Goal: Use online tool/utility: Utilize a website feature to perform a specific function

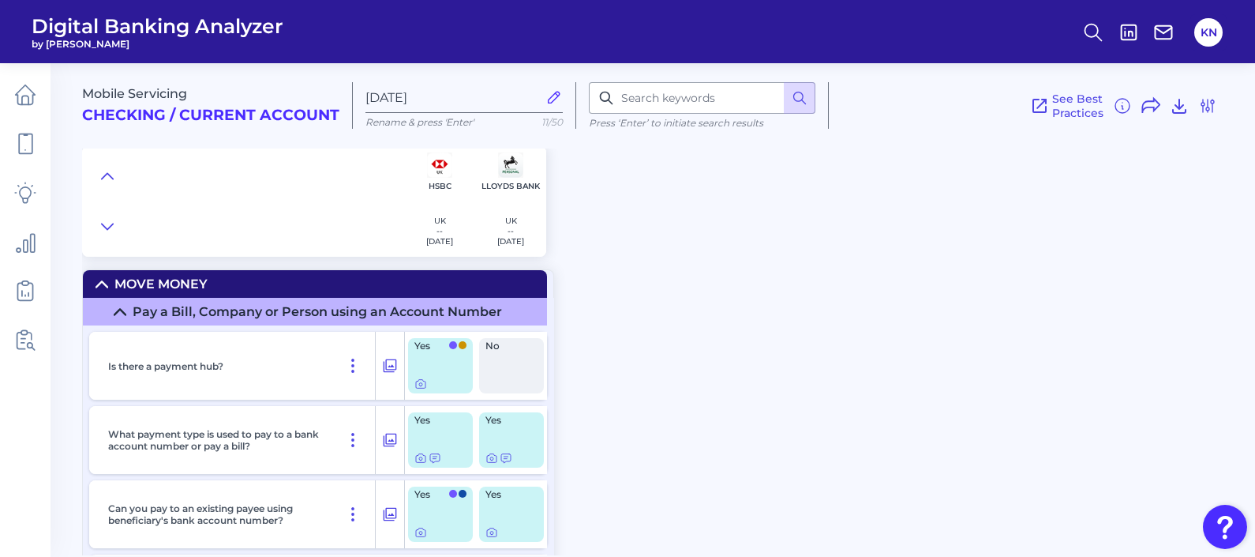
scroll to position [6720, 0]
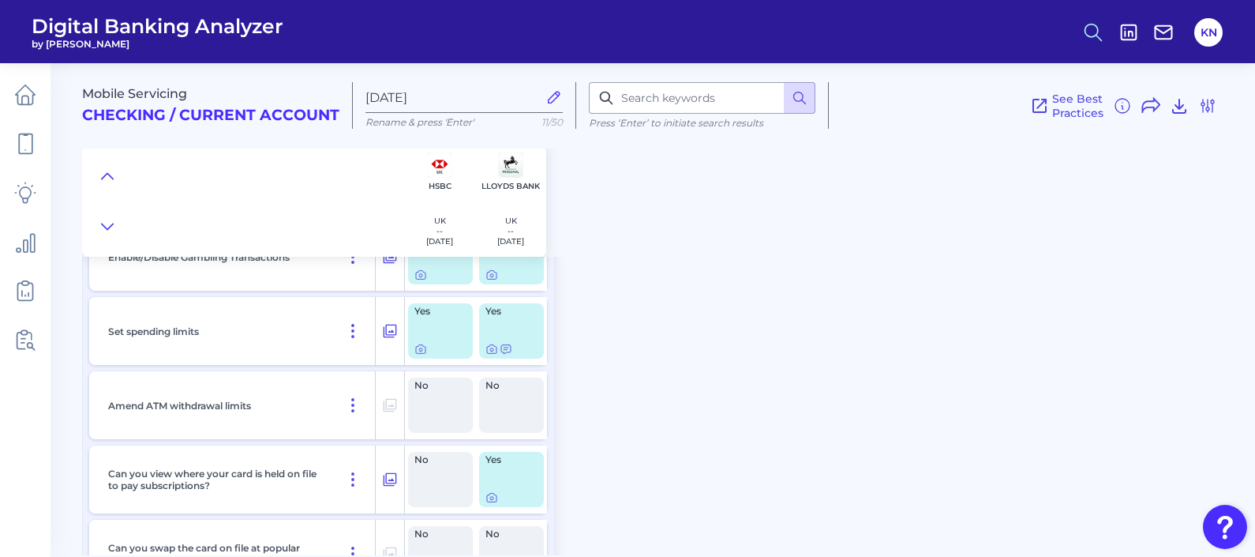
click at [1091, 32] on icon at bounding box center [1093, 32] width 22 height 22
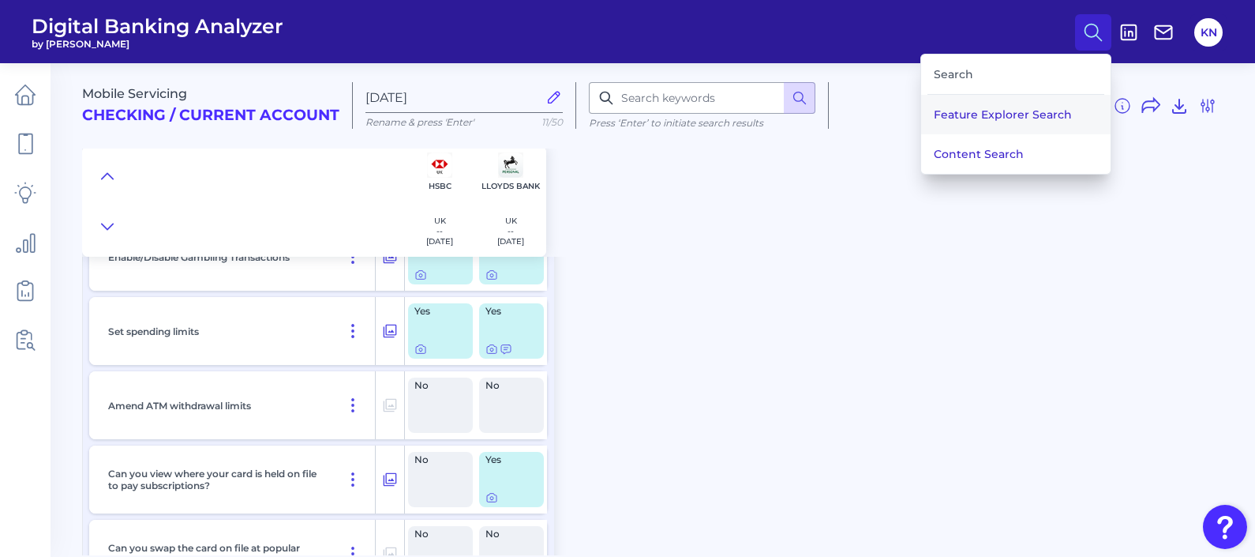
click at [1062, 123] on button "Feature Explorer Search" at bounding box center [1015, 114] width 189 height 39
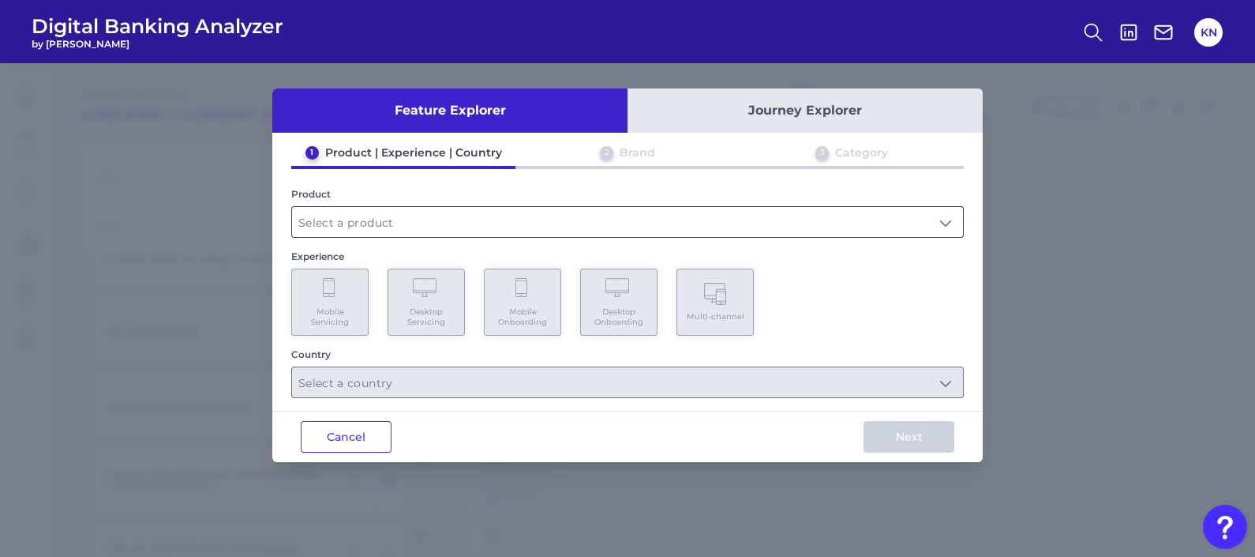
click at [460, 226] on input "text" at bounding box center [627, 222] width 671 height 30
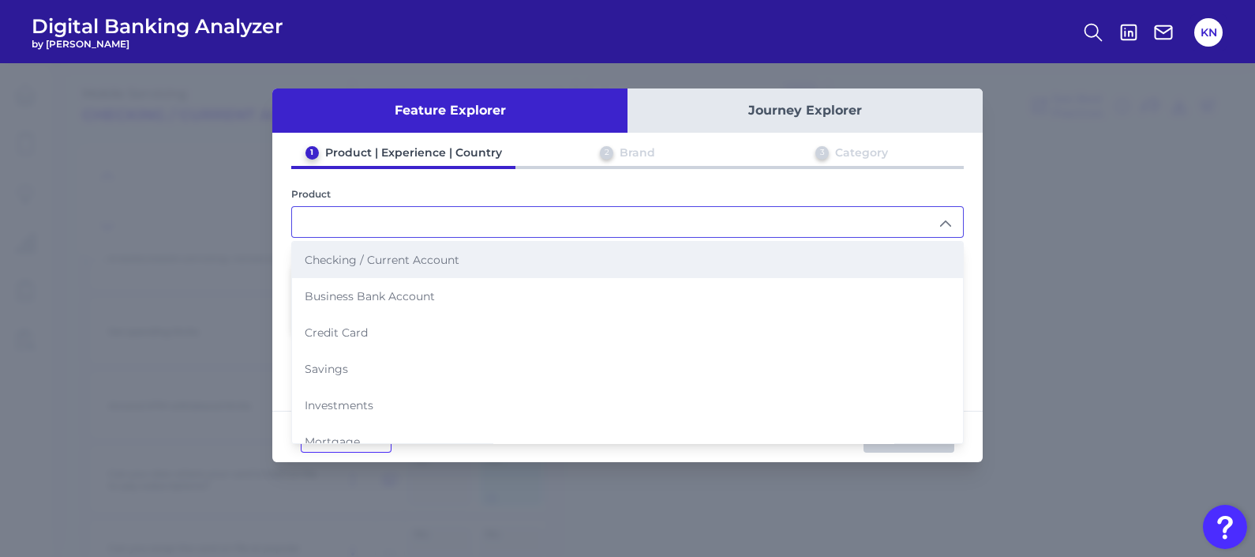
click at [458, 257] on span "Checking / Current Account" at bounding box center [382, 260] width 155 height 14
type input "Checking / Current Account"
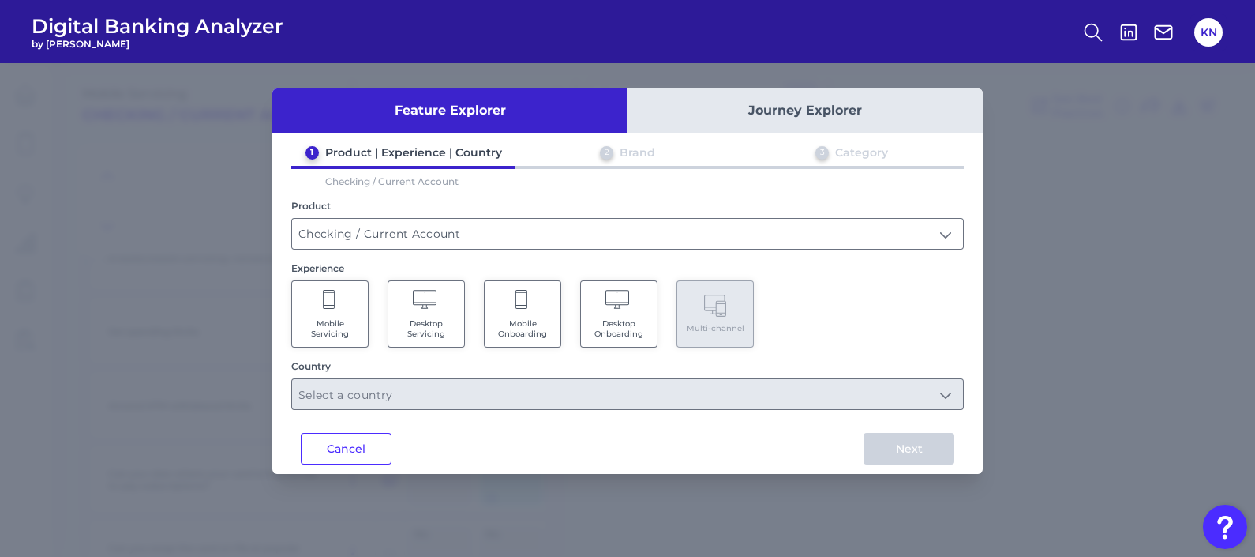
click at [366, 308] on Servicing "Mobile Servicing" at bounding box center [329, 313] width 77 height 67
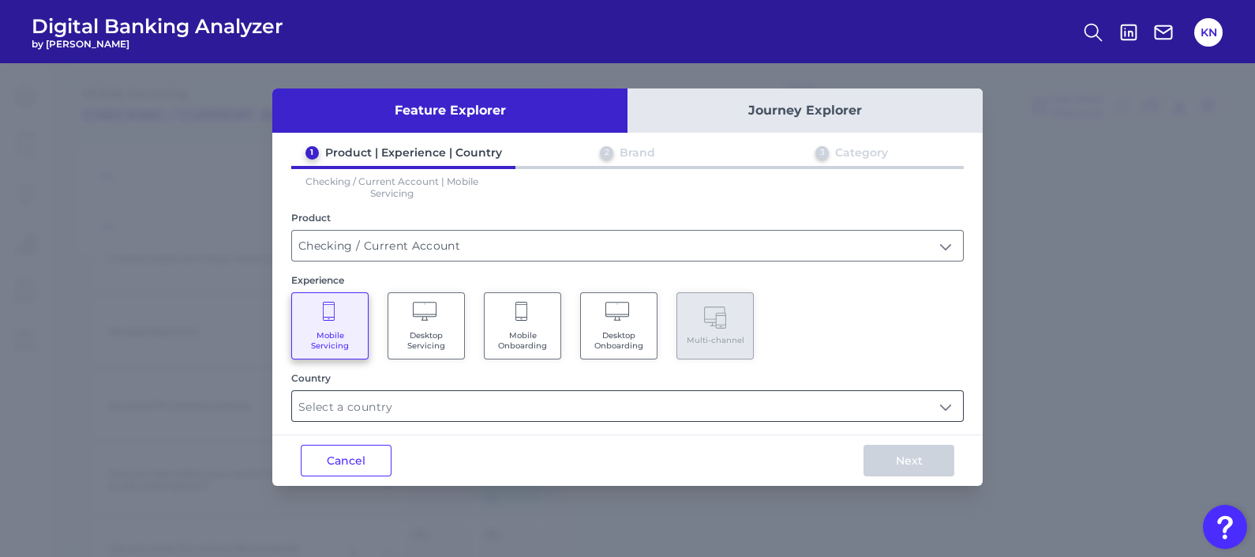
click at [940, 403] on input "text" at bounding box center [627, 406] width 671 height 30
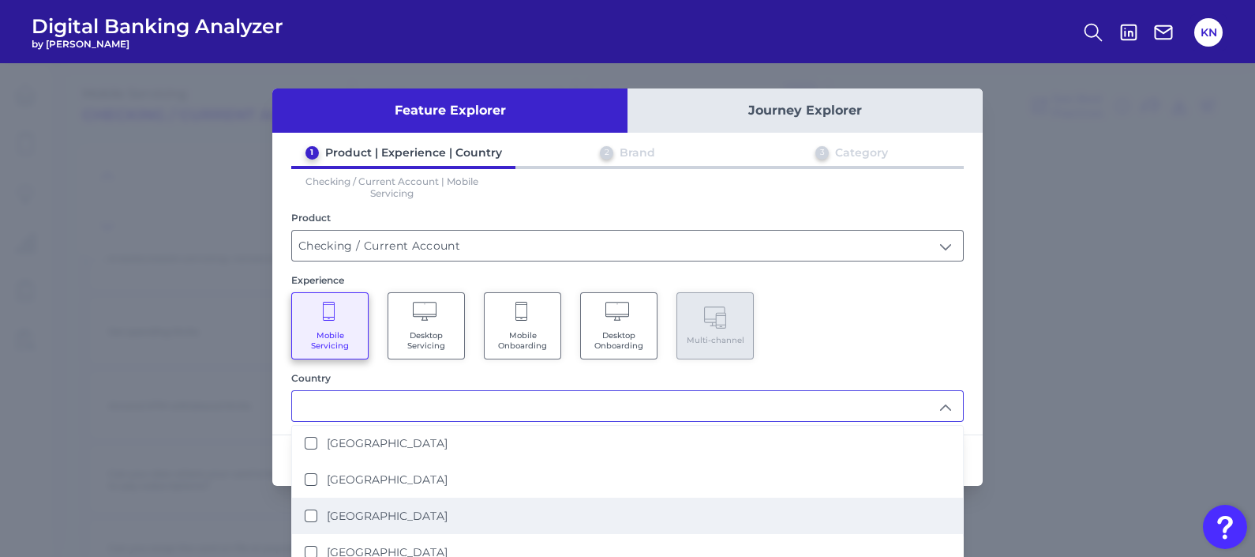
scroll to position [296, 0]
click at [547, 499] on li "[GEOGRAPHIC_DATA]" at bounding box center [627, 511] width 671 height 36
type input "[GEOGRAPHIC_DATA]"
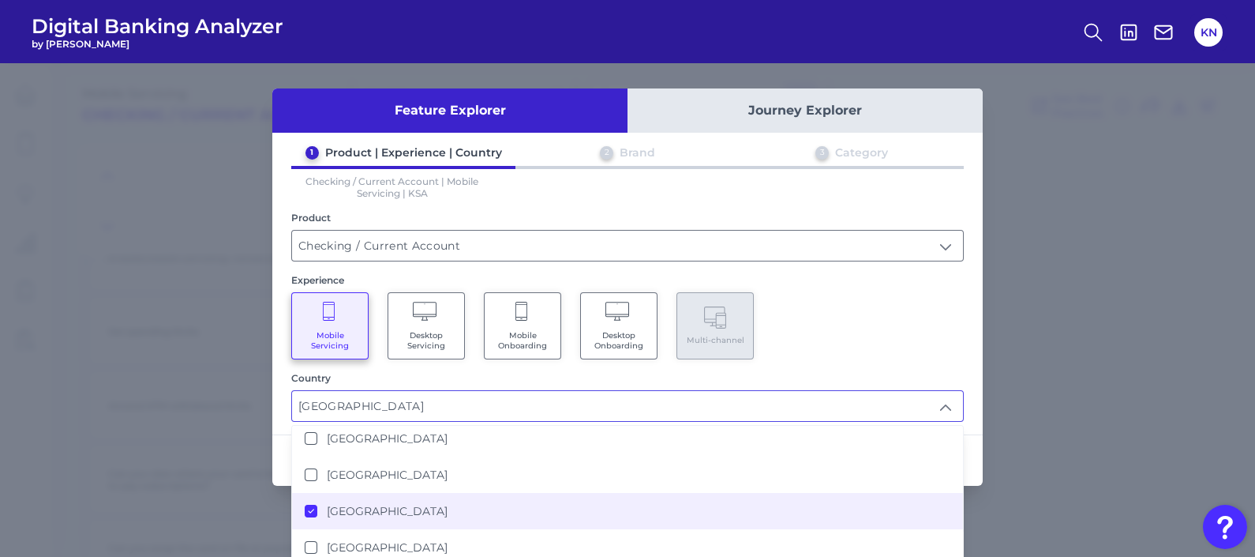
click at [892, 347] on div "Mobile Servicing Desktop Servicing Mobile Onboarding Desktop Onboarding Multi-c…" at bounding box center [627, 325] width 673 height 67
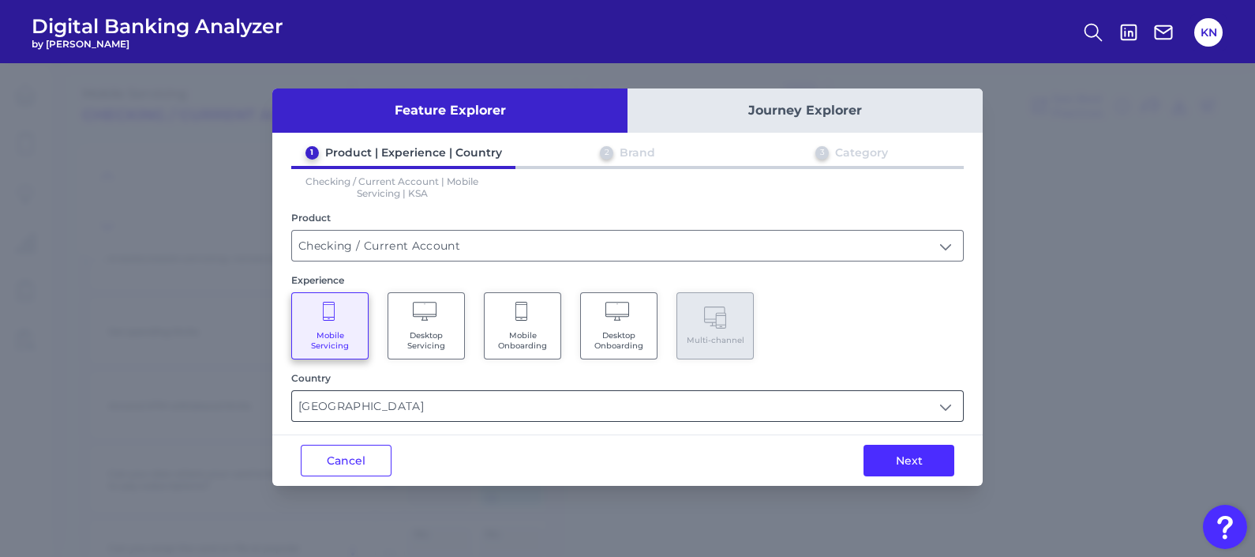
click at [952, 407] on input "[GEOGRAPHIC_DATA]" at bounding box center [627, 406] width 671 height 30
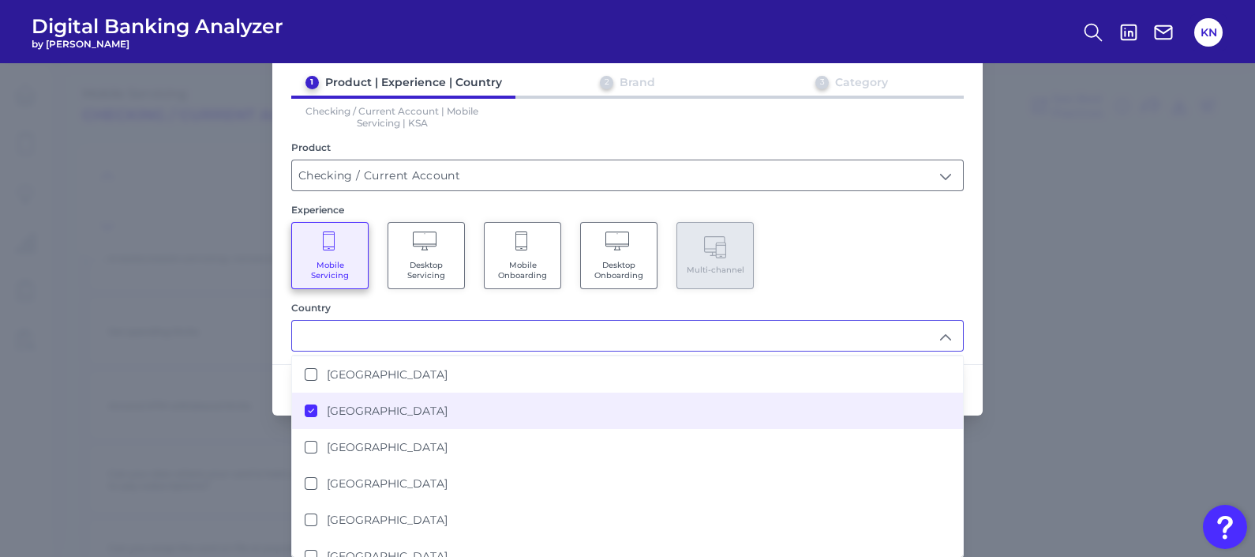
scroll to position [433, 0]
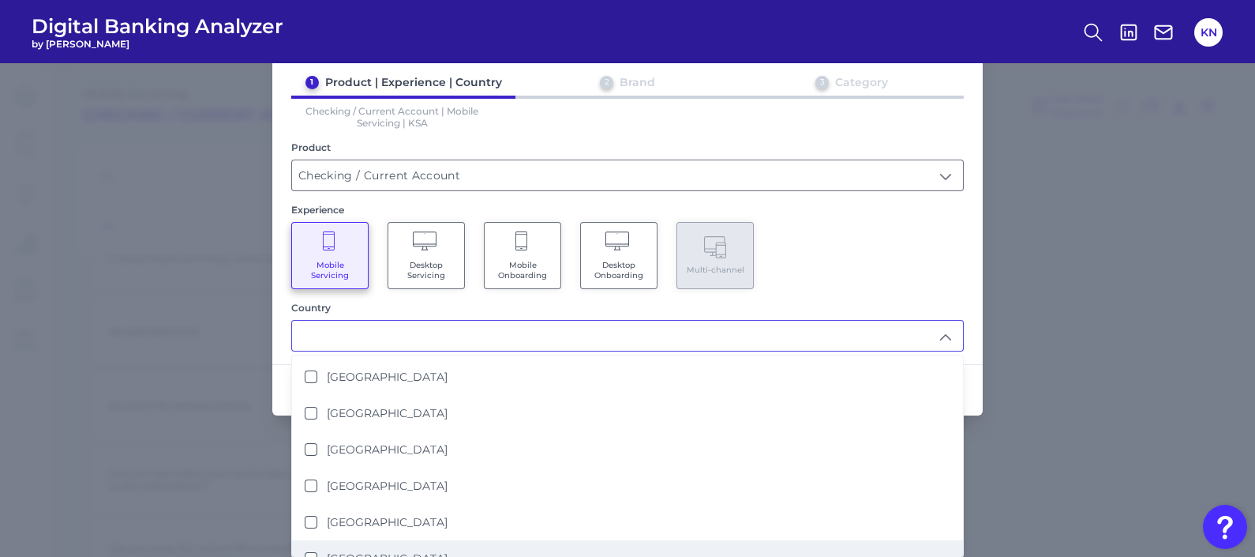
click at [428, 551] on label "[GEOGRAPHIC_DATA]" at bounding box center [387, 558] width 121 height 14
type input "[GEOGRAPHIC_DATA], [GEOGRAPHIC_DATA]"
click at [860, 222] on div "Mobile Servicing Desktop Servicing Mobile Onboarding Desktop Onboarding Multi-c…" at bounding box center [627, 255] width 673 height 67
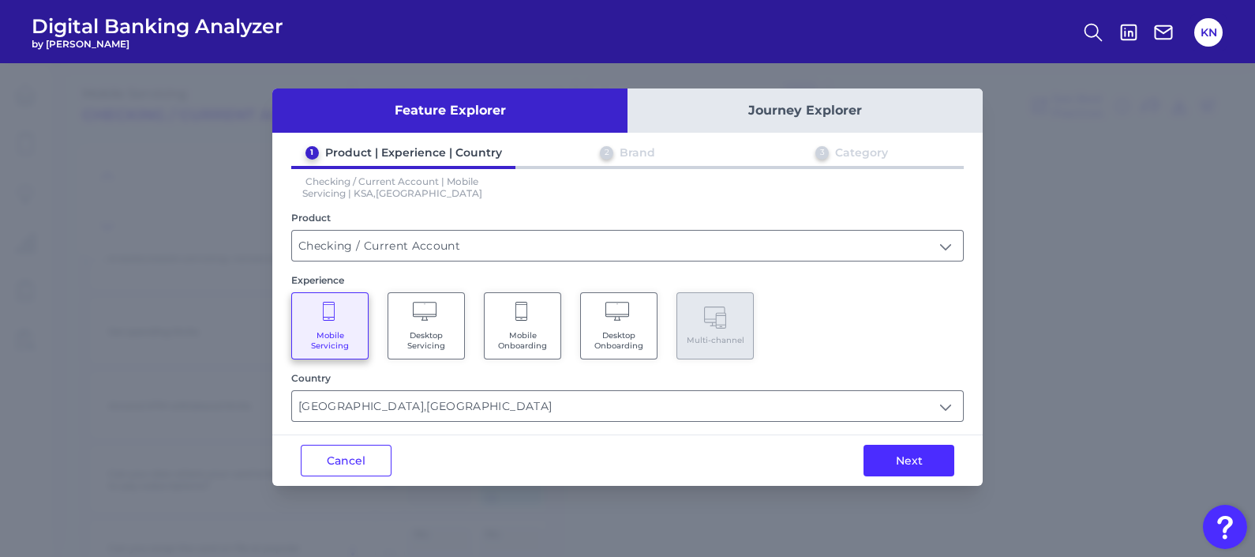
scroll to position [0, 0]
click at [912, 463] on button "Next" at bounding box center [909, 461] width 91 height 32
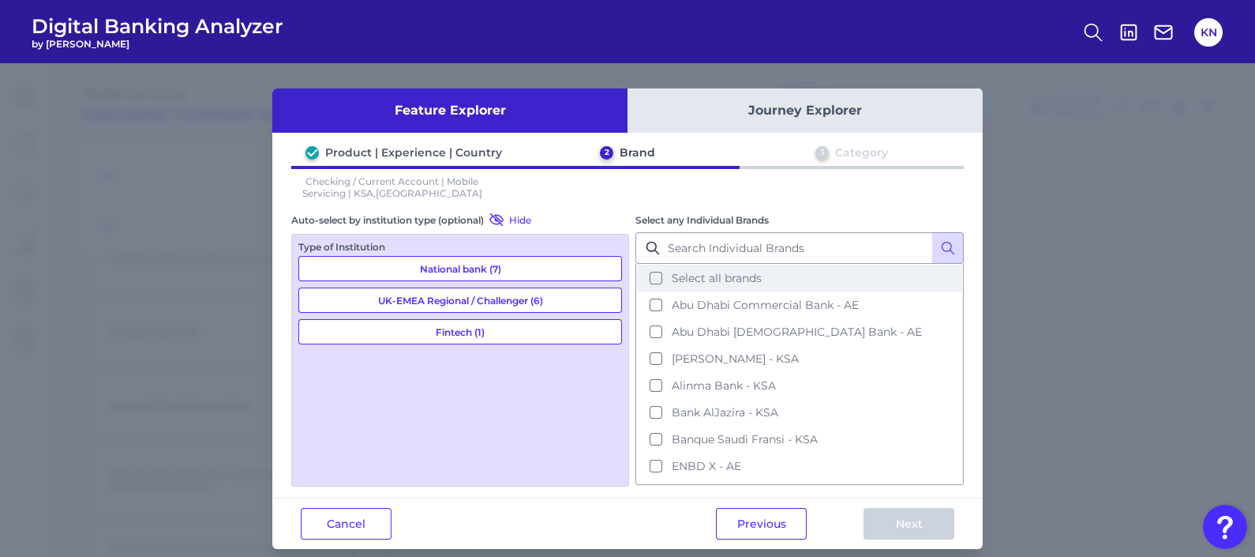
click at [723, 284] on button "Select all brands" at bounding box center [799, 277] width 325 height 27
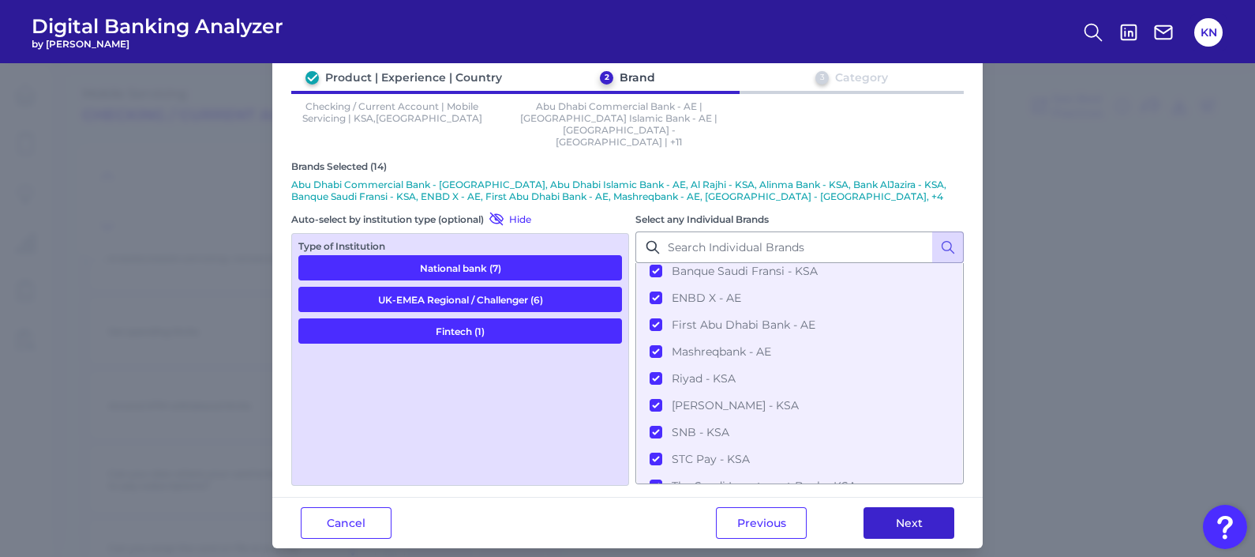
scroll to position [78, 0]
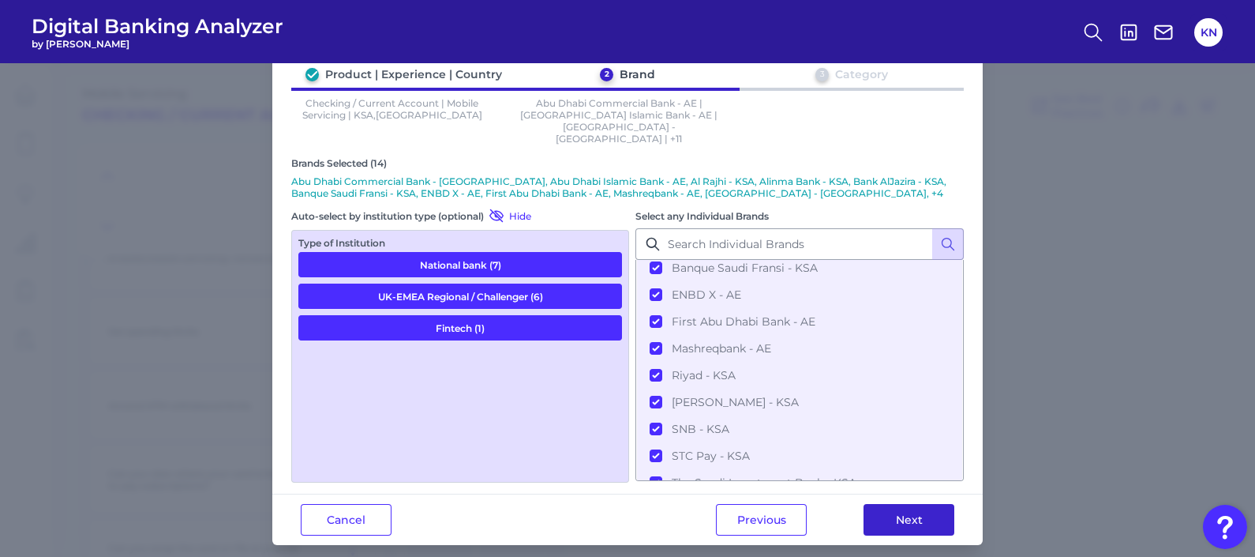
click at [928, 508] on button "Next" at bounding box center [909, 520] width 91 height 32
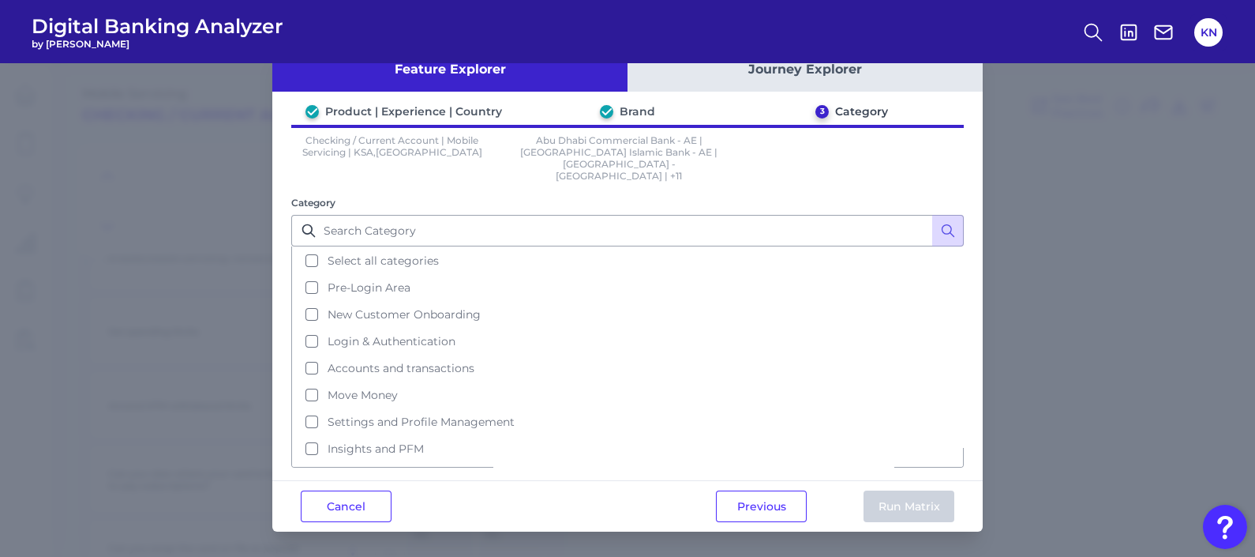
scroll to position [0, 0]
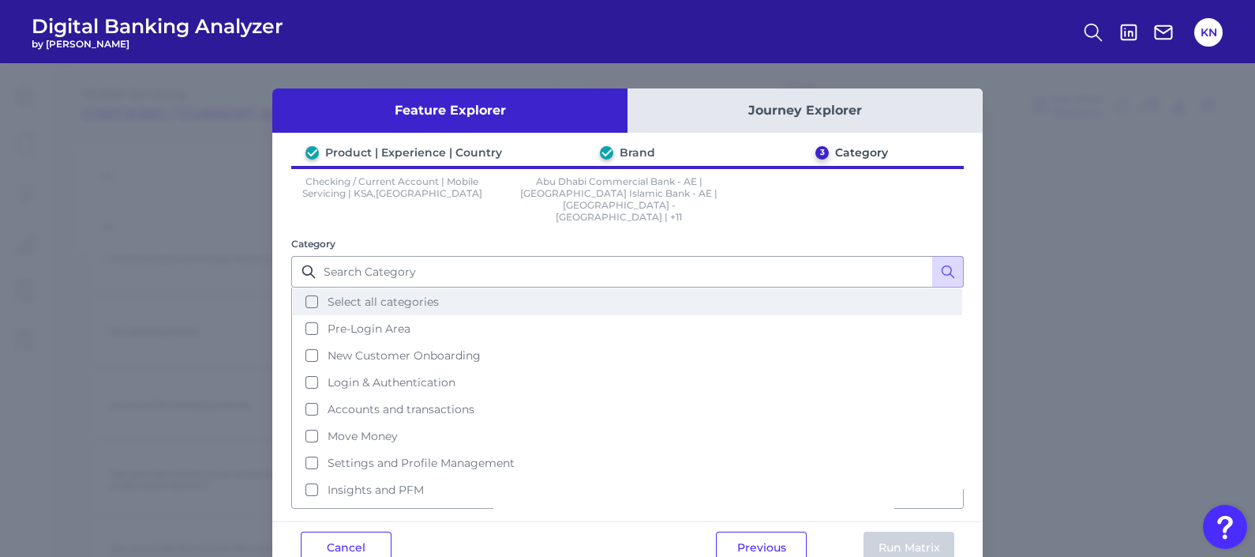
click at [458, 288] on button "Select all categories" at bounding box center [628, 301] width 670 height 27
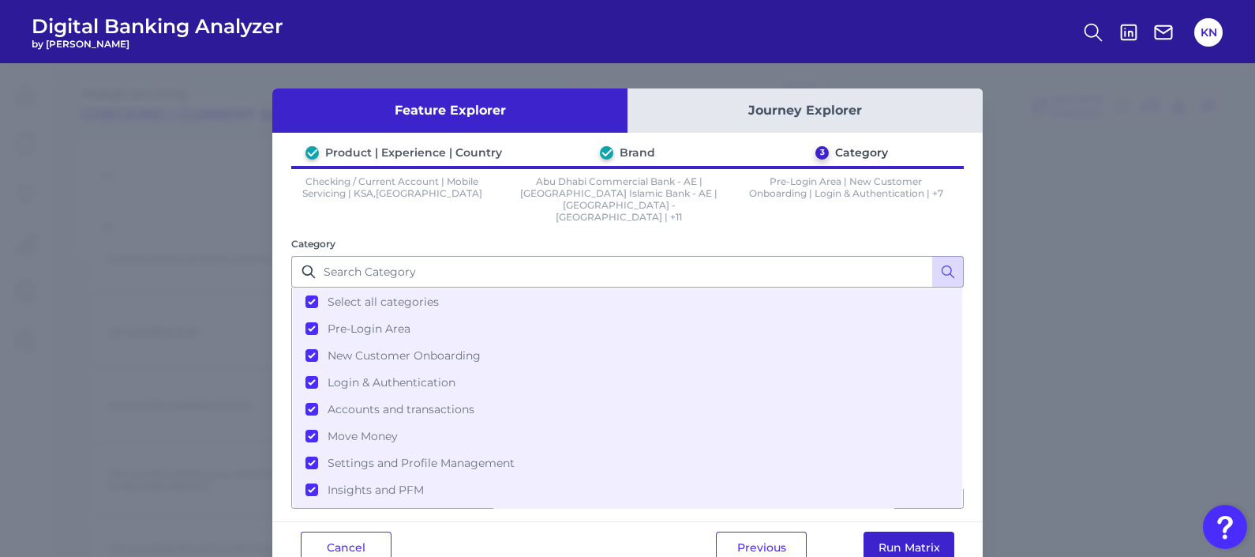
click at [936, 533] on button "Run Matrix" at bounding box center [909, 547] width 91 height 32
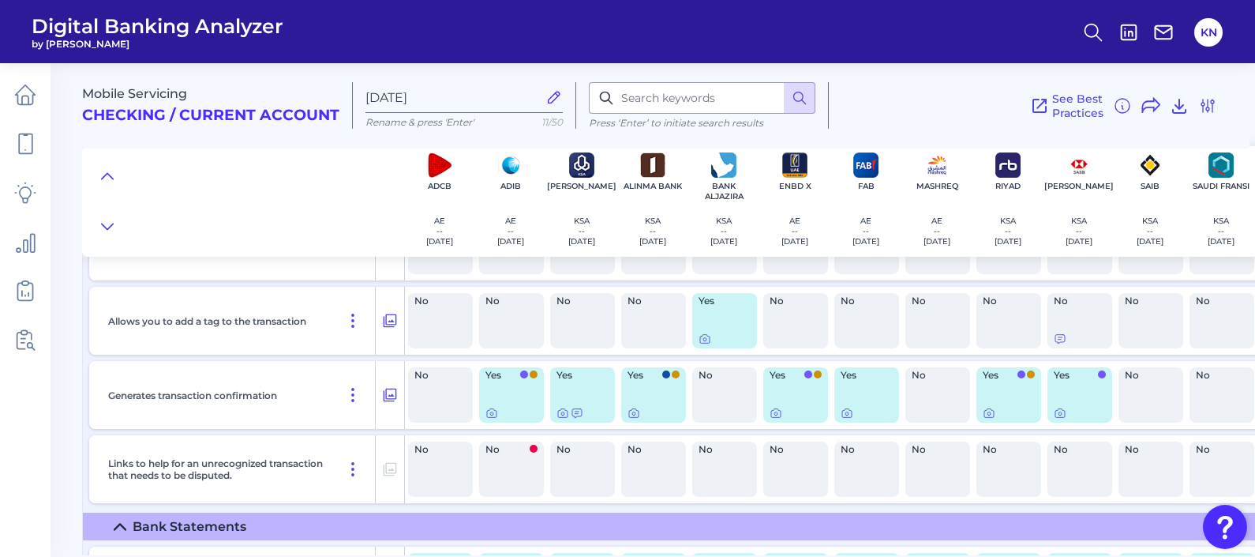
type input "[DATE]"
checkbox input "true"
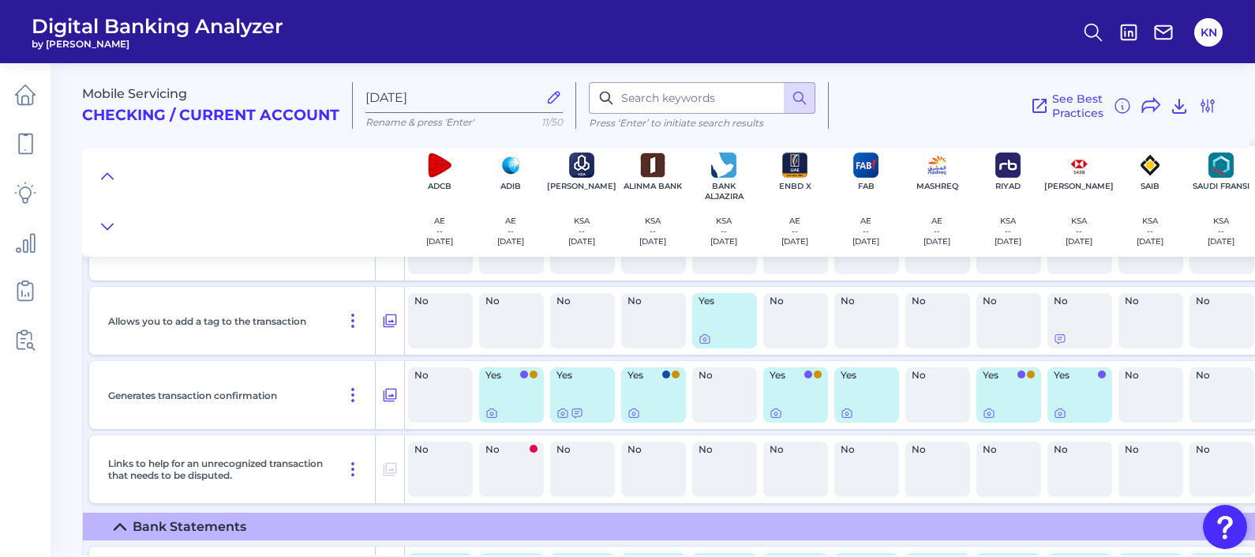
checkbox input "true"
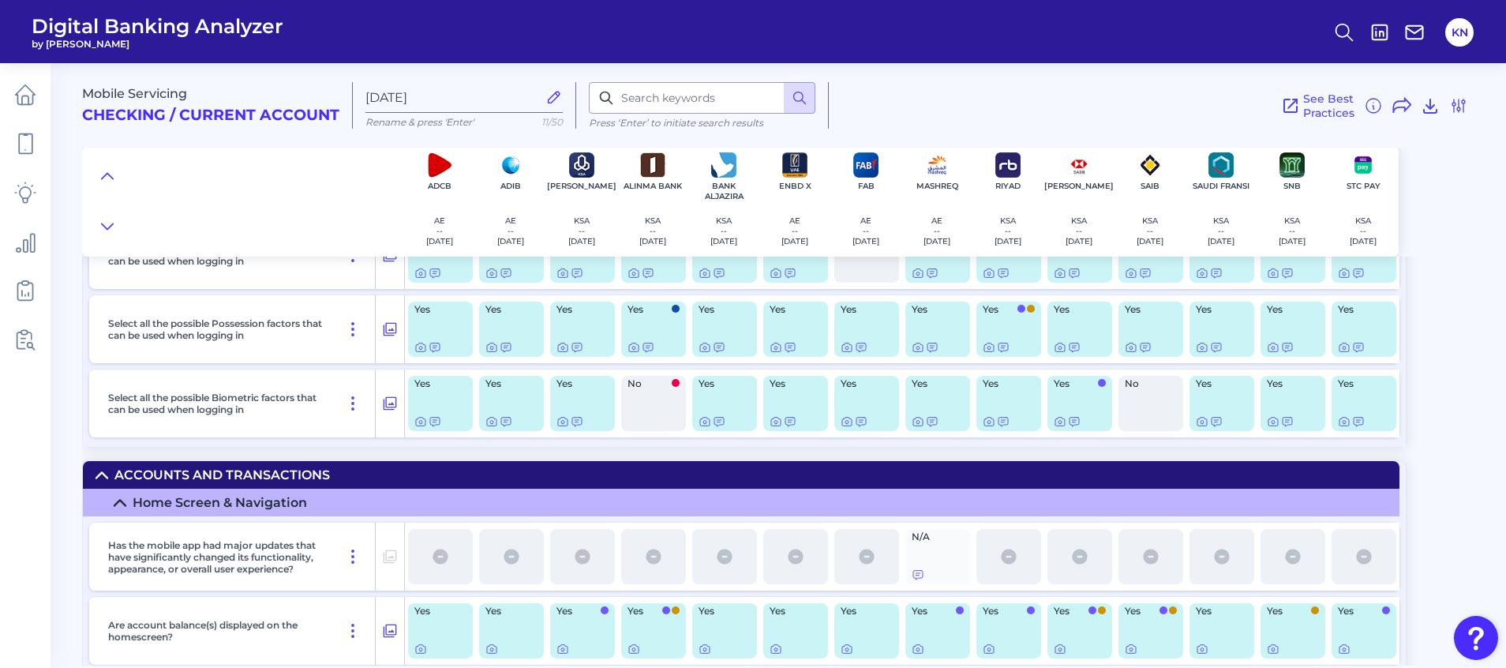
scroll to position [2961, 0]
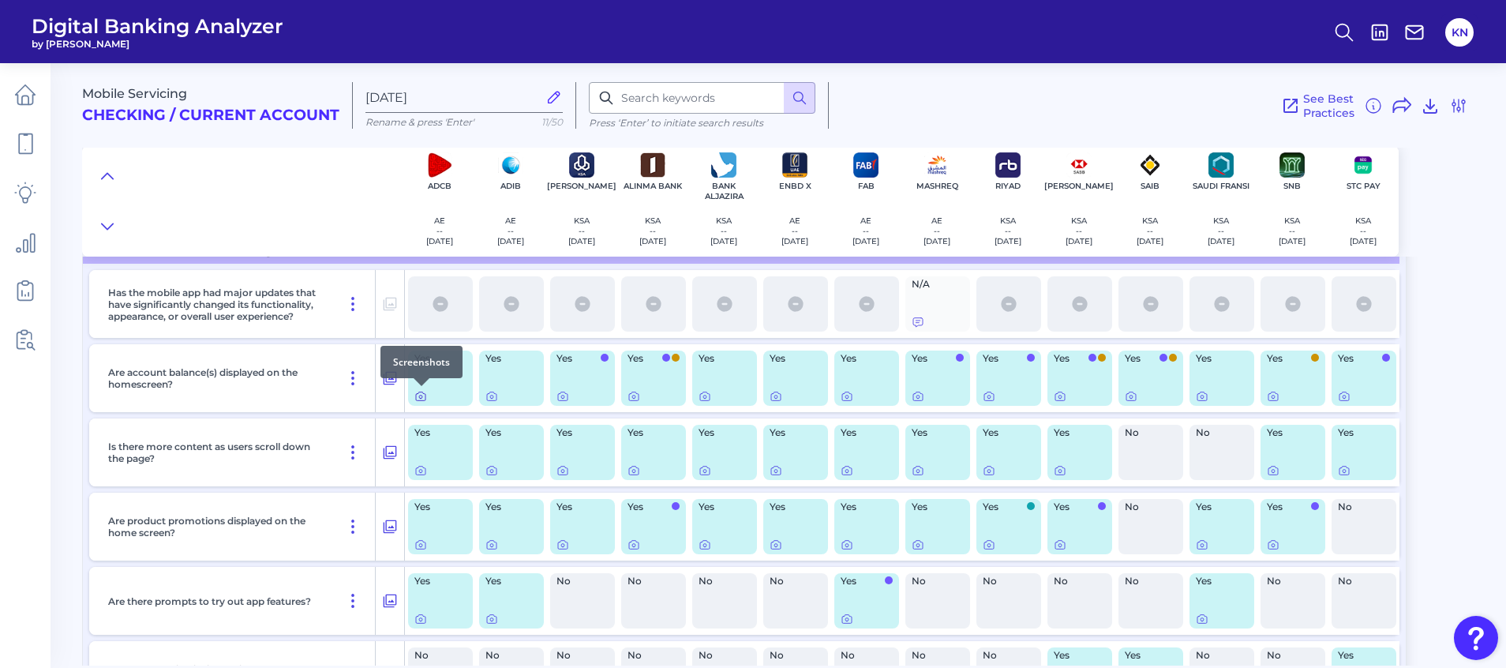
click at [421, 401] on icon at bounding box center [421, 396] width 13 height 13
click at [492, 398] on icon at bounding box center [492, 396] width 13 height 13
click at [565, 396] on icon at bounding box center [563, 396] width 13 height 13
click at [633, 389] on div at bounding box center [635, 386] width 16 height 16
click at [636, 395] on icon at bounding box center [634, 396] width 13 height 13
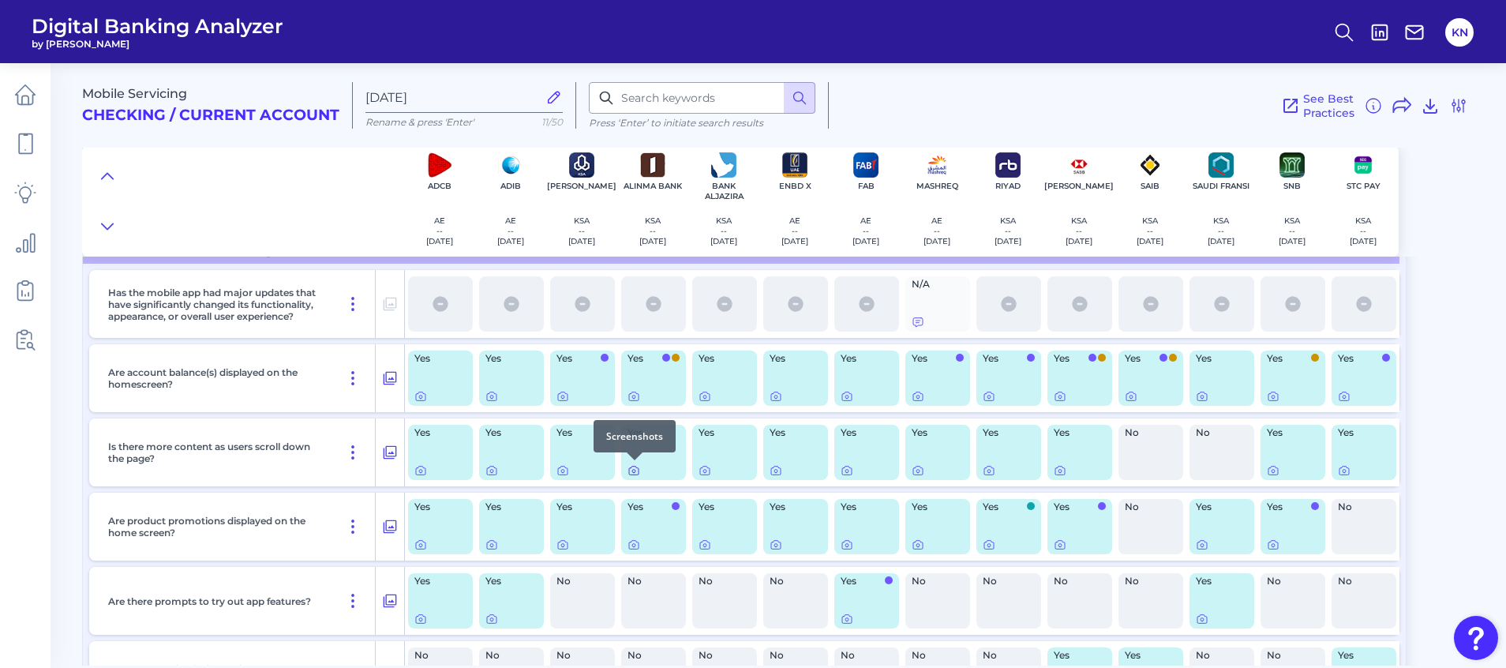
click at [636, 471] on icon at bounding box center [634, 470] width 13 height 13
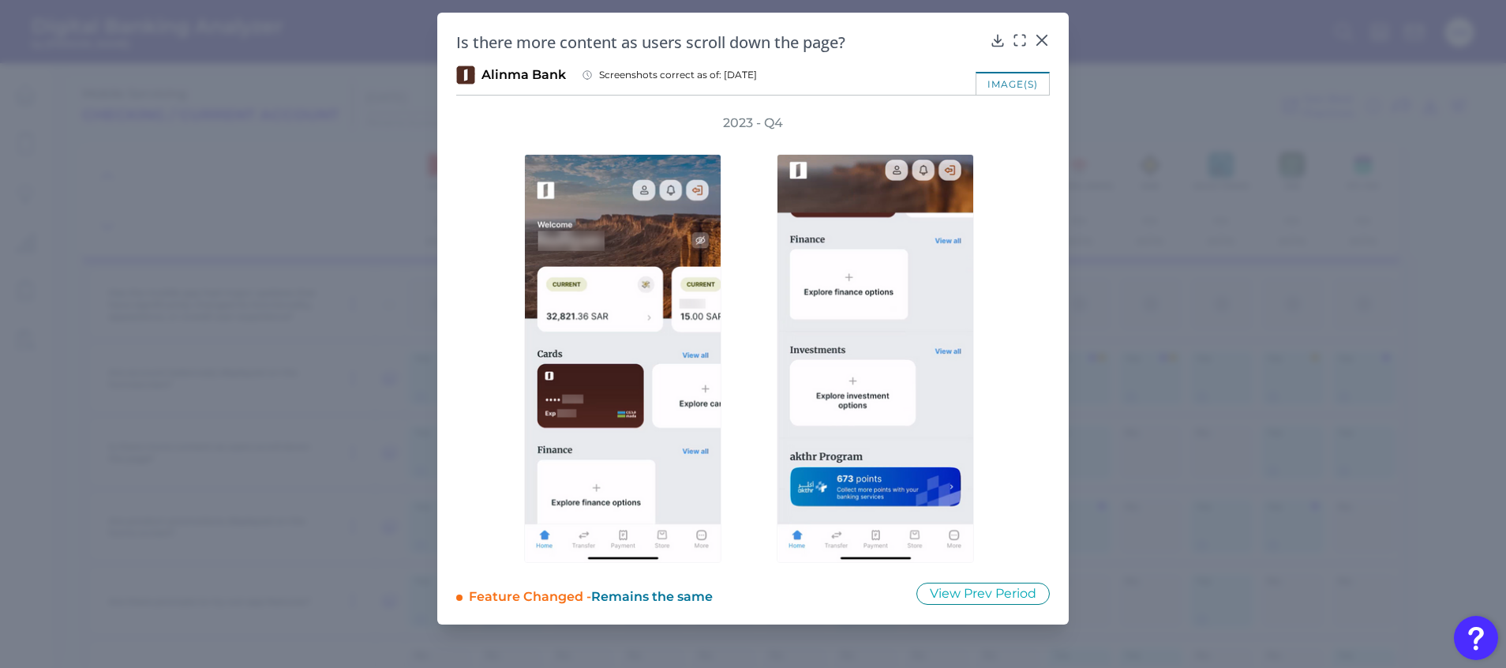
drag, startPoint x: 1161, startPoint y: 371, endPoint x: 1153, endPoint y: 377, distance: 9.6
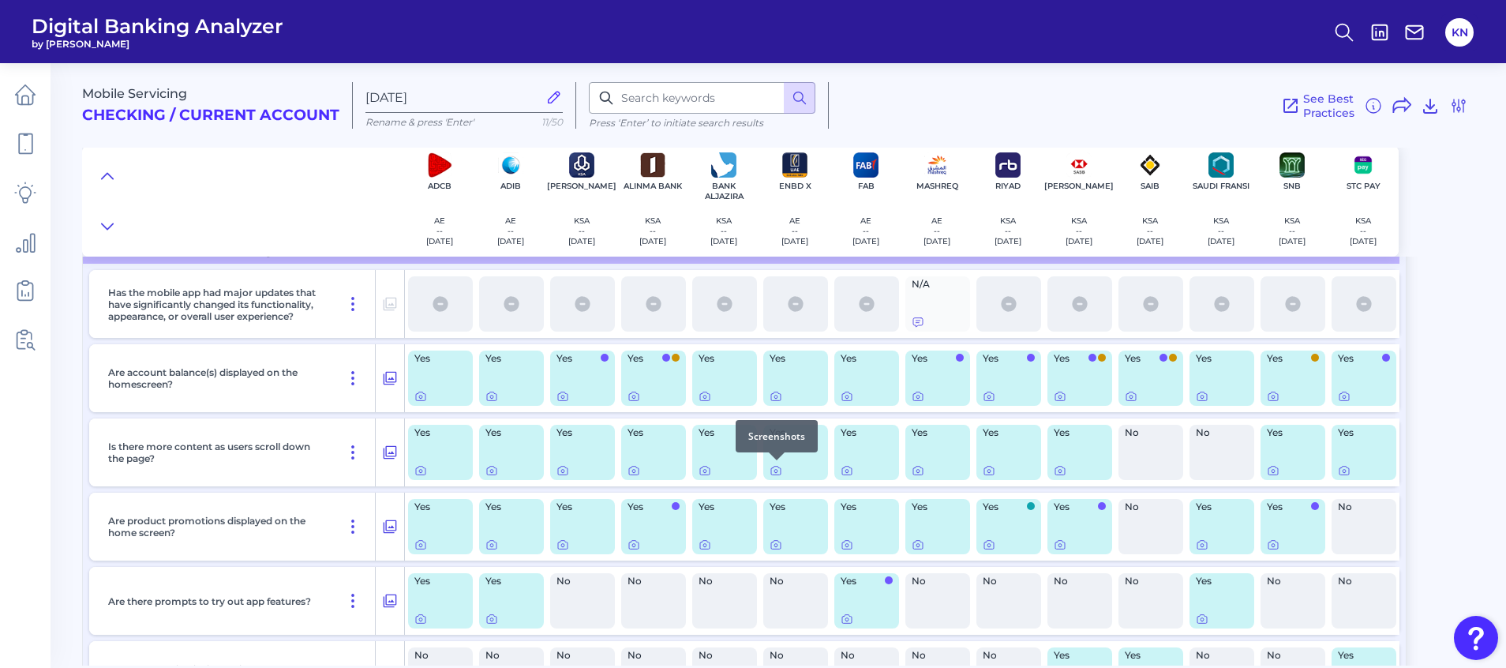
click at [774, 465] on div at bounding box center [777, 460] width 16 height 16
click at [773, 470] on icon at bounding box center [776, 470] width 13 height 13
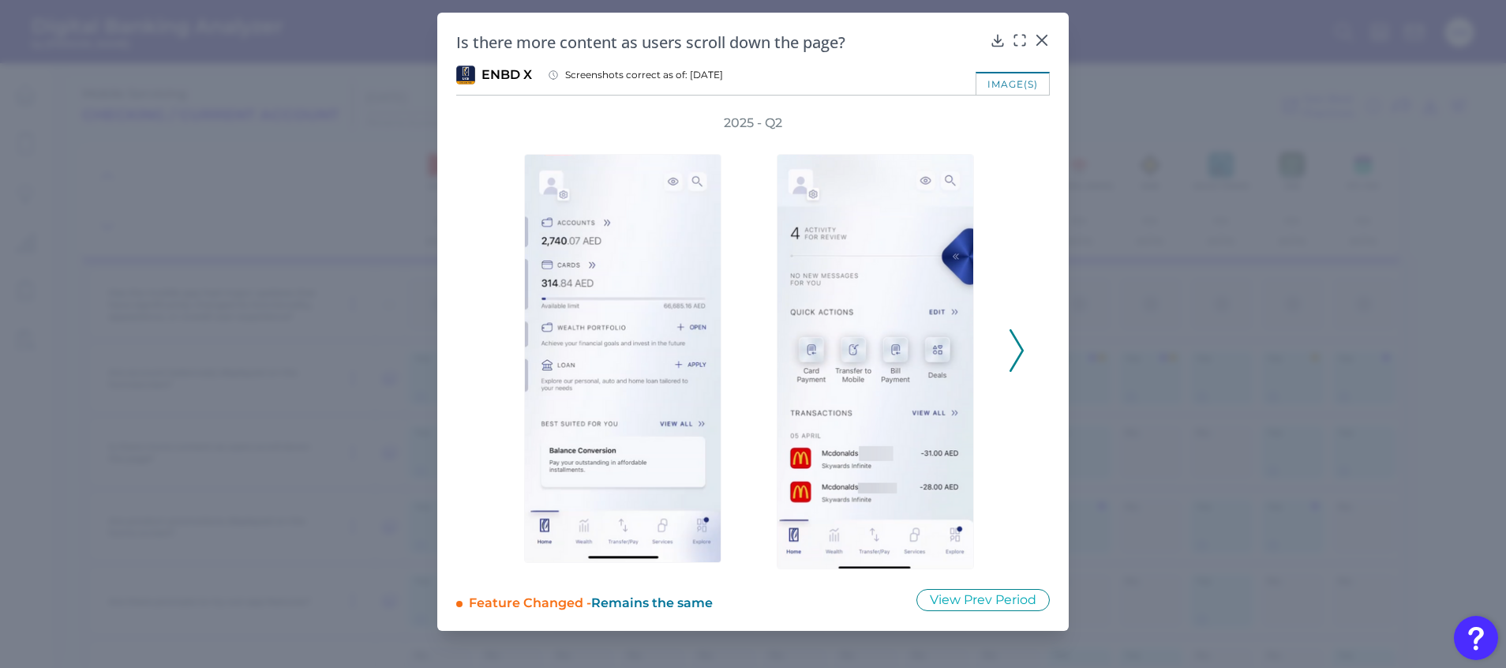
click at [1022, 356] on icon at bounding box center [1017, 350] width 14 height 43
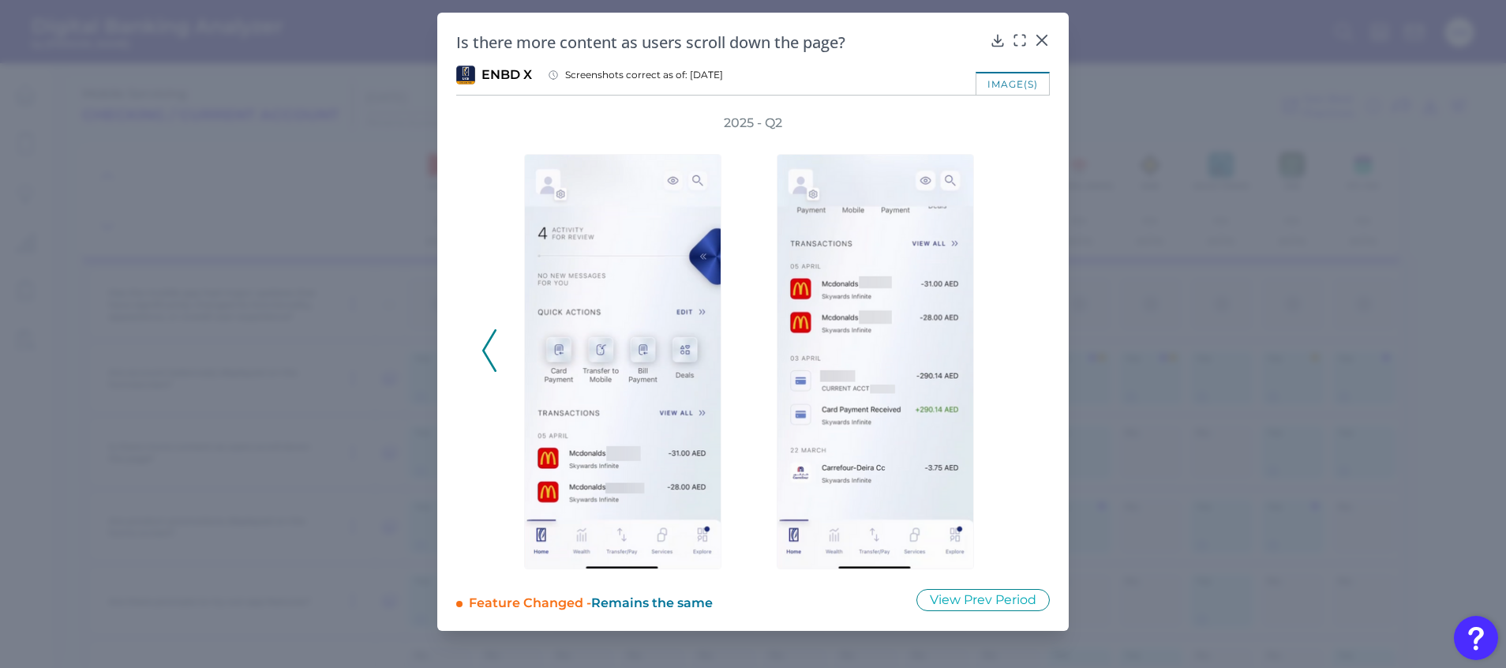
click at [1022, 356] on div "2025 - Q2" at bounding box center [753, 341] width 543 height 455
click at [1015, 351] on div "2025 - Q2" at bounding box center [753, 341] width 543 height 455
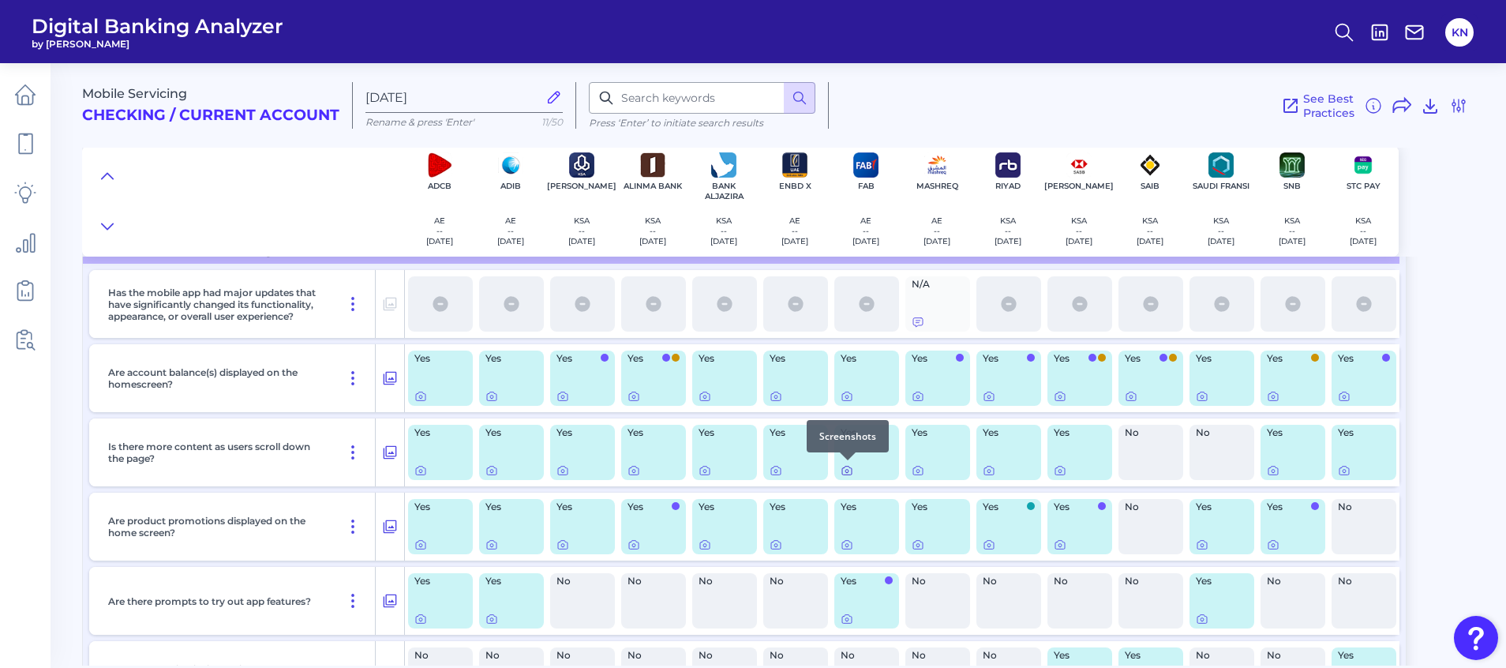
click at [841, 472] on icon at bounding box center [847, 470] width 13 height 13
click at [919, 468] on icon at bounding box center [918, 470] width 13 height 13
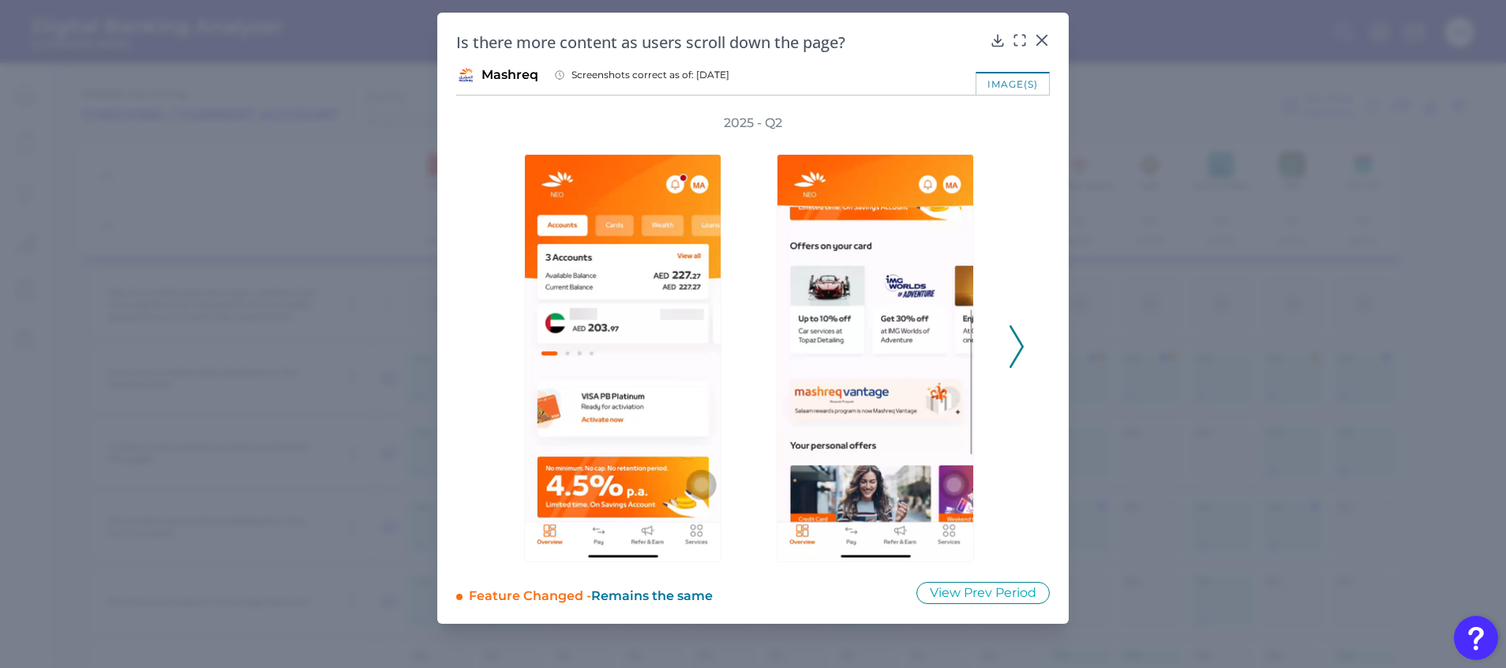
click at [1015, 351] on icon at bounding box center [1017, 346] width 14 height 43
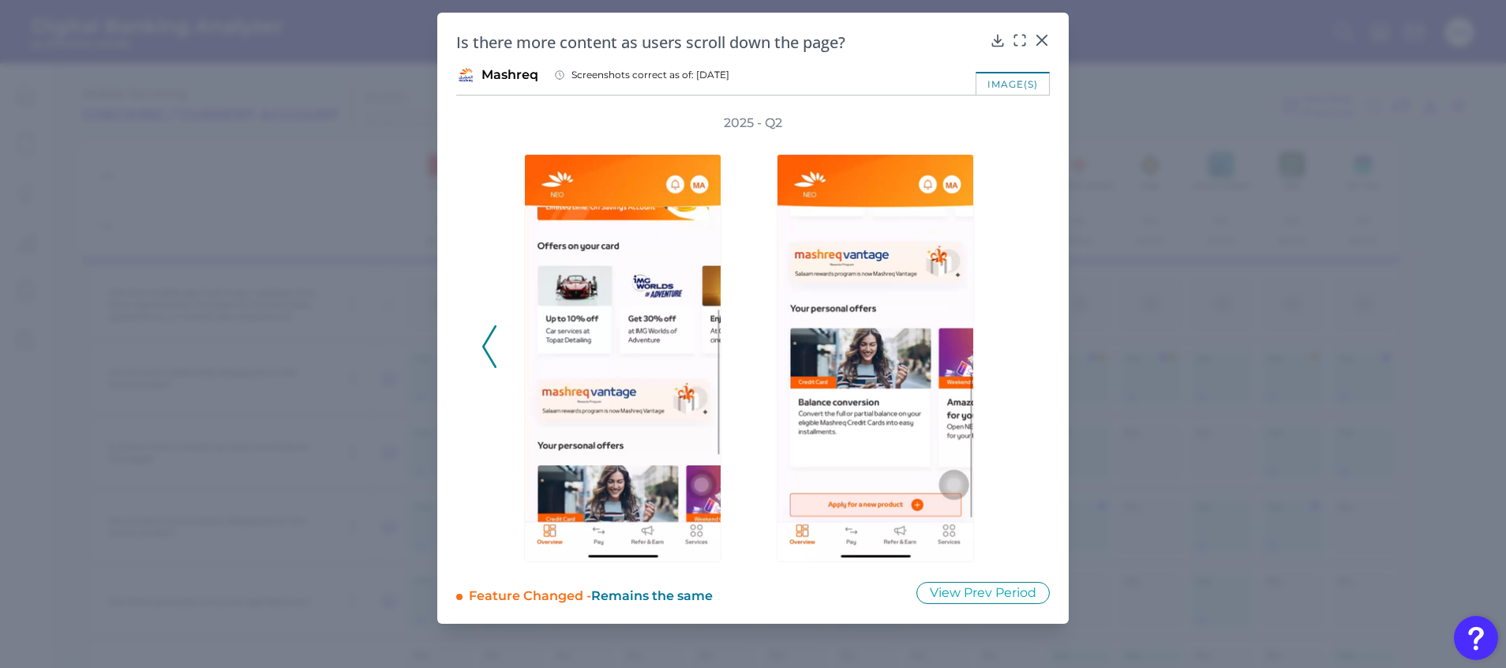
click at [1015, 351] on div "2025 - Q2" at bounding box center [753, 338] width 543 height 448
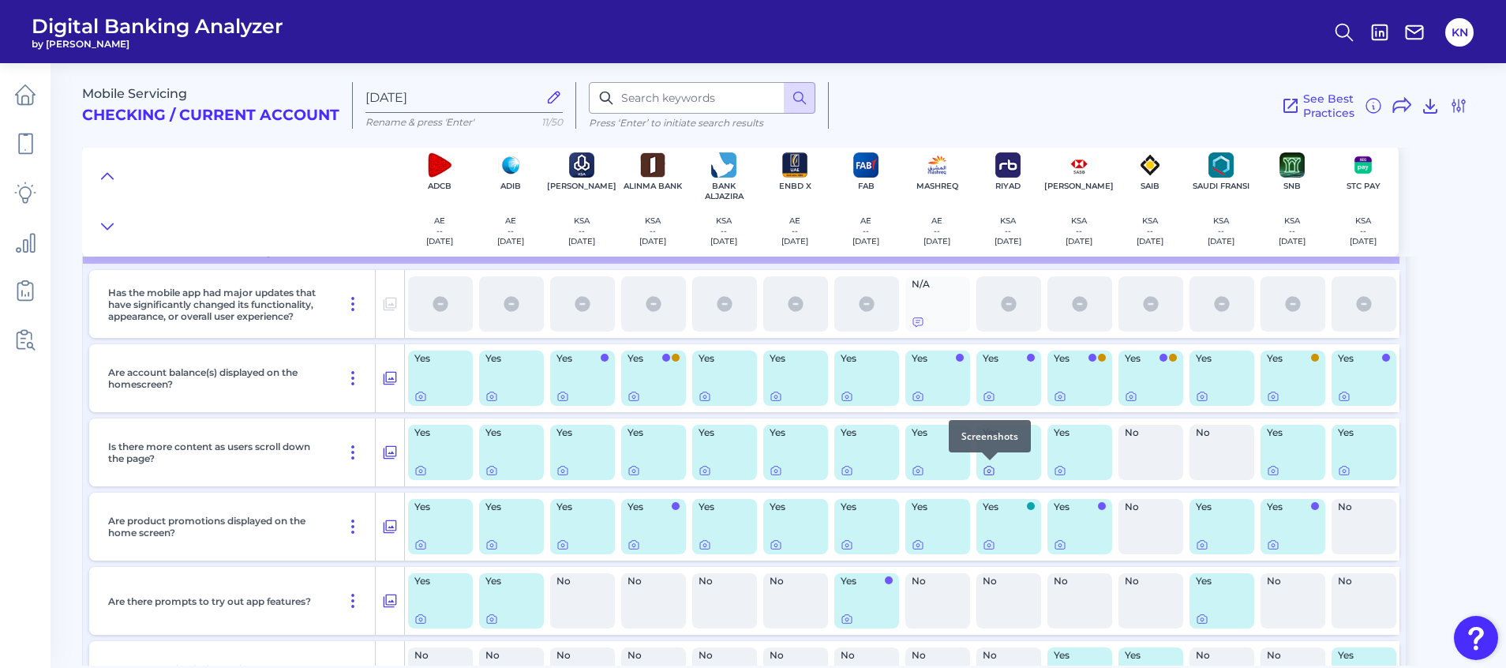
click at [991, 470] on icon at bounding box center [989, 470] width 13 height 13
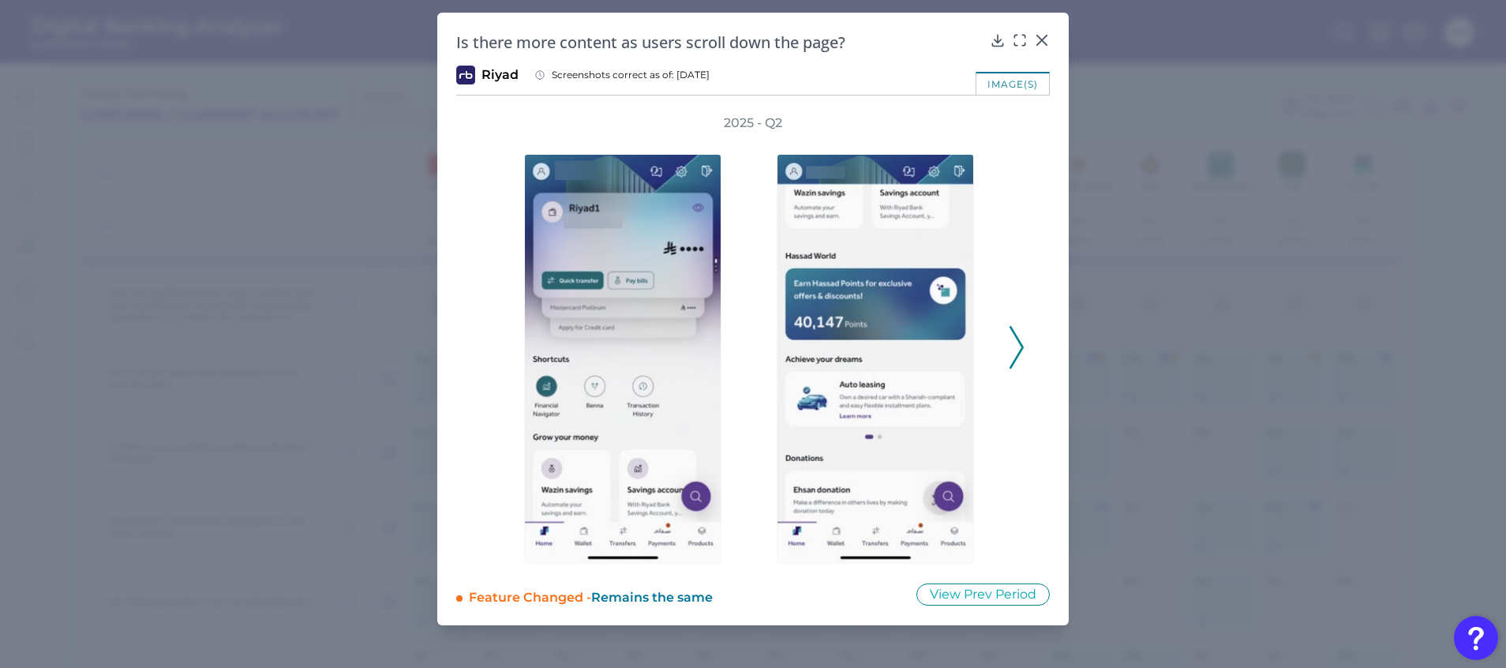
click at [1021, 346] on polyline at bounding box center [1017, 348] width 12 height 40
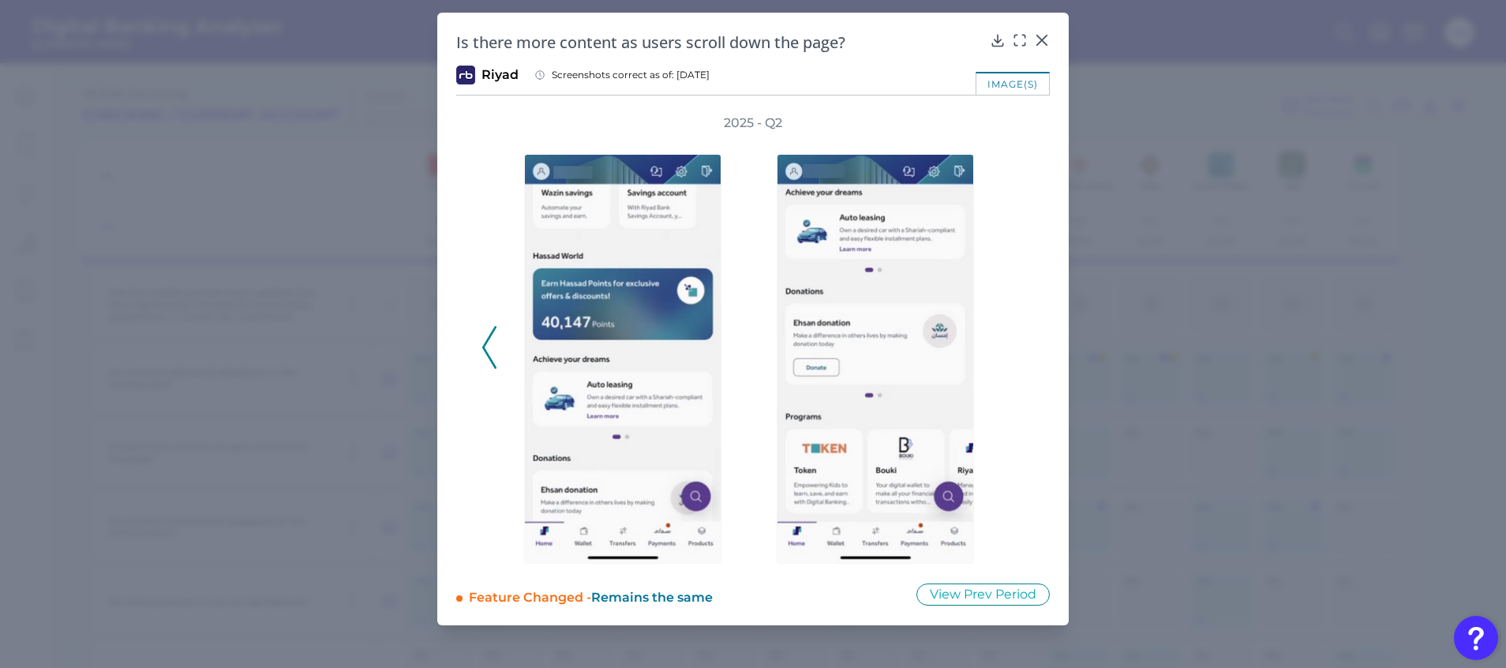
click at [1021, 346] on div "2025 - Q2" at bounding box center [753, 338] width 543 height 449
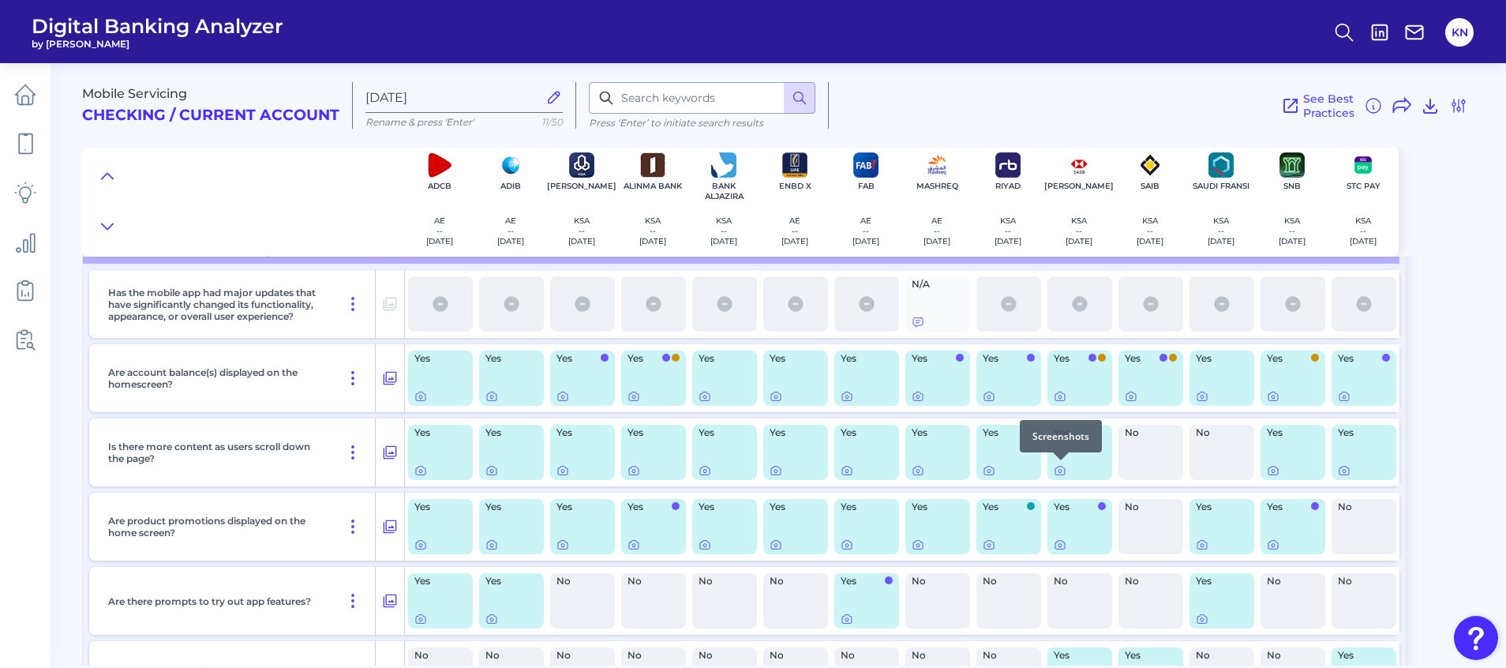
click at [1056, 467] on div at bounding box center [1061, 460] width 16 height 16
click at [1059, 467] on div at bounding box center [1061, 460] width 16 height 16
click at [1060, 467] on div at bounding box center [1061, 460] width 16 height 16
click at [1059, 473] on icon at bounding box center [1060, 470] width 13 height 13
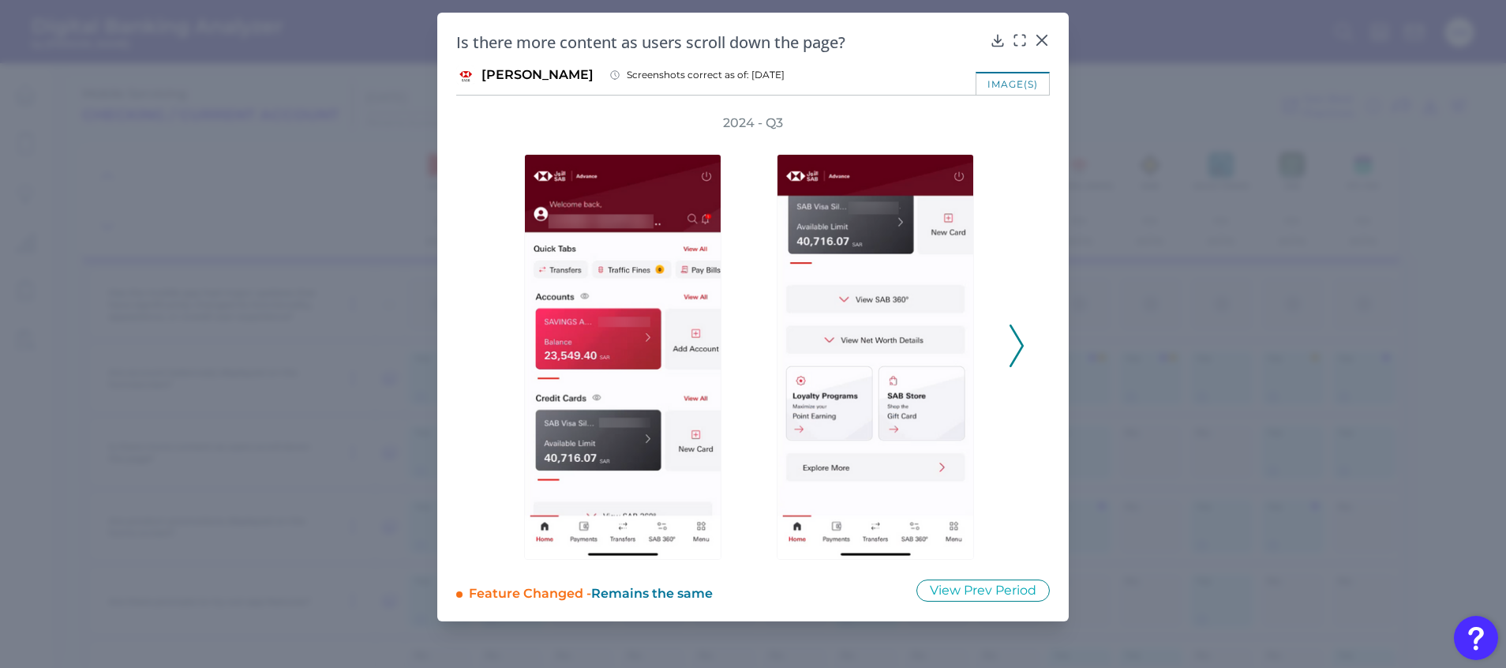
click at [1018, 343] on icon at bounding box center [1017, 345] width 14 height 43
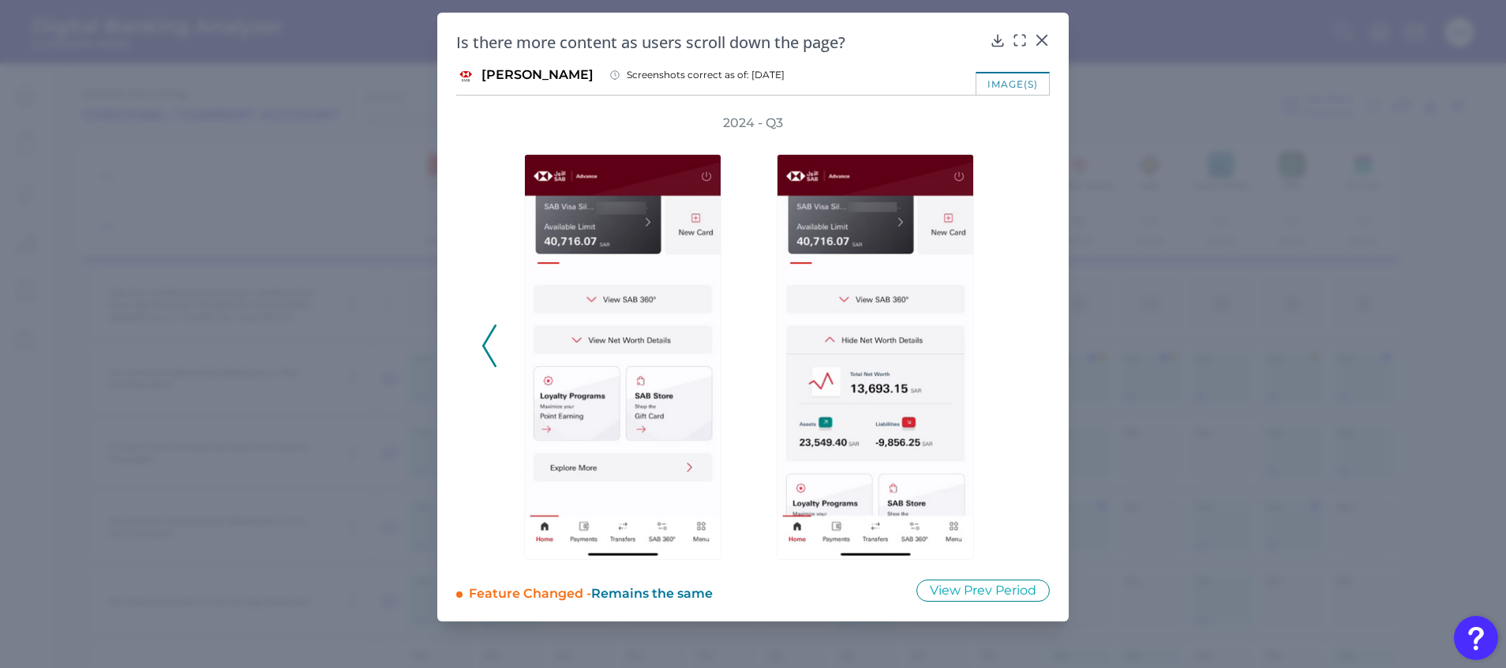
click at [1018, 343] on div "2024 - Q3" at bounding box center [753, 336] width 543 height 445
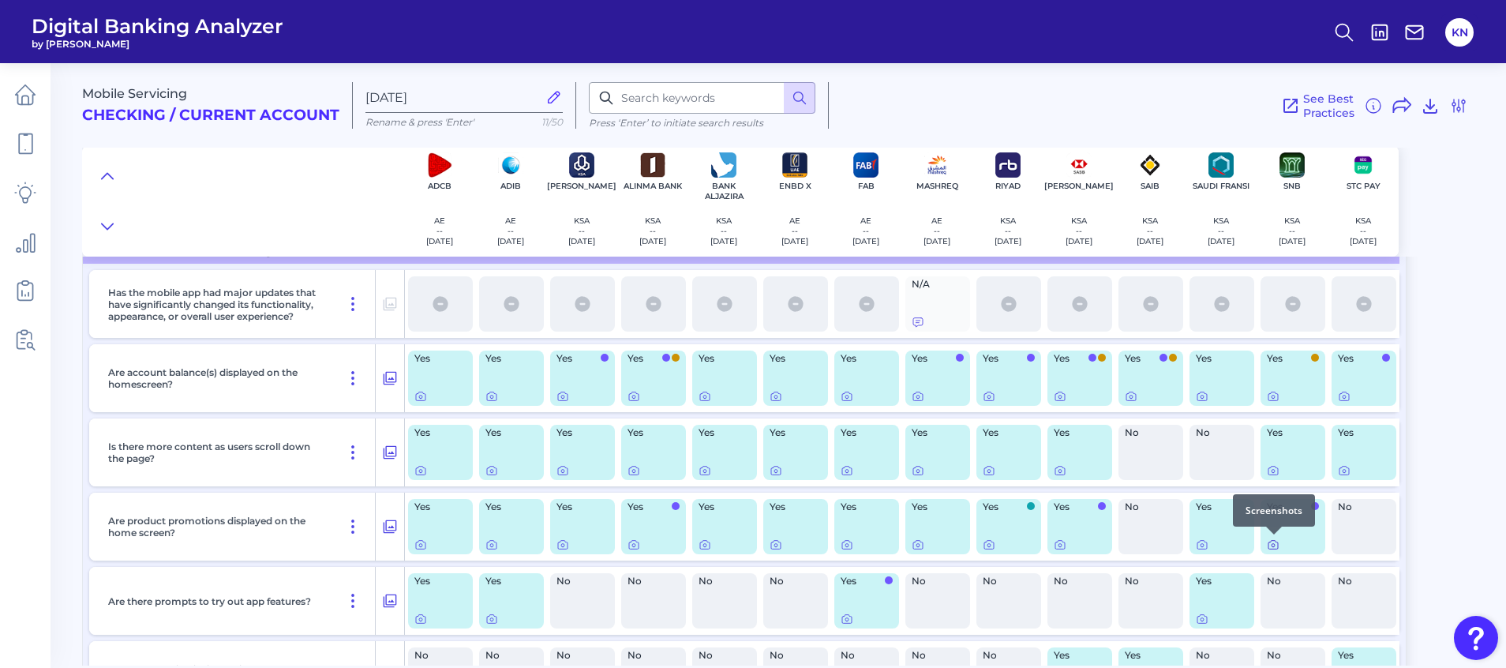
click at [1255, 543] on icon at bounding box center [1273, 544] width 13 height 13
click at [1255, 471] on icon at bounding box center [1344, 471] width 3 height 3
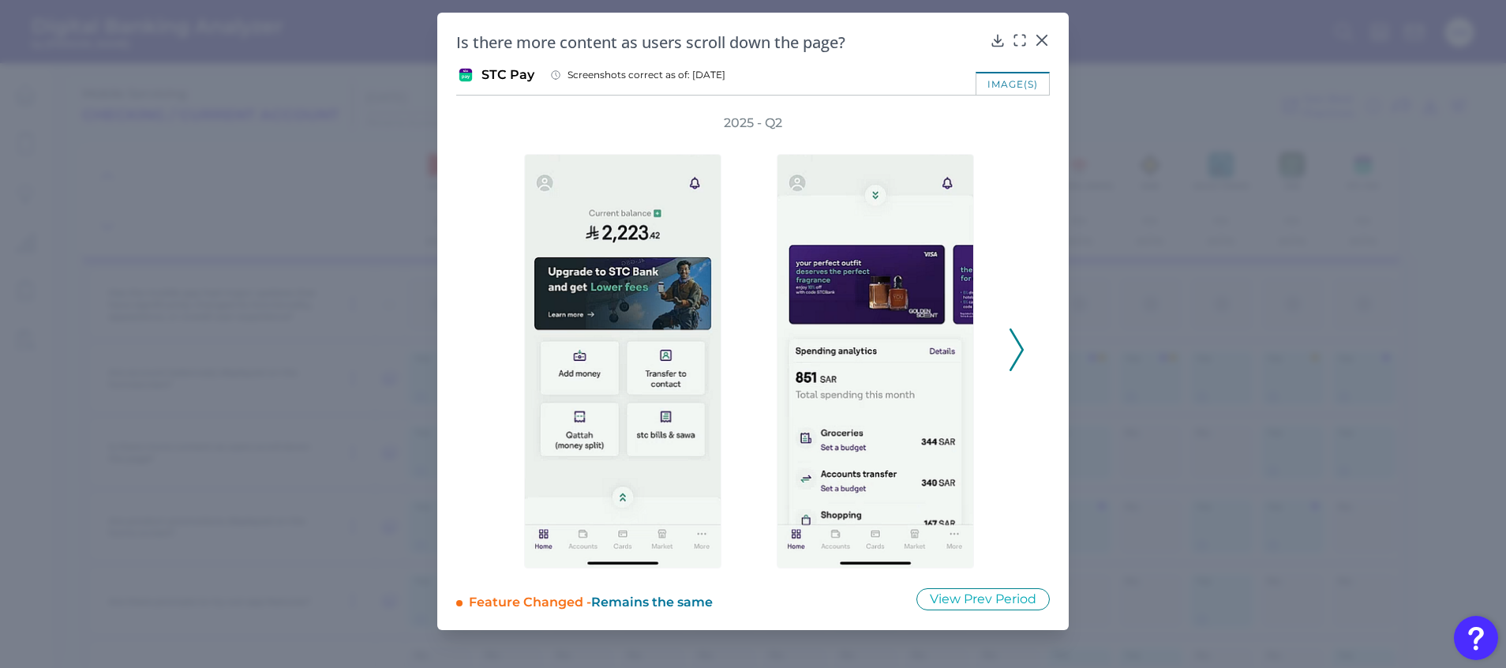
click at [1006, 359] on div "2025 - Q2" at bounding box center [753, 341] width 543 height 454
click at [1015, 358] on icon at bounding box center [1017, 349] width 14 height 43
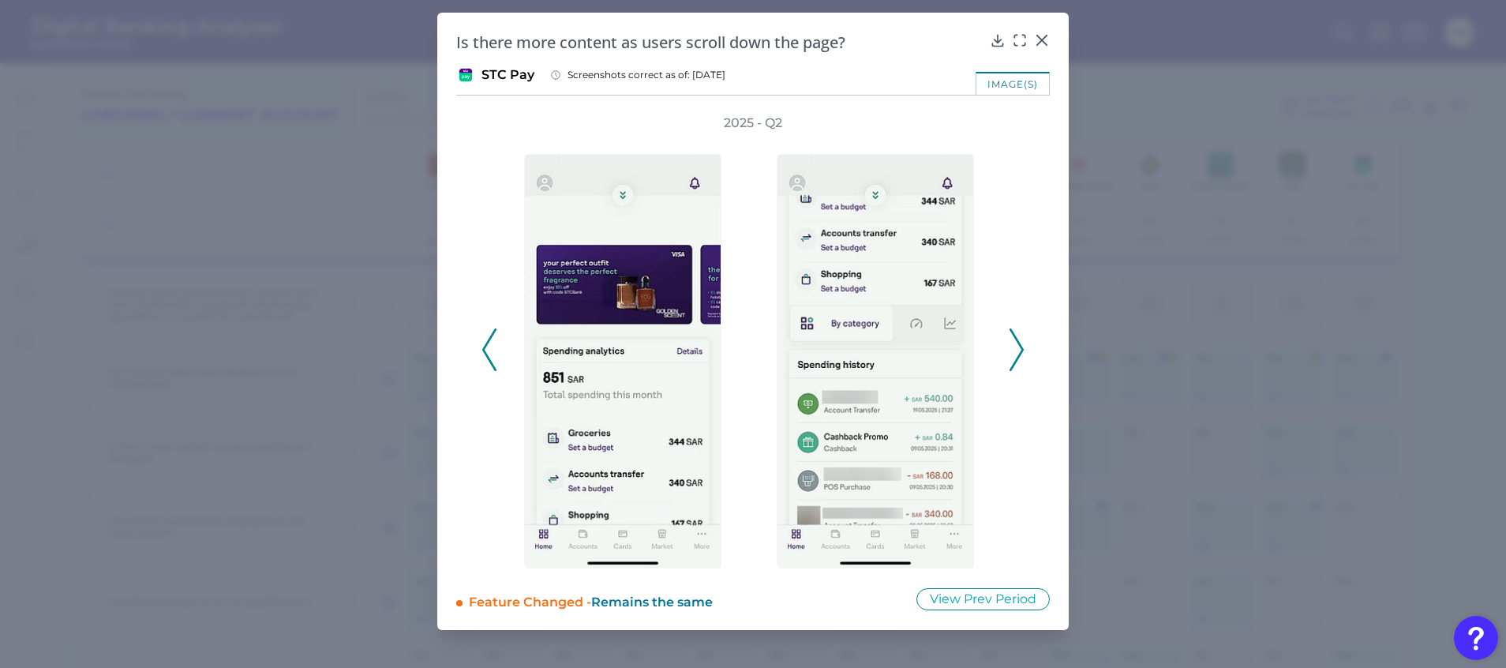
click at [1018, 356] on icon at bounding box center [1017, 349] width 14 height 43
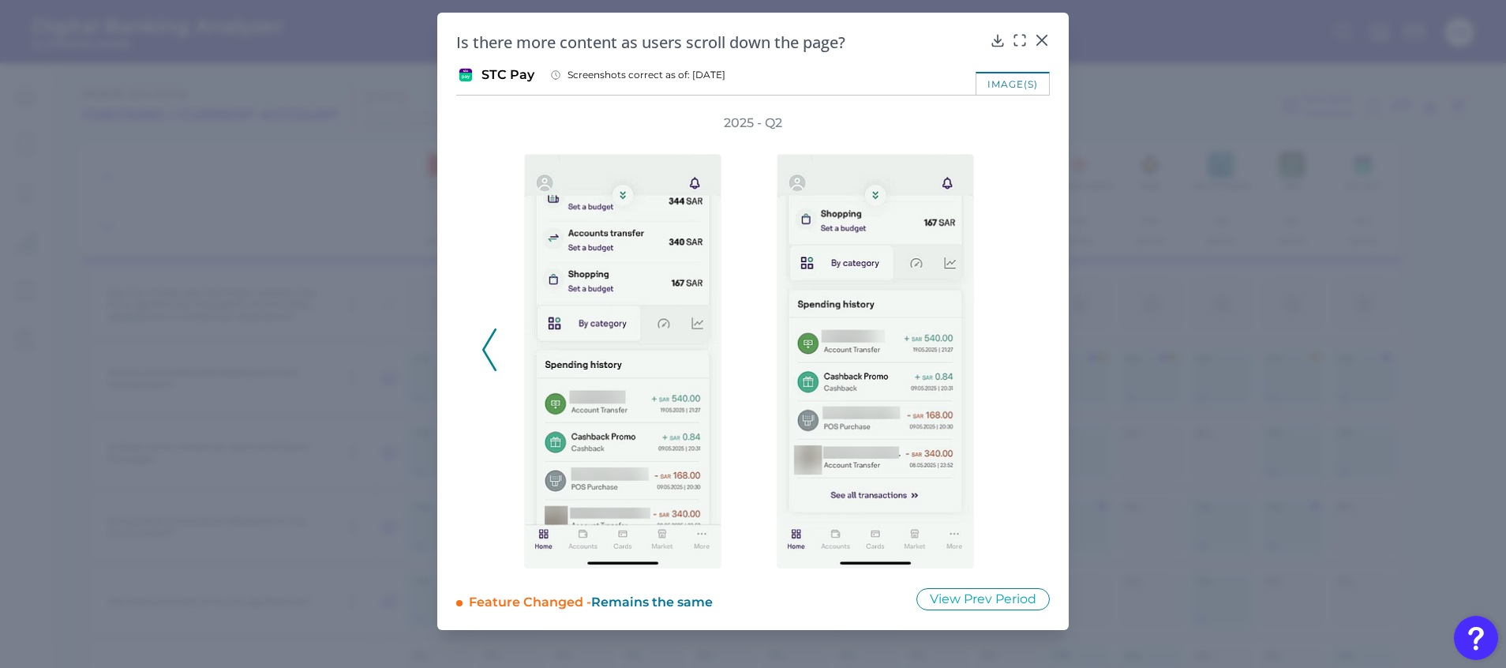
click at [1018, 356] on div "2025 - Q2" at bounding box center [753, 341] width 543 height 454
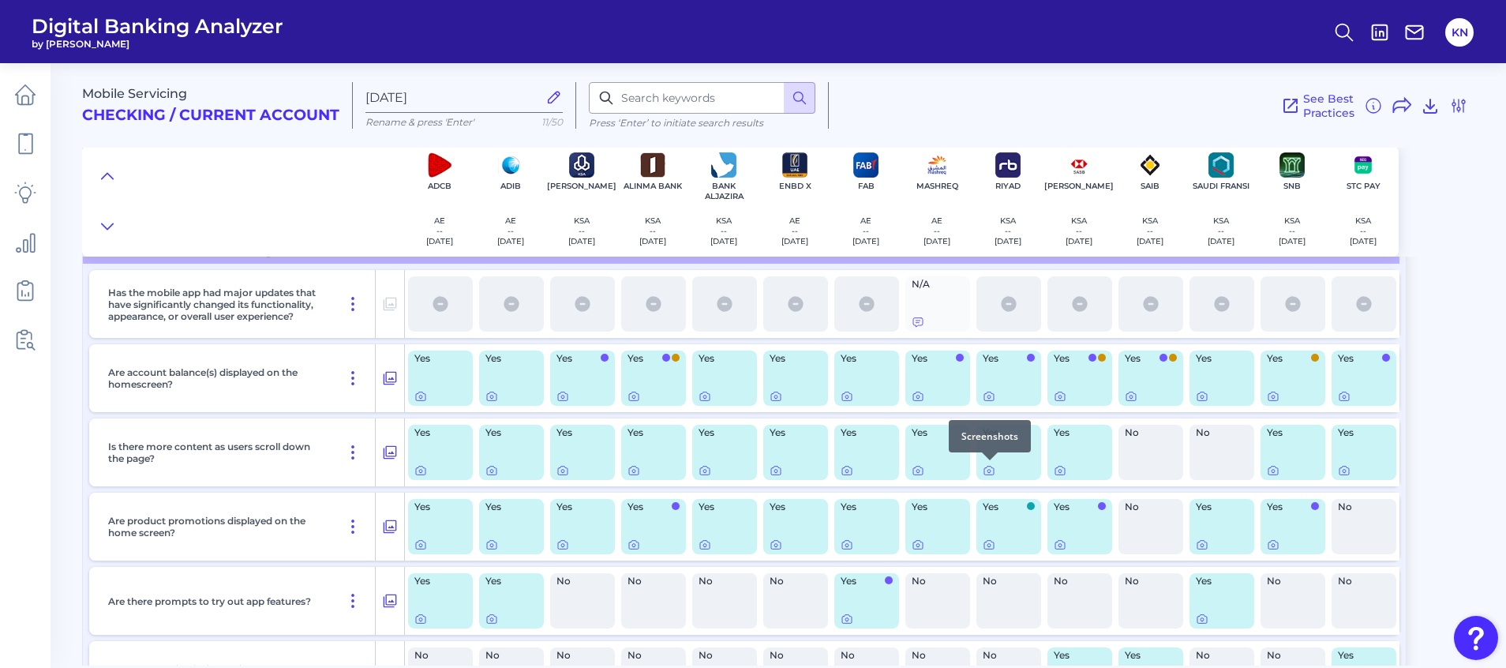
click at [991, 467] on div at bounding box center [990, 460] width 16 height 16
click at [988, 470] on icon at bounding box center [989, 471] width 3 height 3
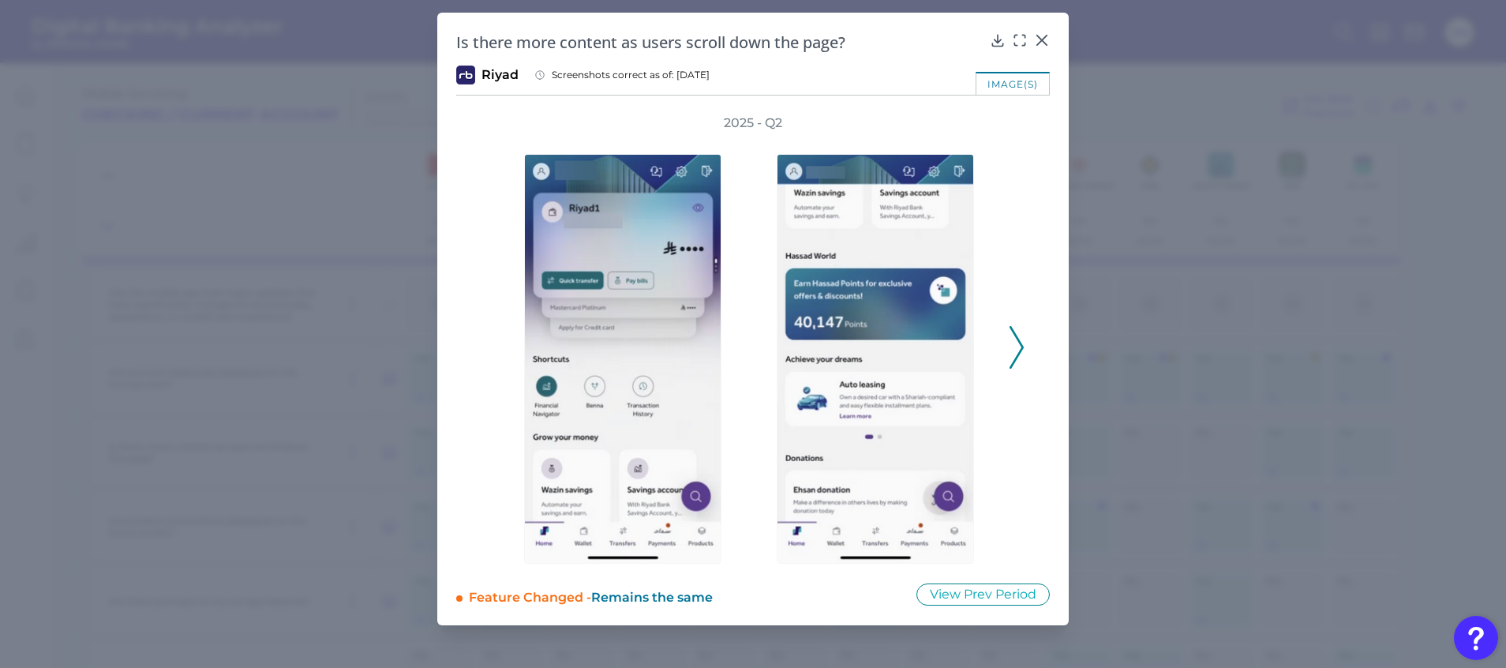
click at [1016, 352] on icon at bounding box center [1017, 347] width 14 height 43
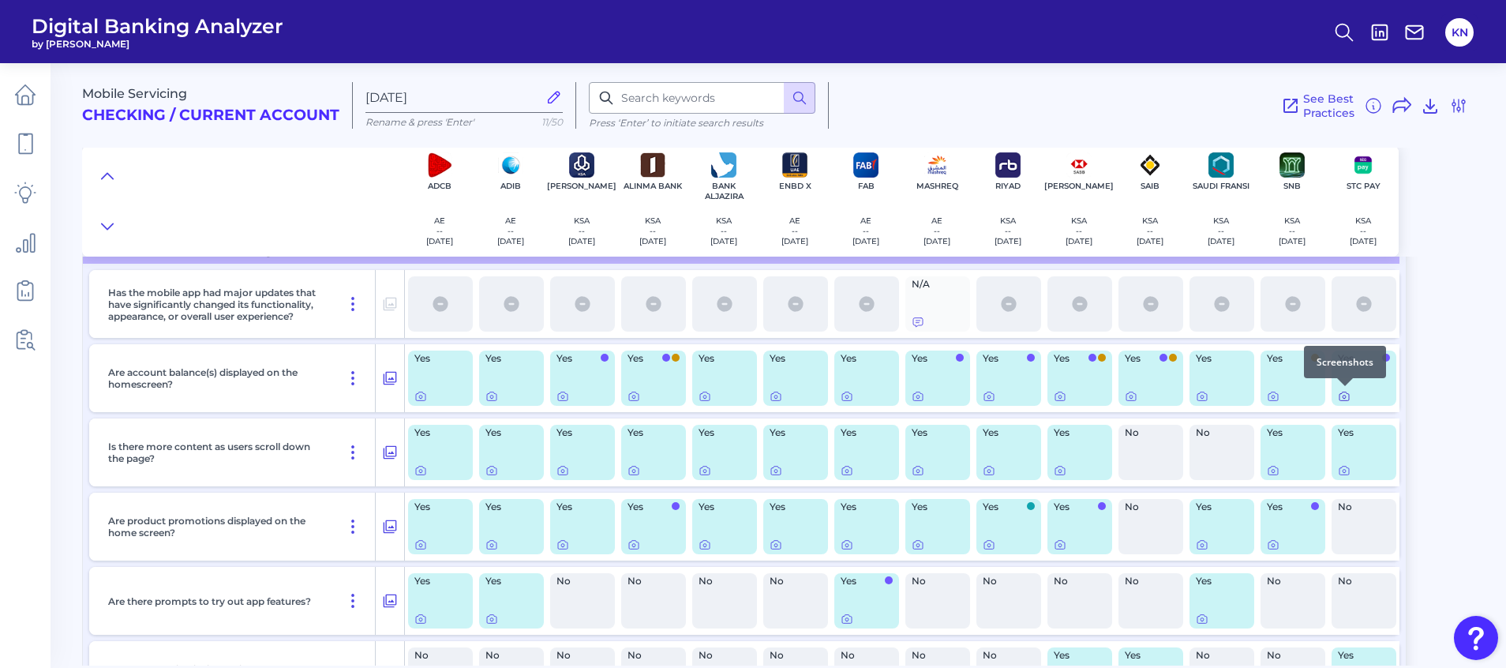
click at [1255, 395] on icon at bounding box center [1344, 396] width 13 height 13
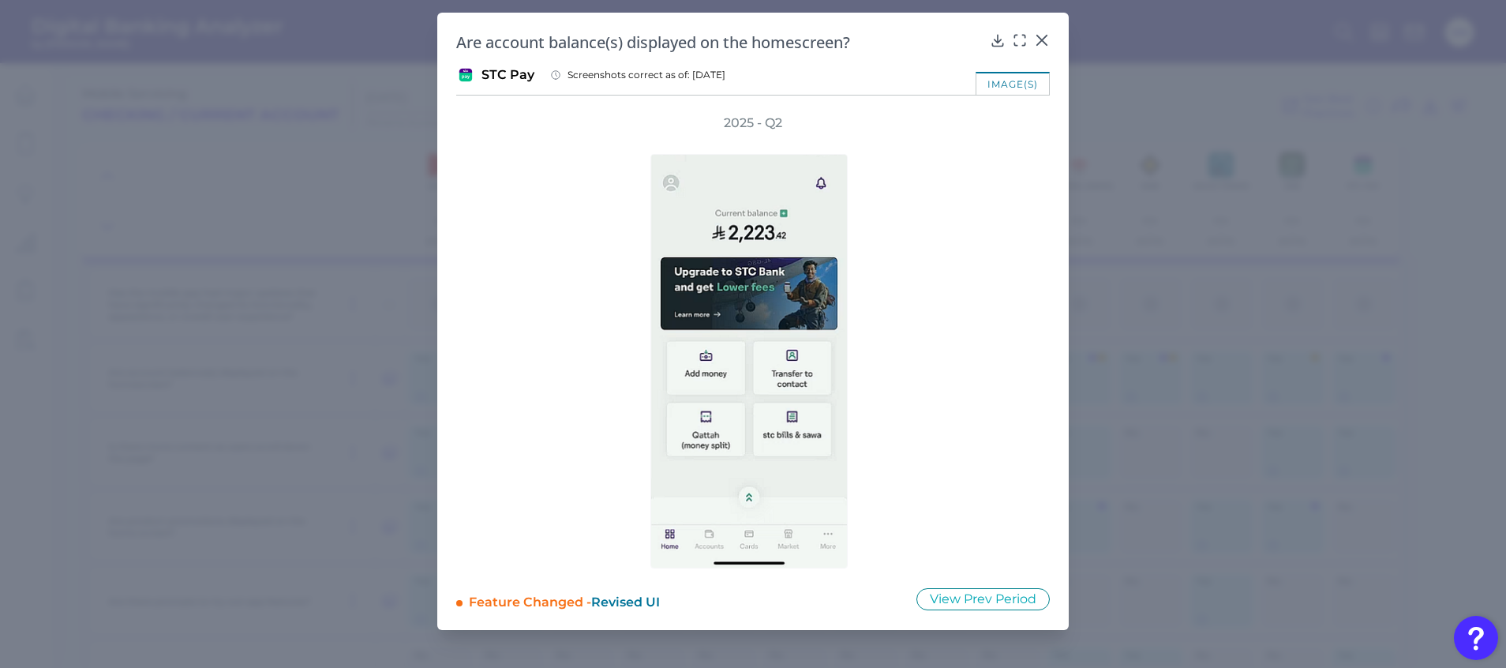
drag, startPoint x: 1187, startPoint y: 383, endPoint x: 1217, endPoint y: 408, distance: 38.6
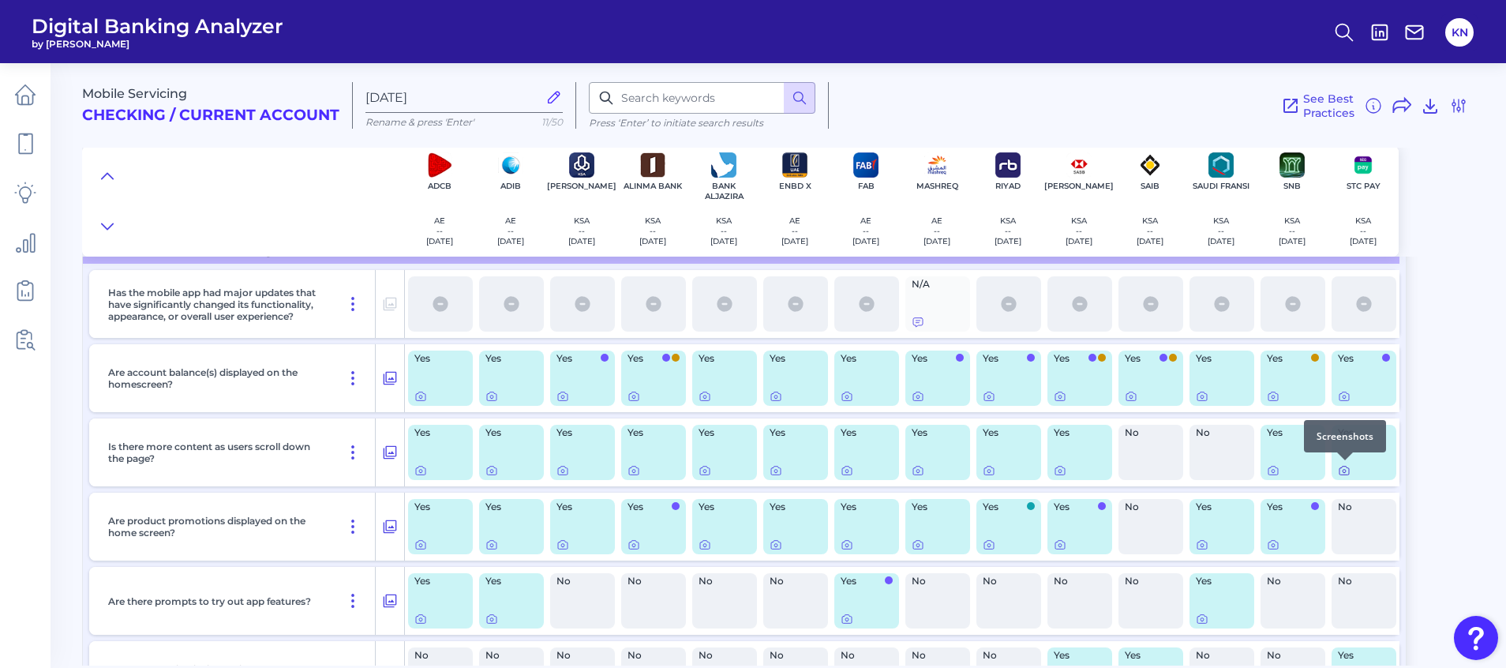
click at [1255, 473] on icon at bounding box center [1344, 470] width 13 height 13
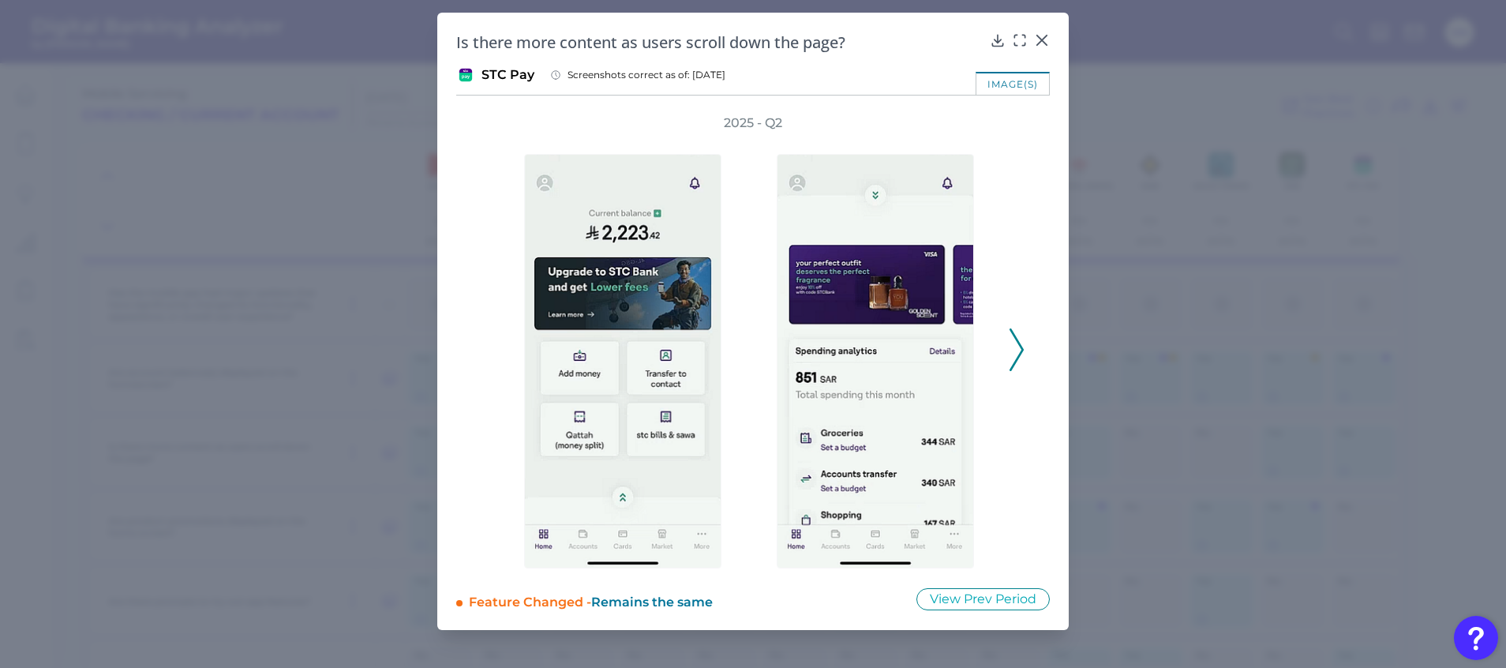
click at [1018, 351] on icon at bounding box center [1017, 349] width 14 height 43
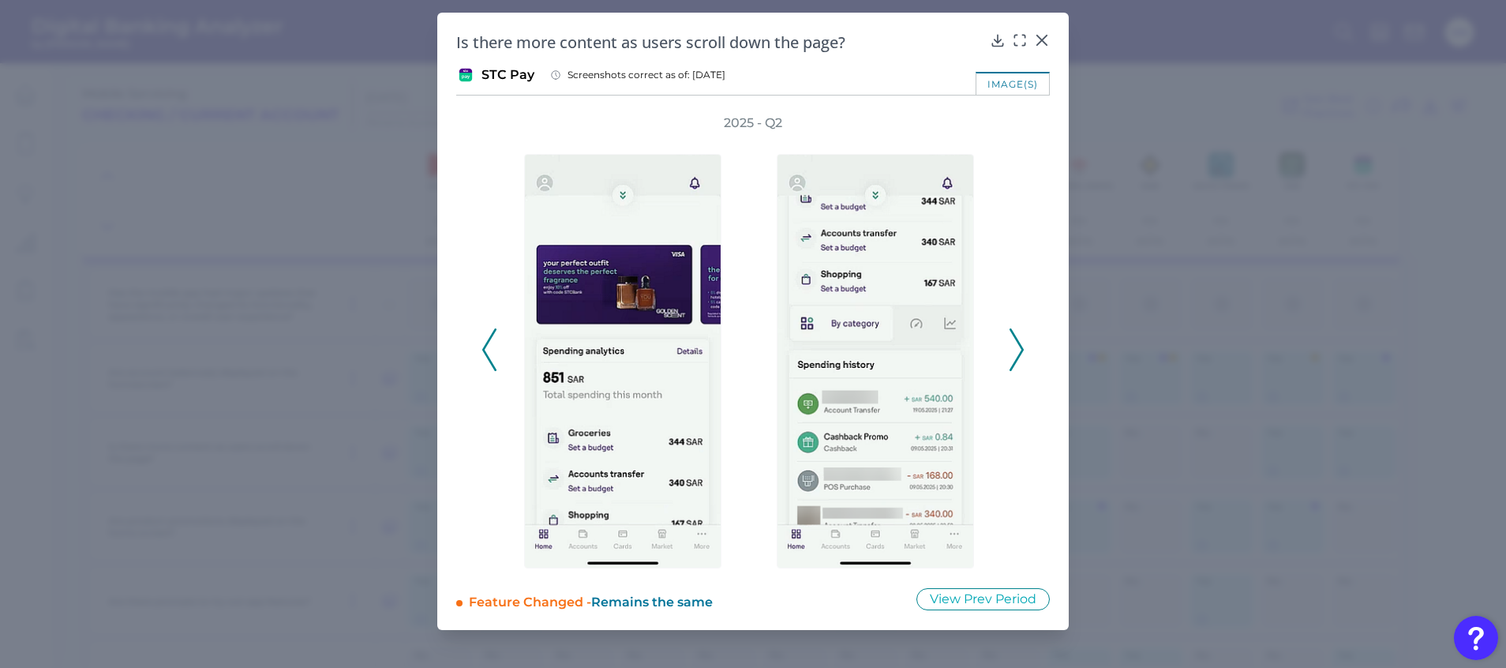
click at [1018, 351] on icon at bounding box center [1017, 349] width 14 height 43
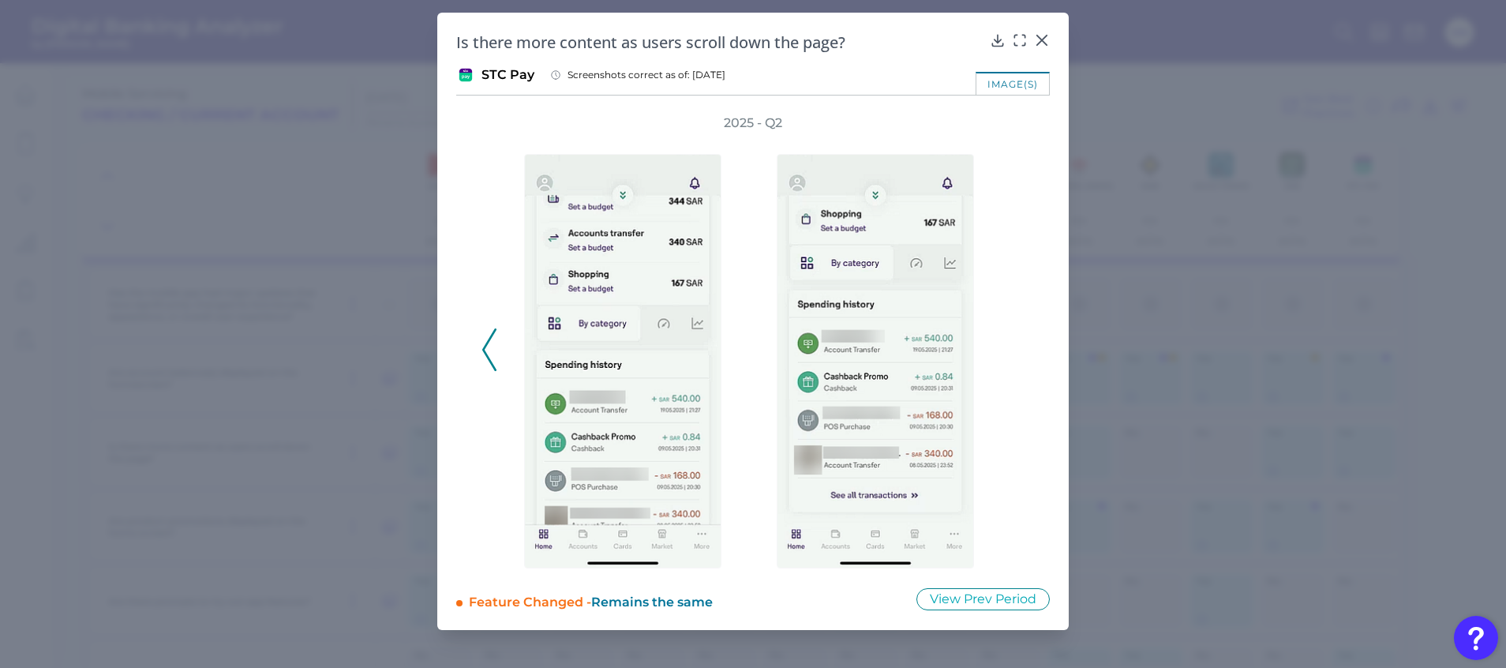
click at [1018, 350] on div "2025 - Q2" at bounding box center [753, 341] width 543 height 454
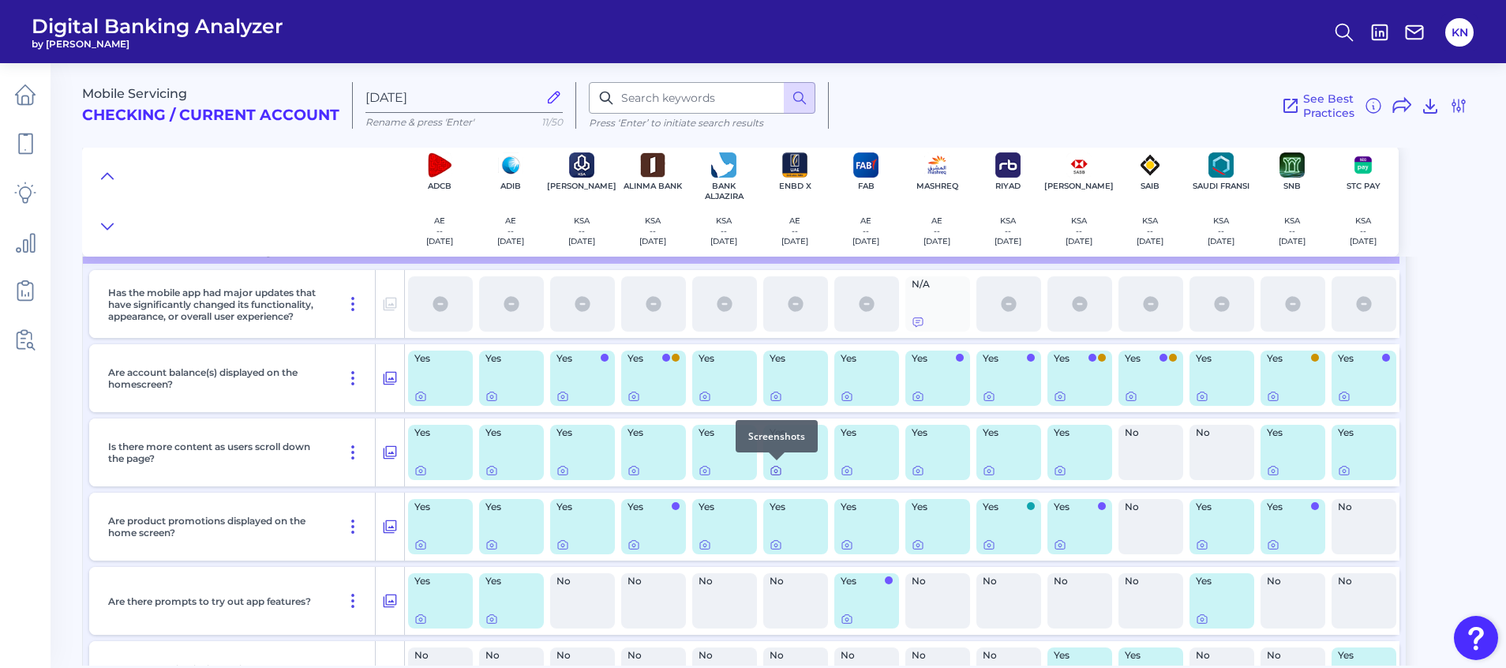
click at [777, 471] on icon at bounding box center [776, 470] width 13 height 13
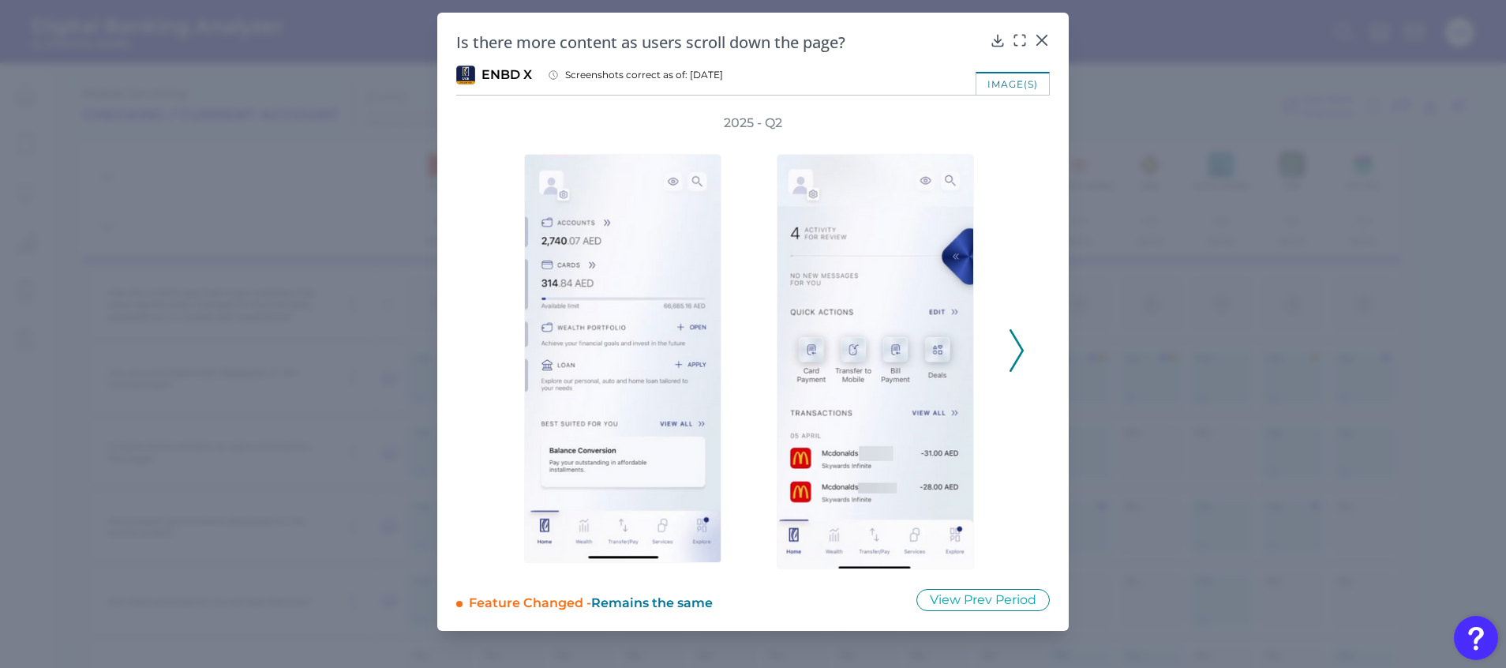
click at [1018, 358] on polyline at bounding box center [1017, 350] width 12 height 40
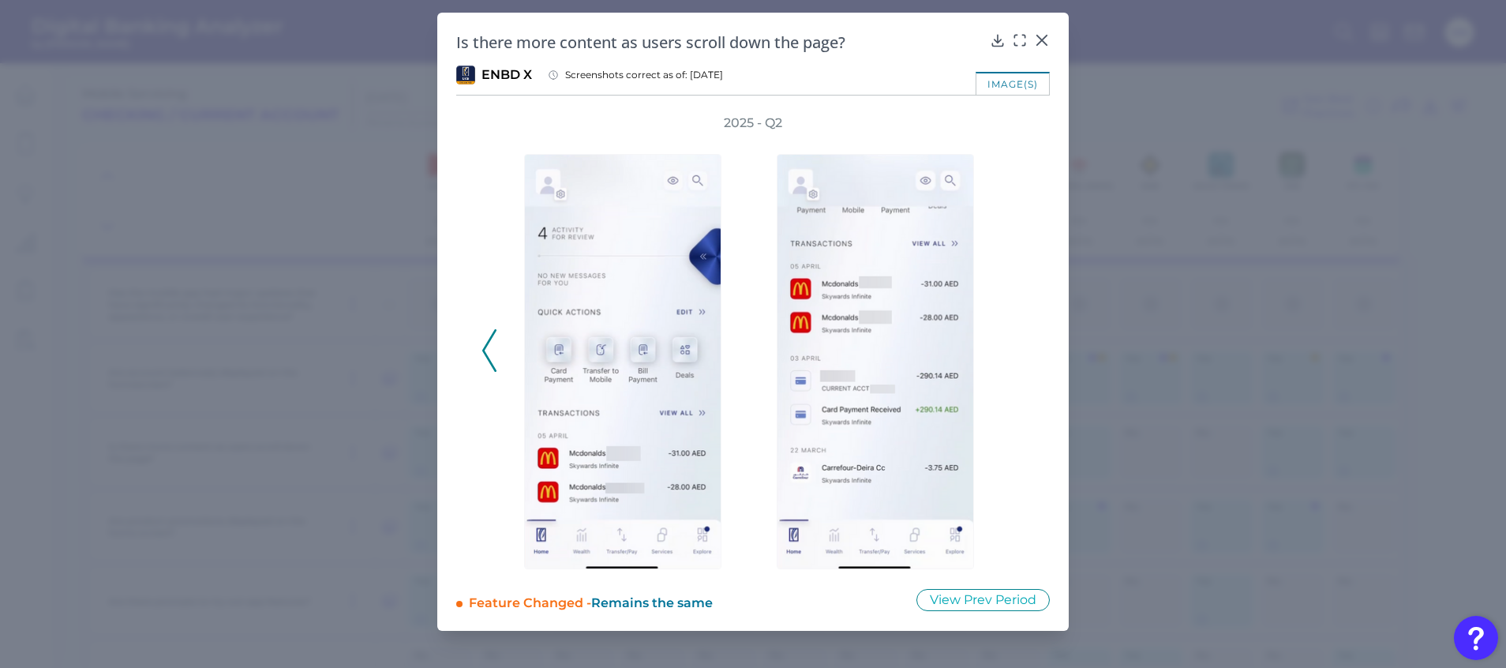
click at [1018, 358] on div "2025 - Q2" at bounding box center [753, 341] width 543 height 455
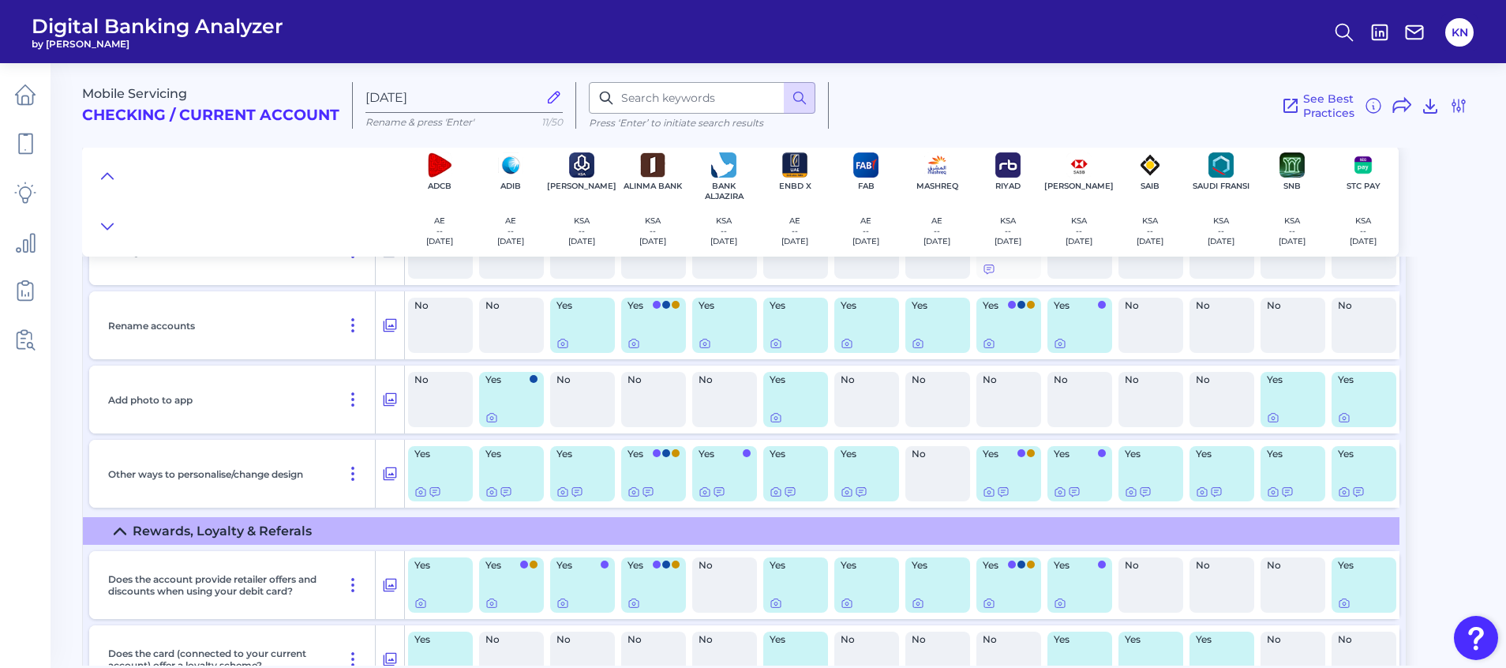
scroll to position [17527, 0]
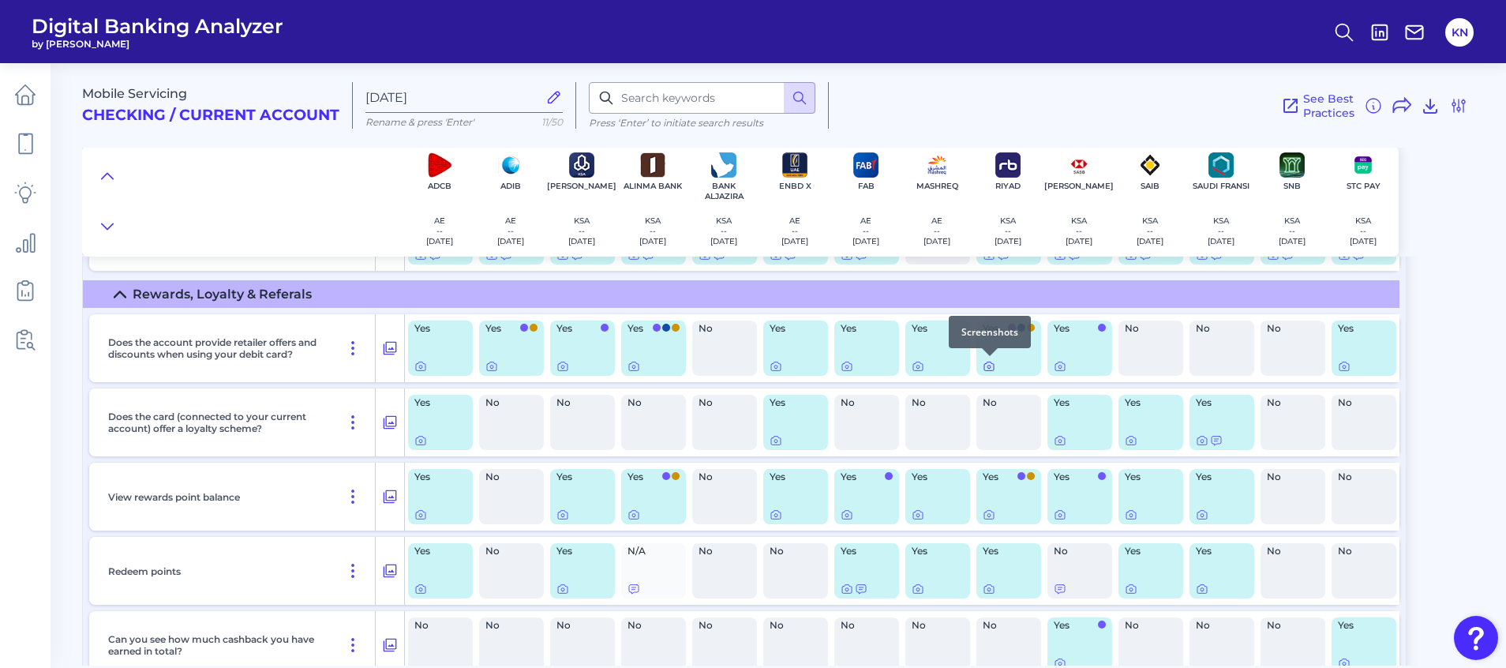
click at [988, 367] on icon at bounding box center [989, 366] width 13 height 13
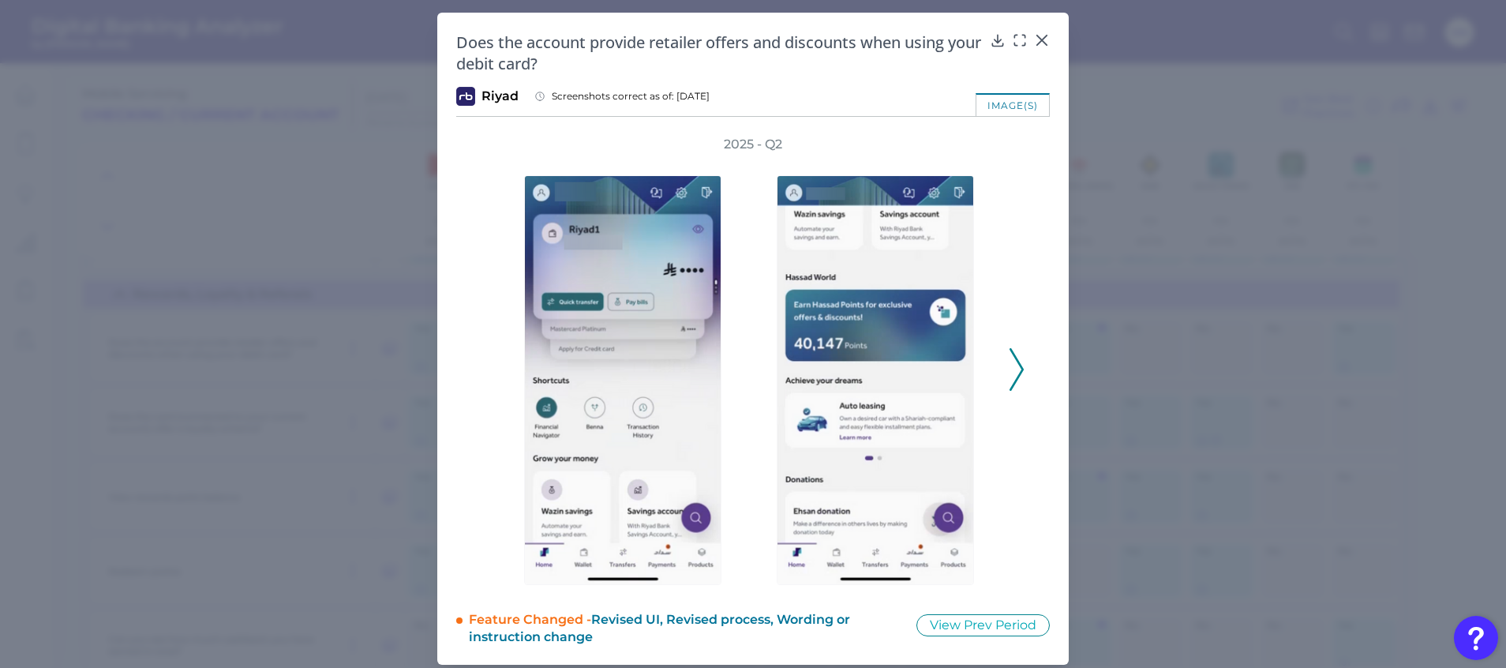
click at [1012, 369] on icon at bounding box center [1017, 369] width 14 height 43
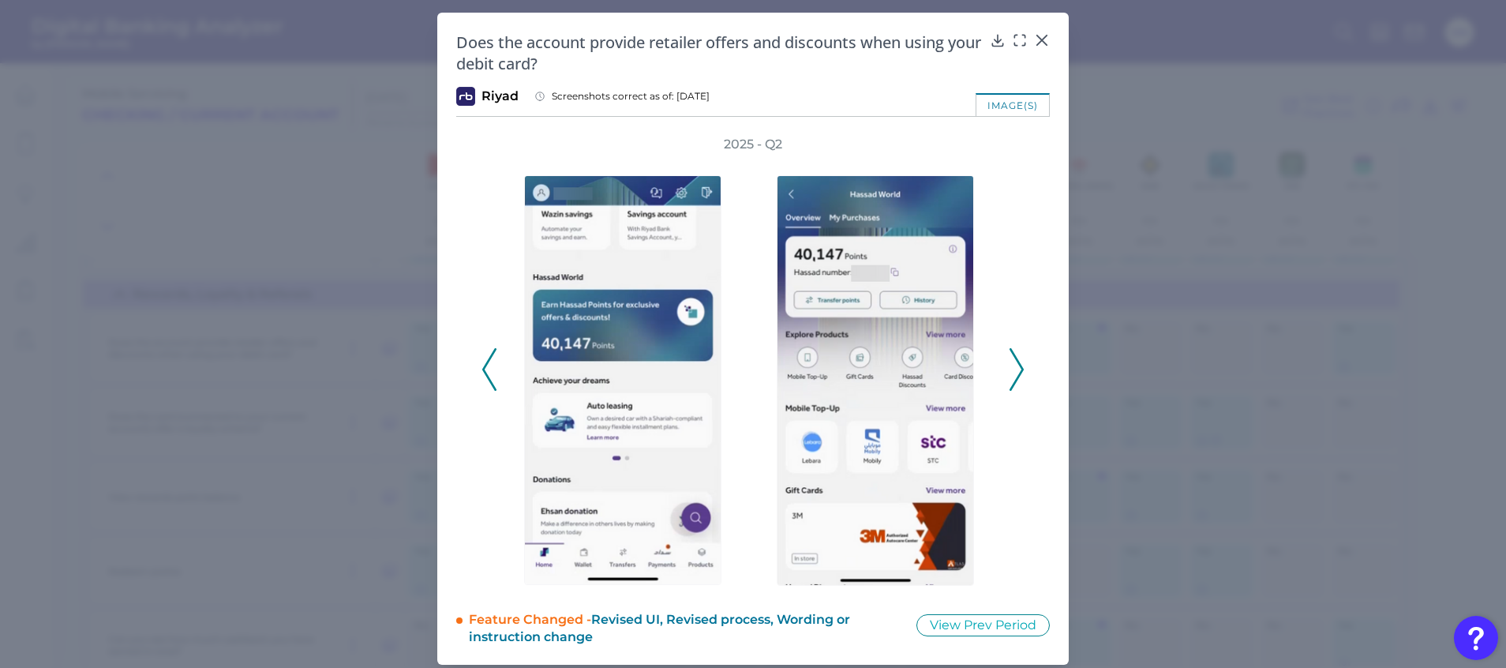
click at [1018, 370] on icon at bounding box center [1017, 369] width 14 height 43
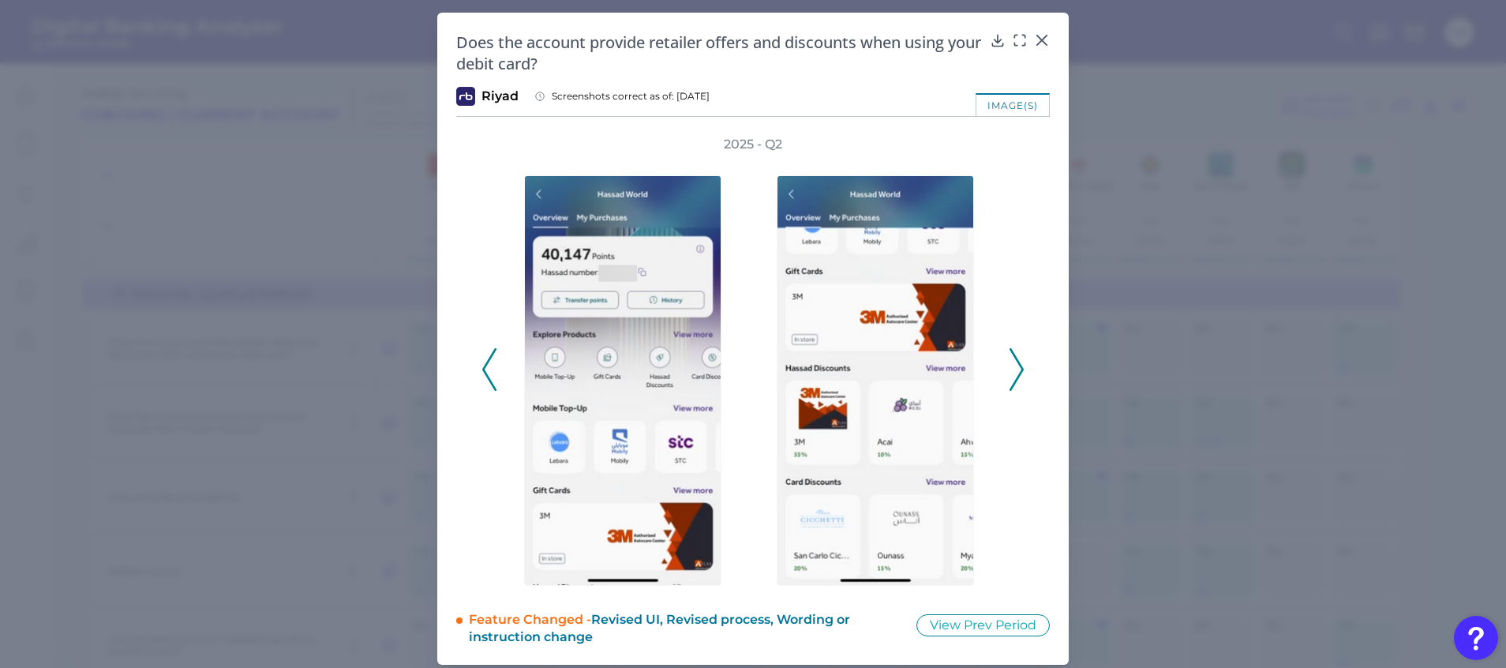
click at [1018, 370] on icon at bounding box center [1017, 369] width 14 height 43
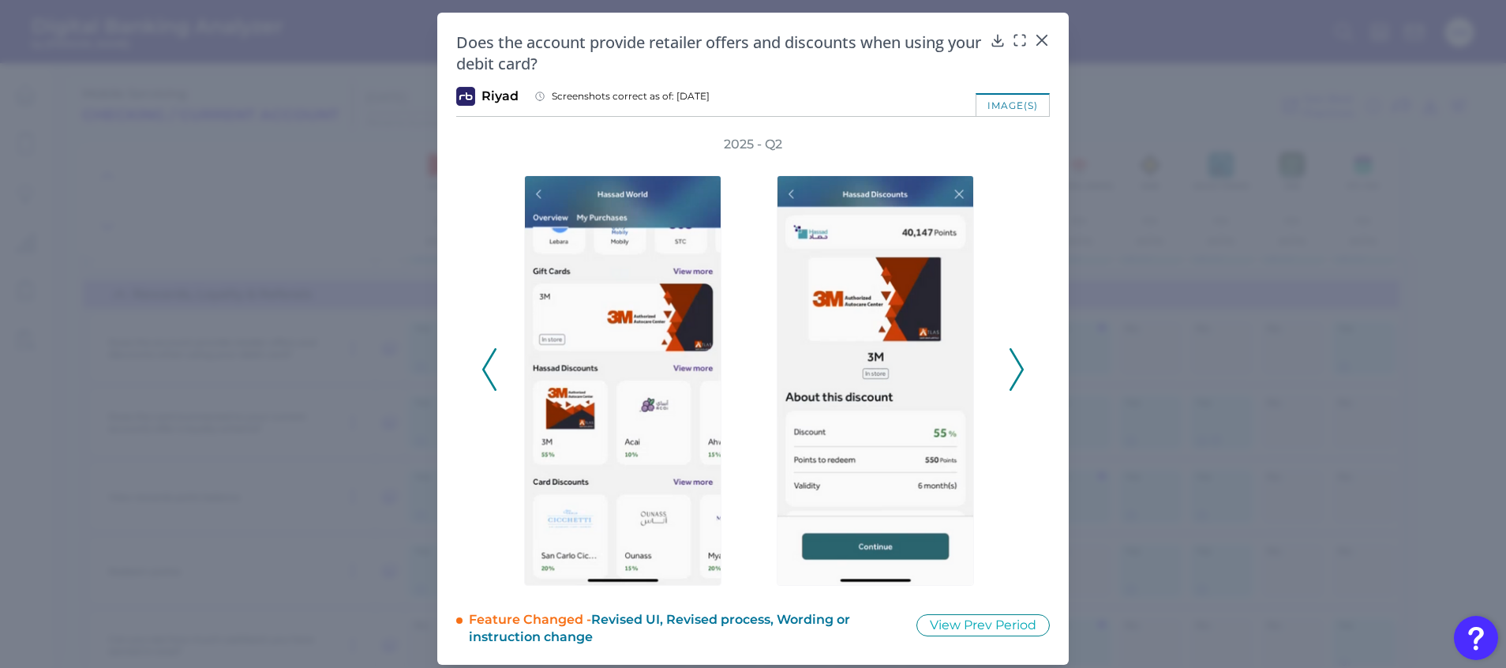
click at [1018, 370] on icon at bounding box center [1017, 369] width 14 height 43
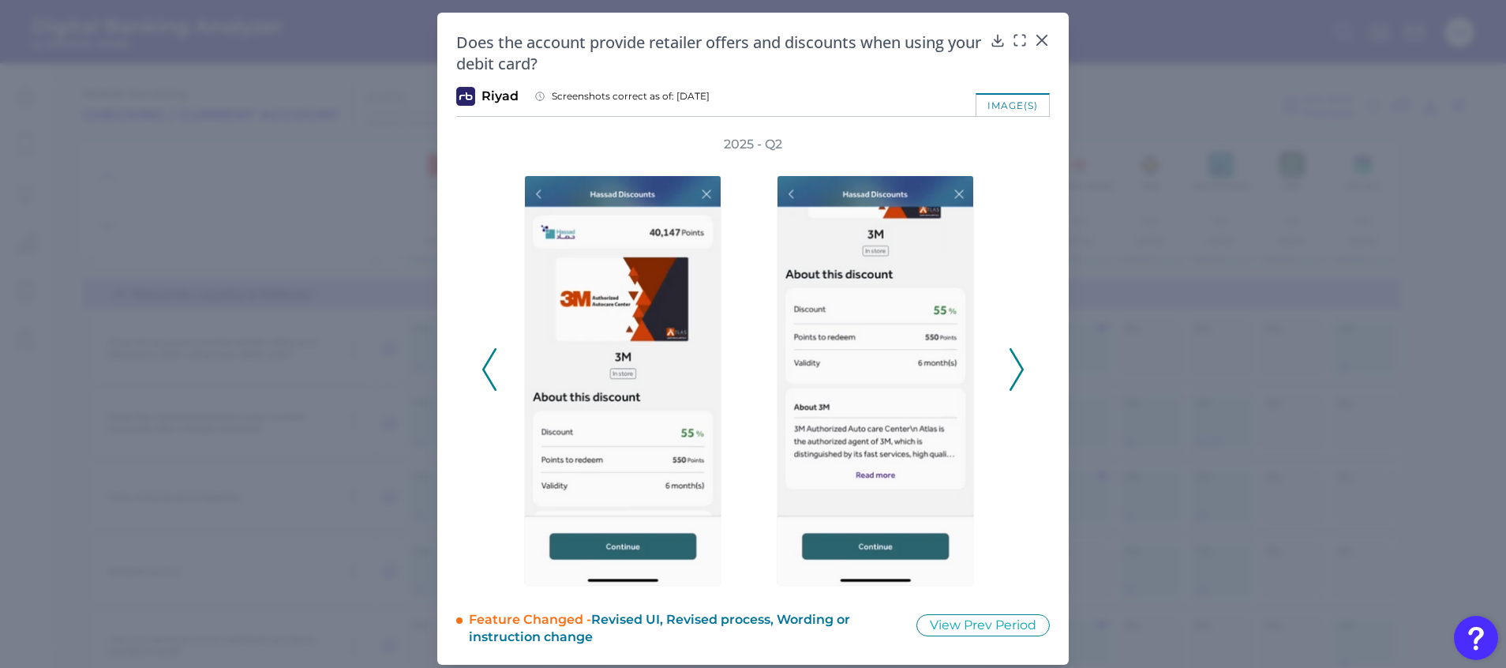
click at [1018, 370] on icon at bounding box center [1017, 369] width 14 height 43
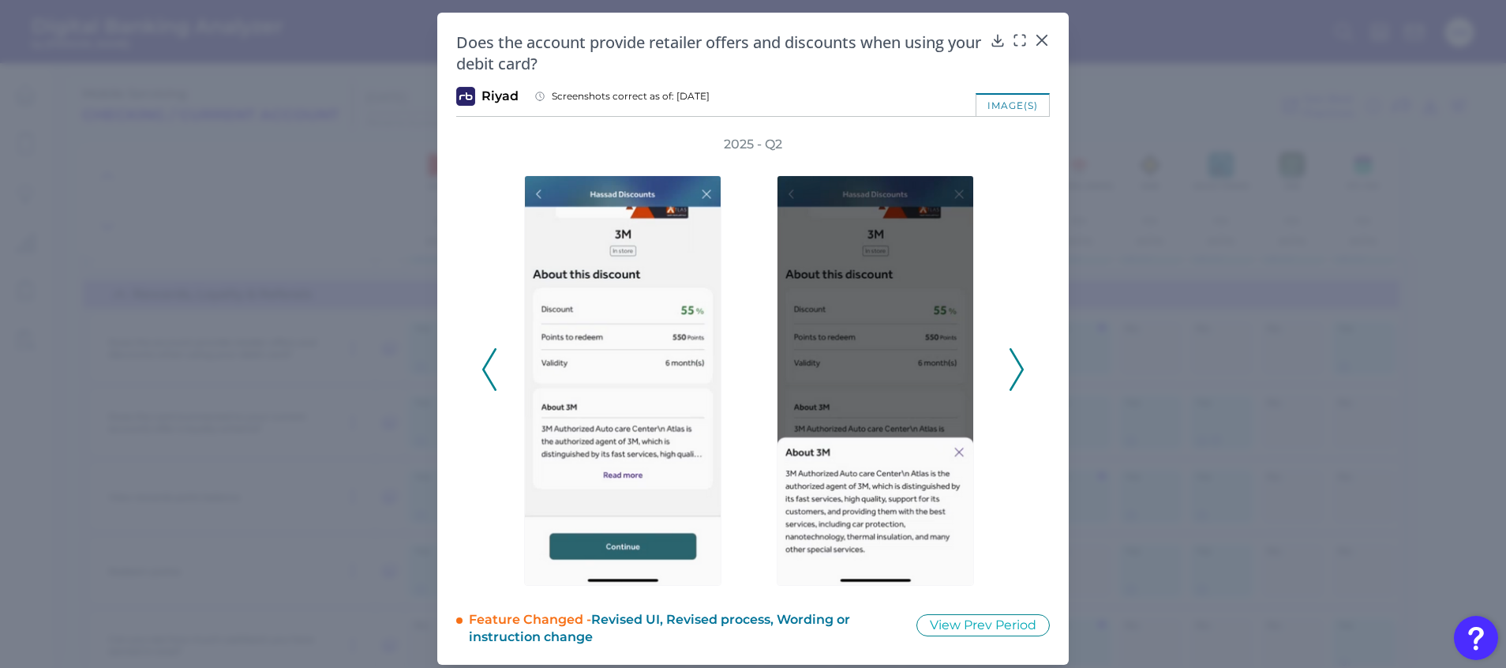
click at [1018, 370] on polyline at bounding box center [1017, 369] width 12 height 40
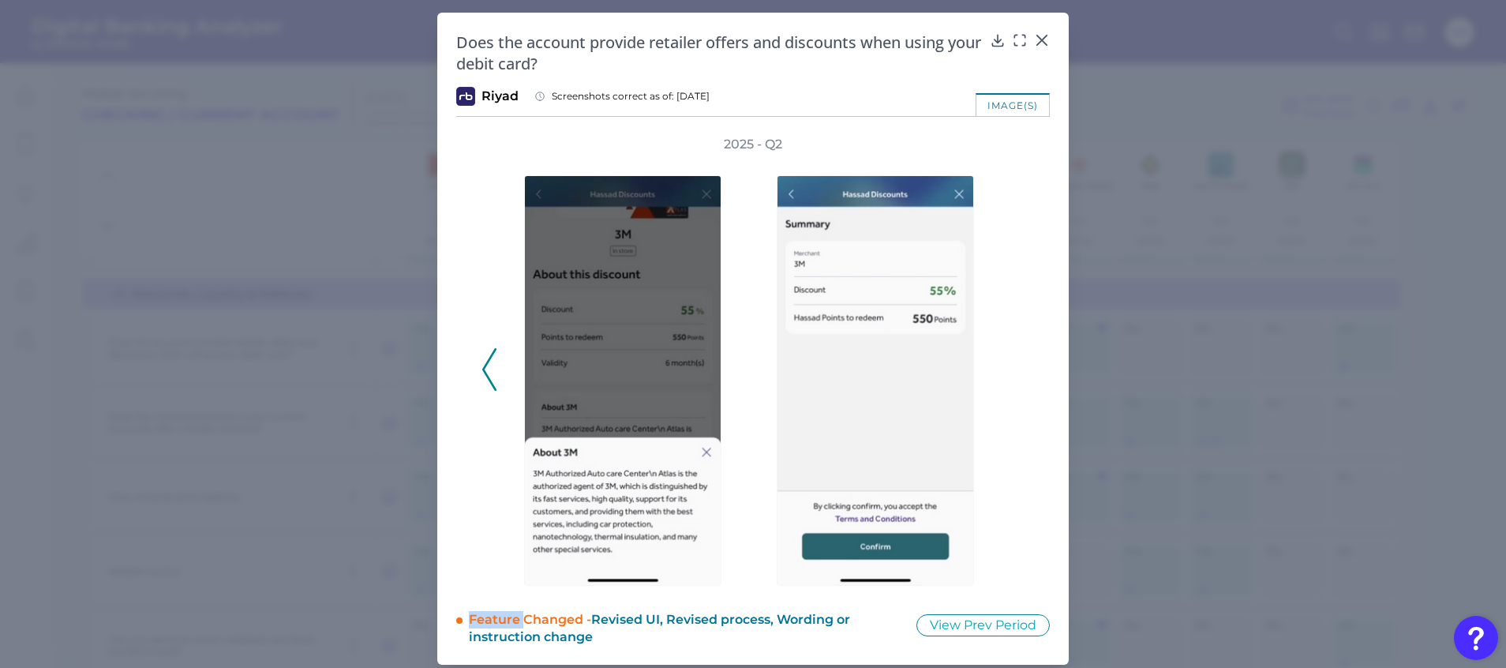
click at [1018, 370] on div "2025 - Q2" at bounding box center [753, 361] width 543 height 450
drag, startPoint x: 1018, startPoint y: 370, endPoint x: 1133, endPoint y: 439, distance: 133.5
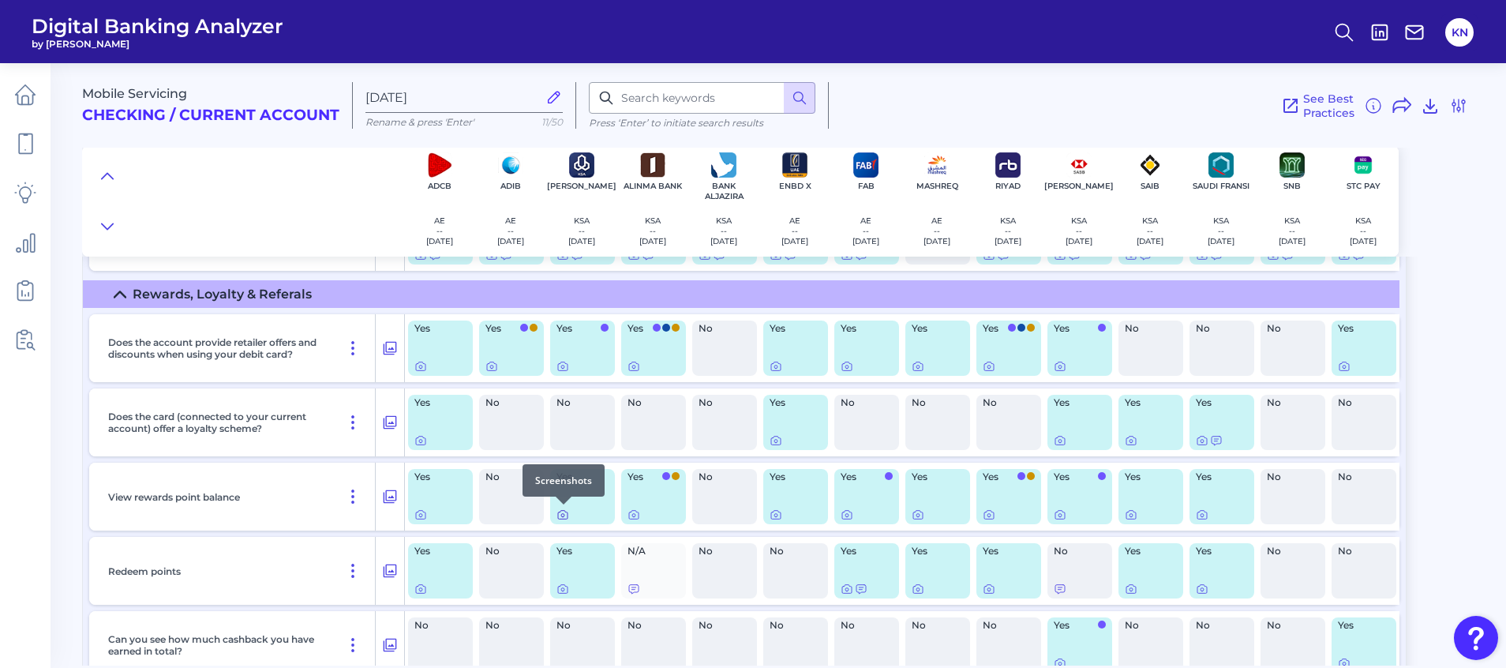
click at [565, 516] on icon at bounding box center [563, 514] width 13 height 13
click at [776, 516] on icon at bounding box center [776, 514] width 13 height 13
click at [773, 364] on icon at bounding box center [775, 366] width 9 height 9
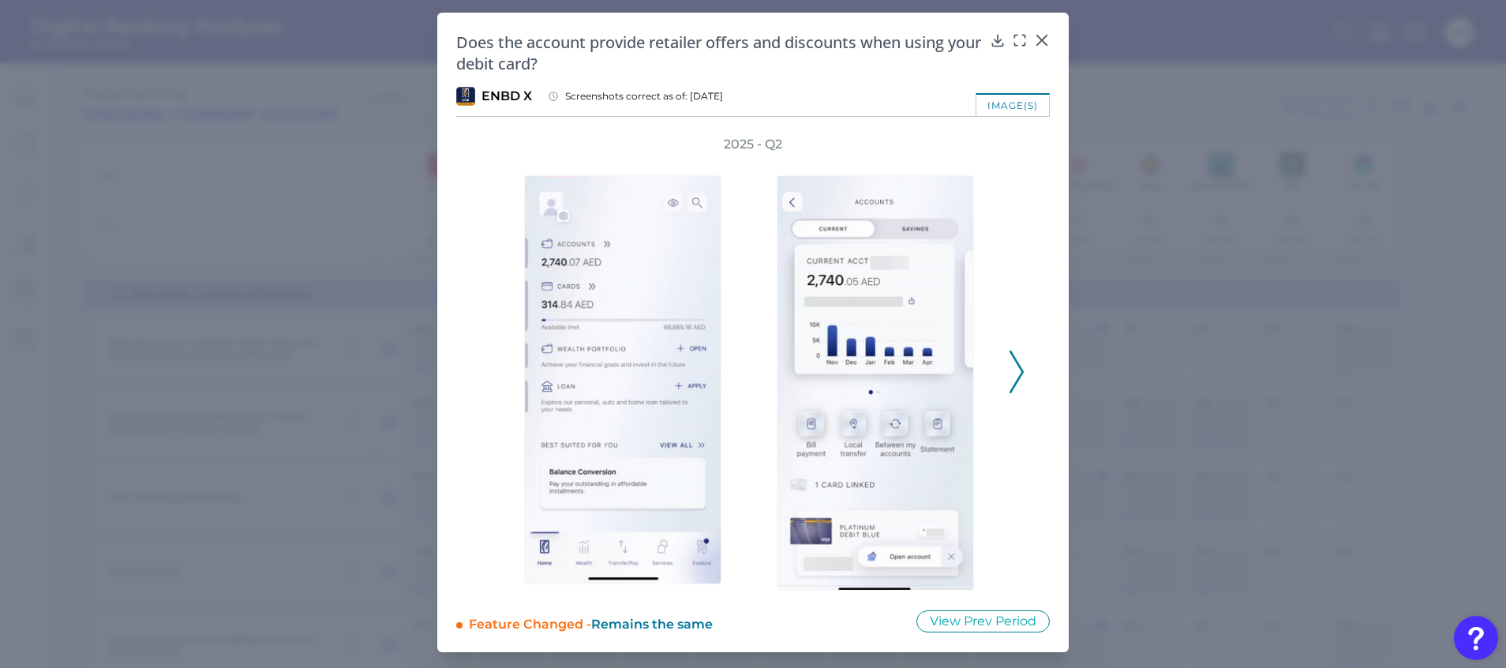
click at [1014, 382] on icon at bounding box center [1017, 372] width 14 height 43
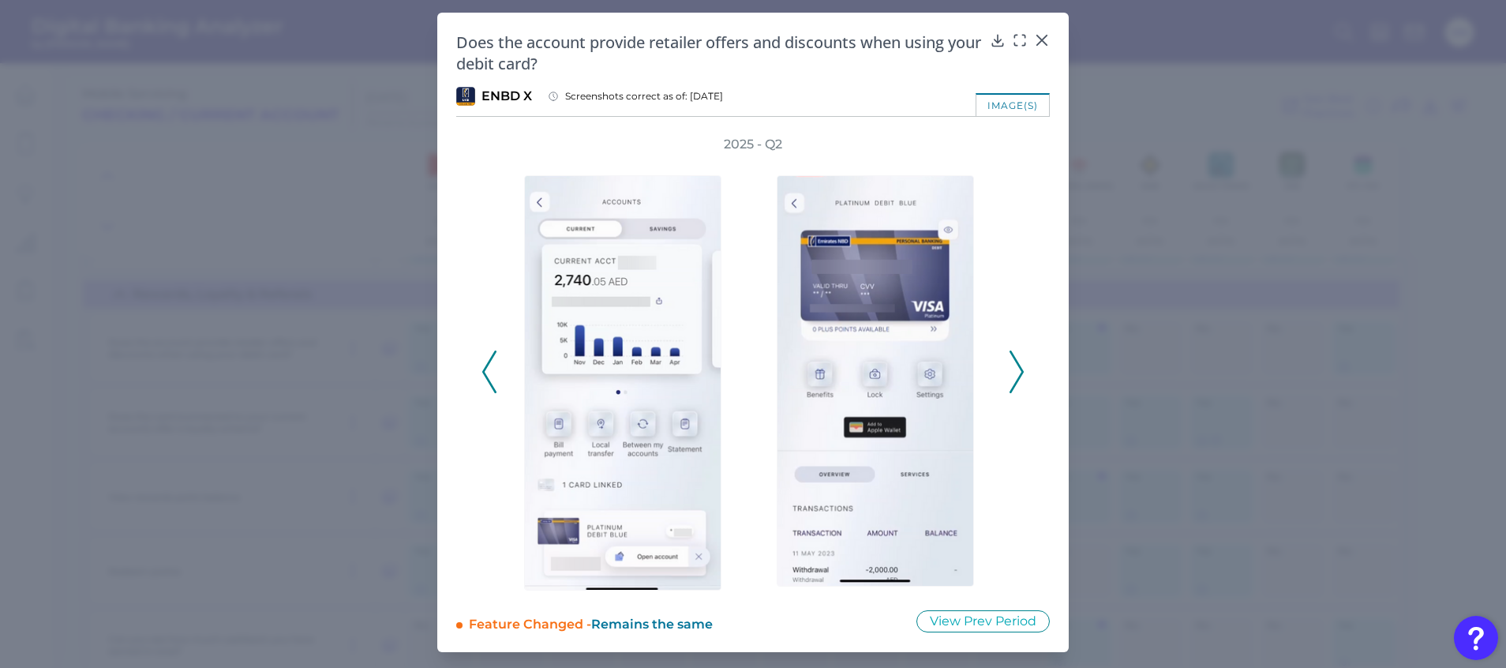
click at [1014, 382] on icon at bounding box center [1017, 372] width 14 height 43
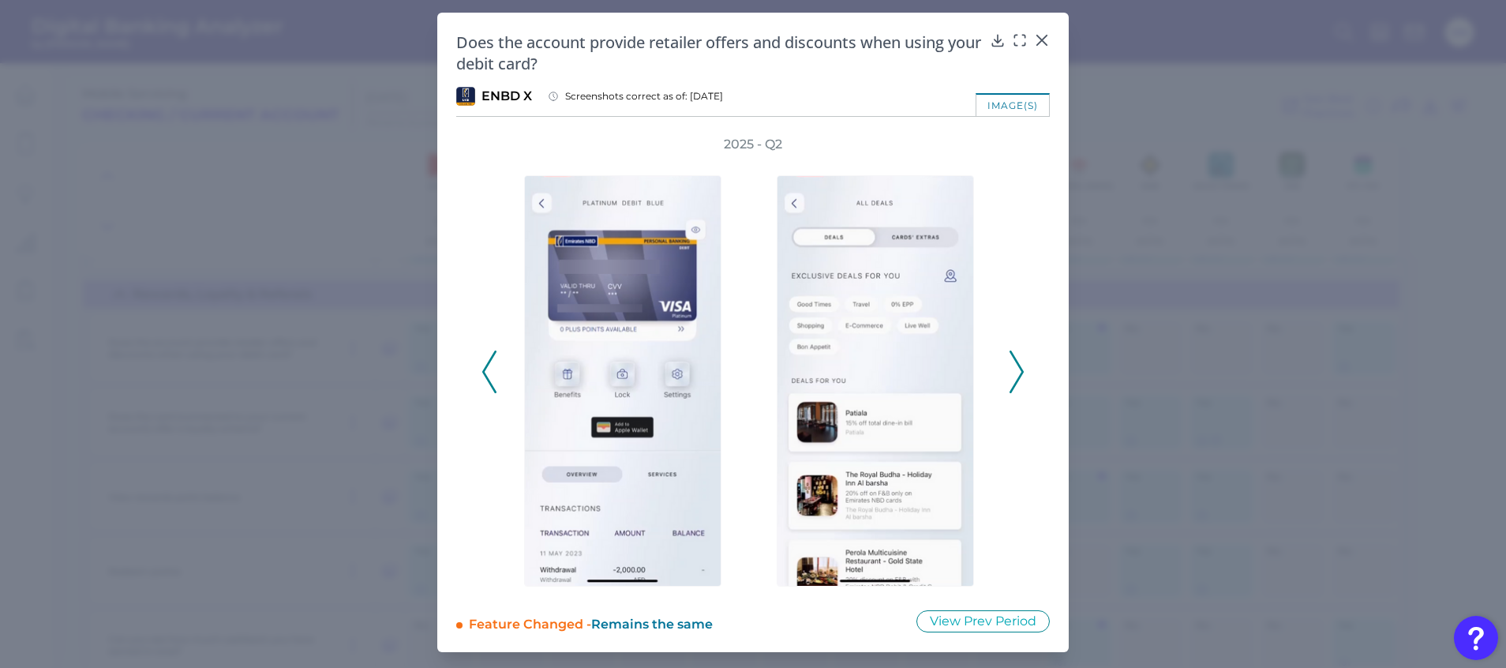
click at [1014, 382] on icon at bounding box center [1017, 372] width 14 height 43
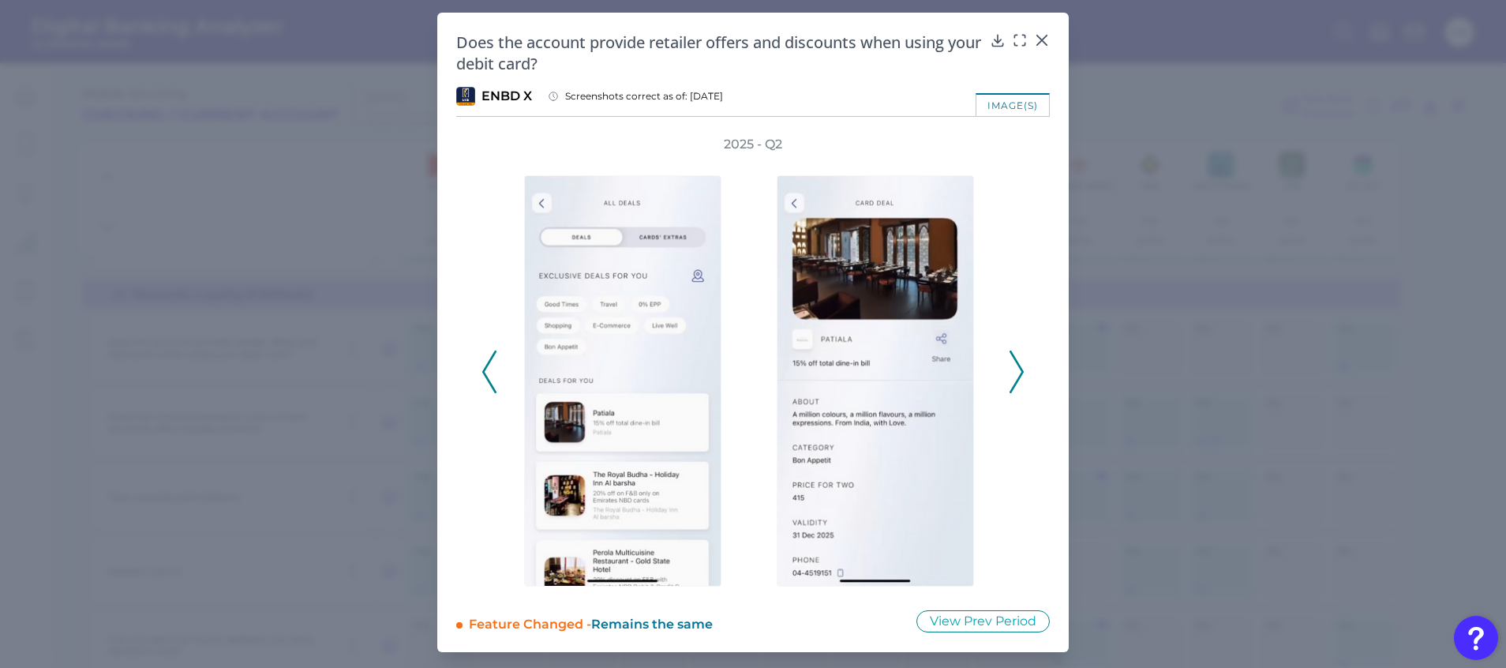
click at [1014, 382] on icon at bounding box center [1017, 372] width 14 height 43
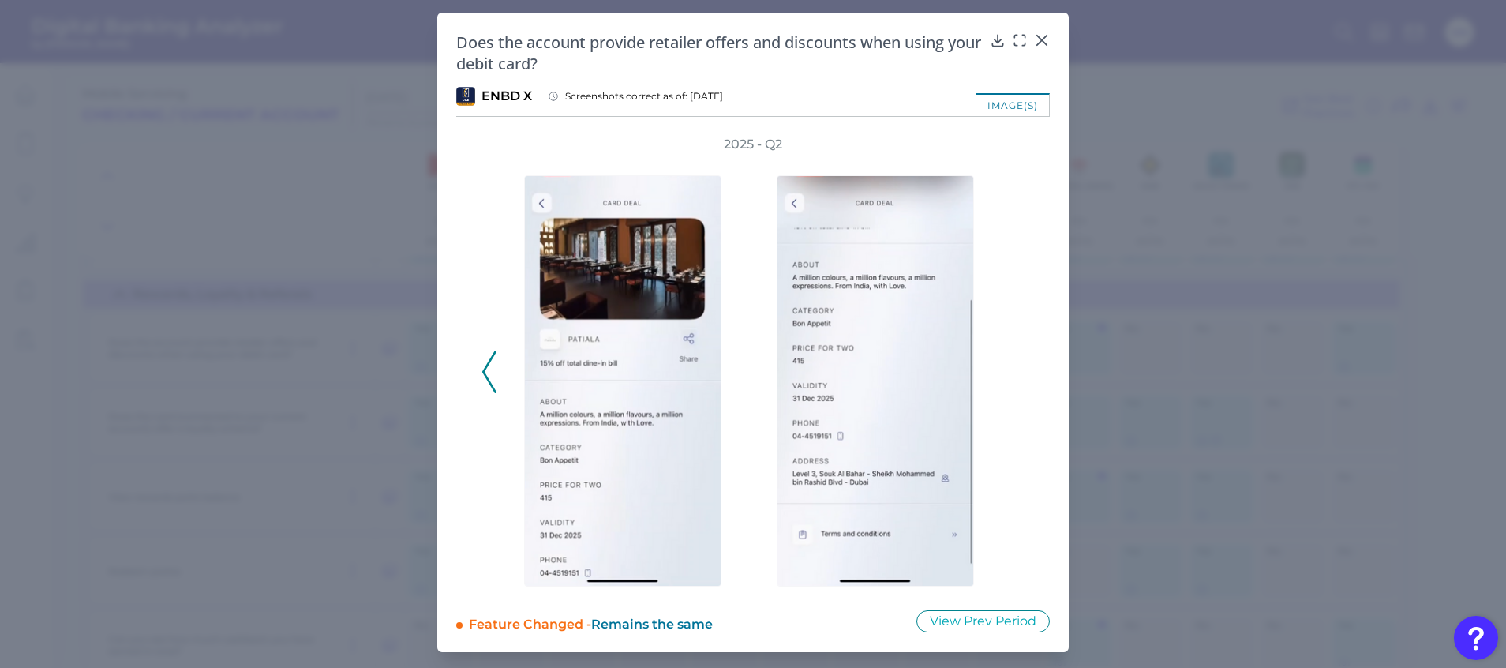
click at [1014, 382] on div "2025 - Q2" at bounding box center [753, 363] width 543 height 455
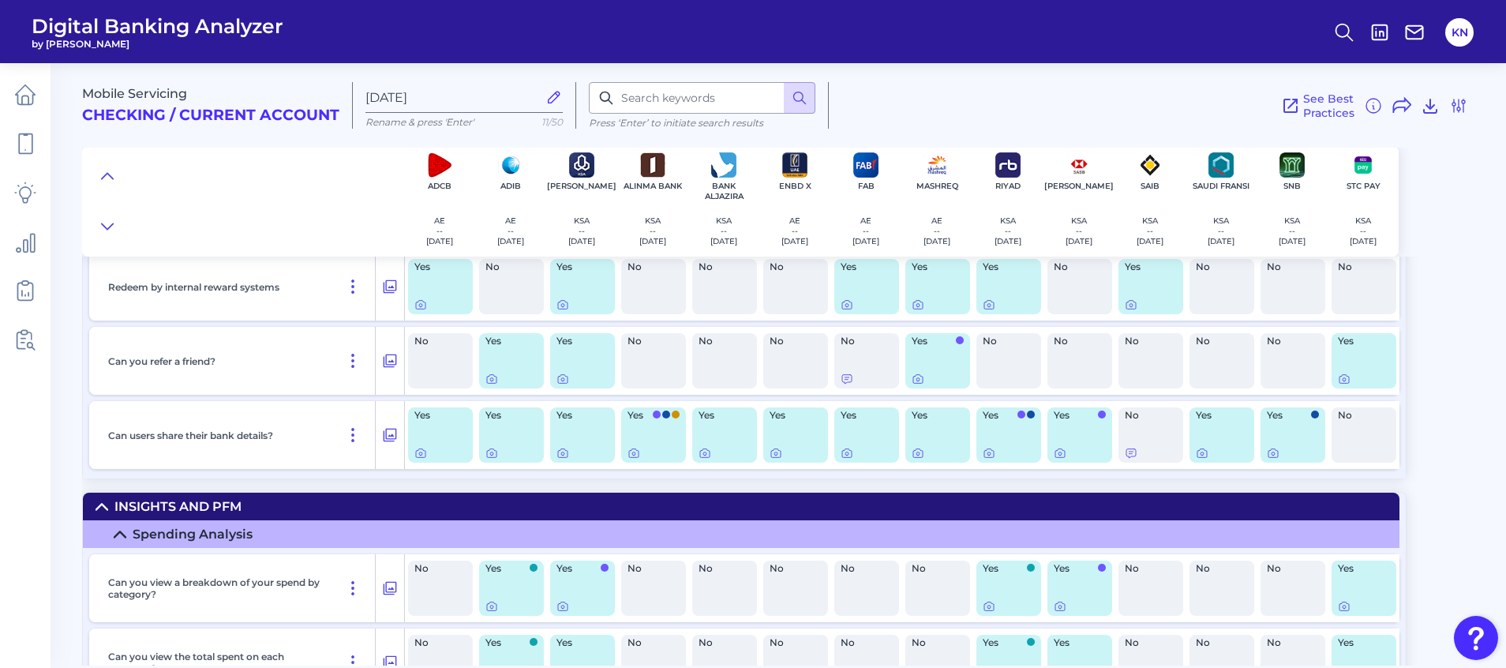
scroll to position [18120, 0]
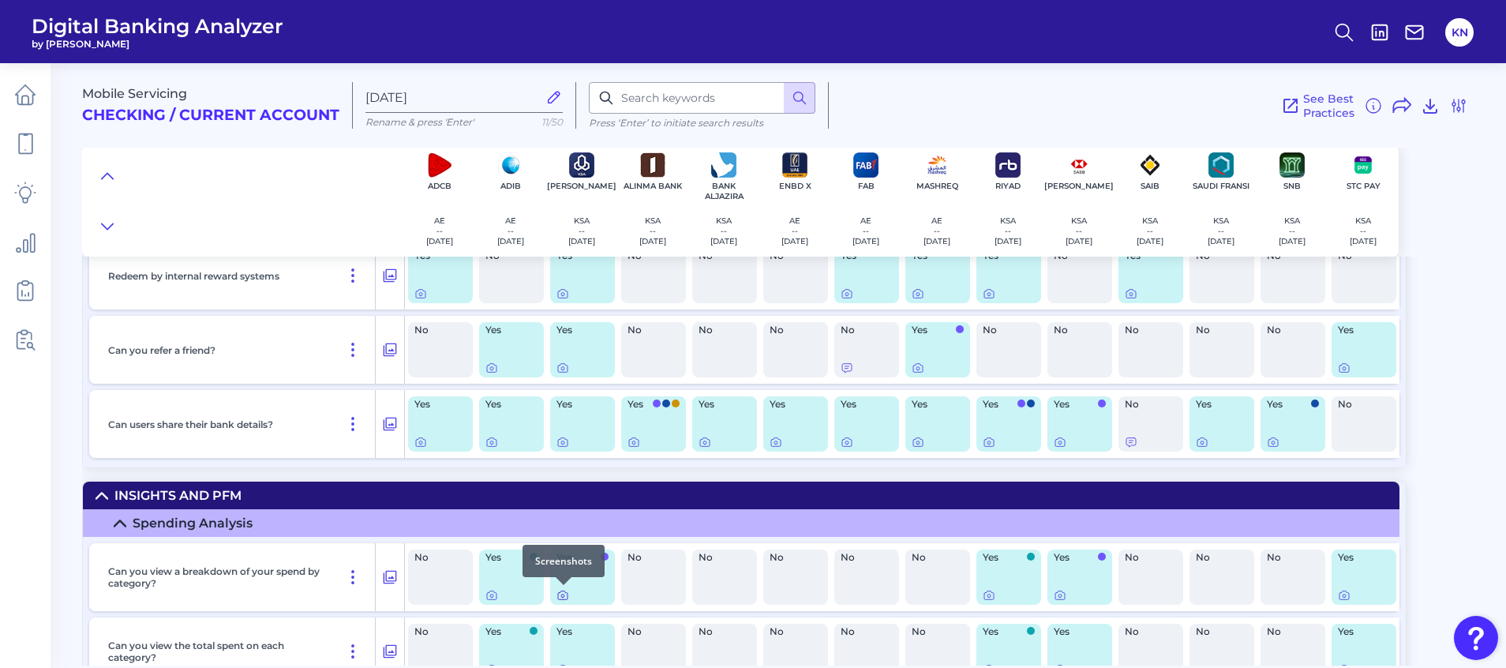
click at [565, 556] on icon at bounding box center [563, 595] width 13 height 13
click at [986, 556] on div at bounding box center [990, 585] width 16 height 16
click at [988, 556] on icon at bounding box center [989, 595] width 13 height 13
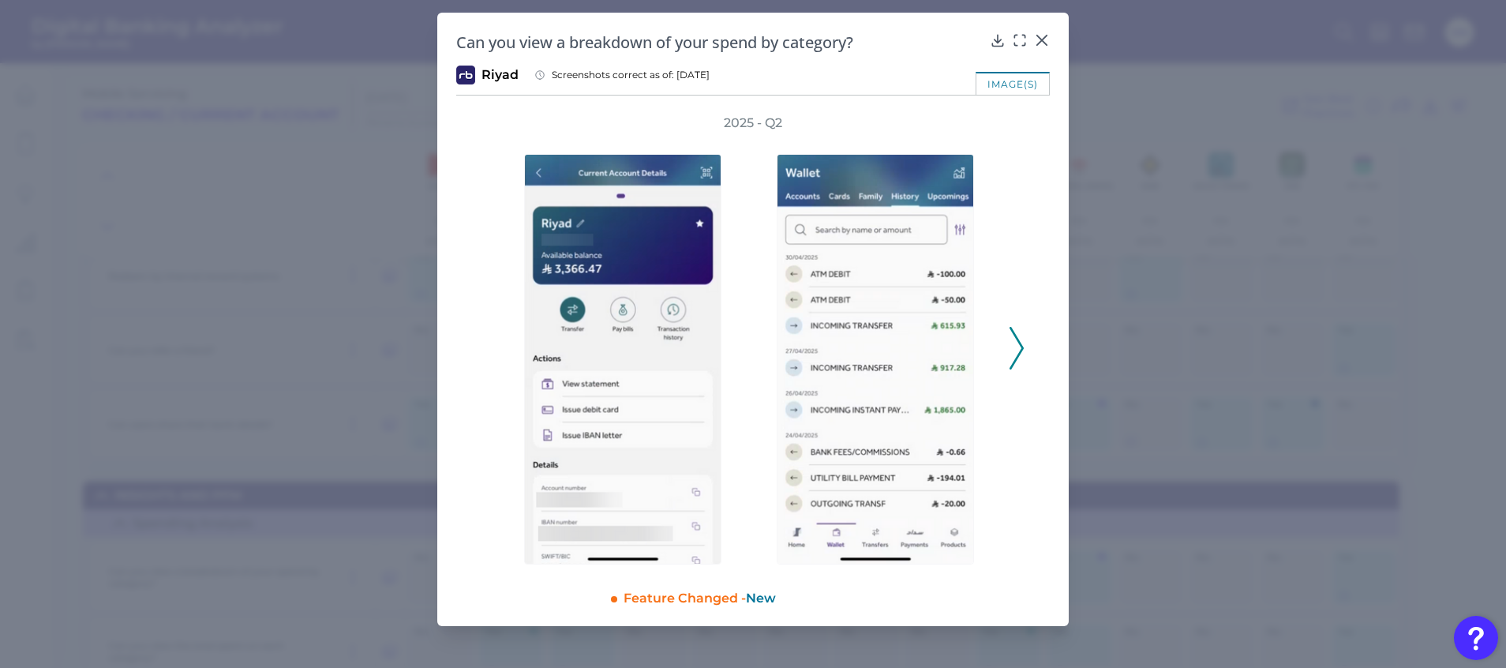
click at [1020, 351] on polyline at bounding box center [1017, 348] width 12 height 40
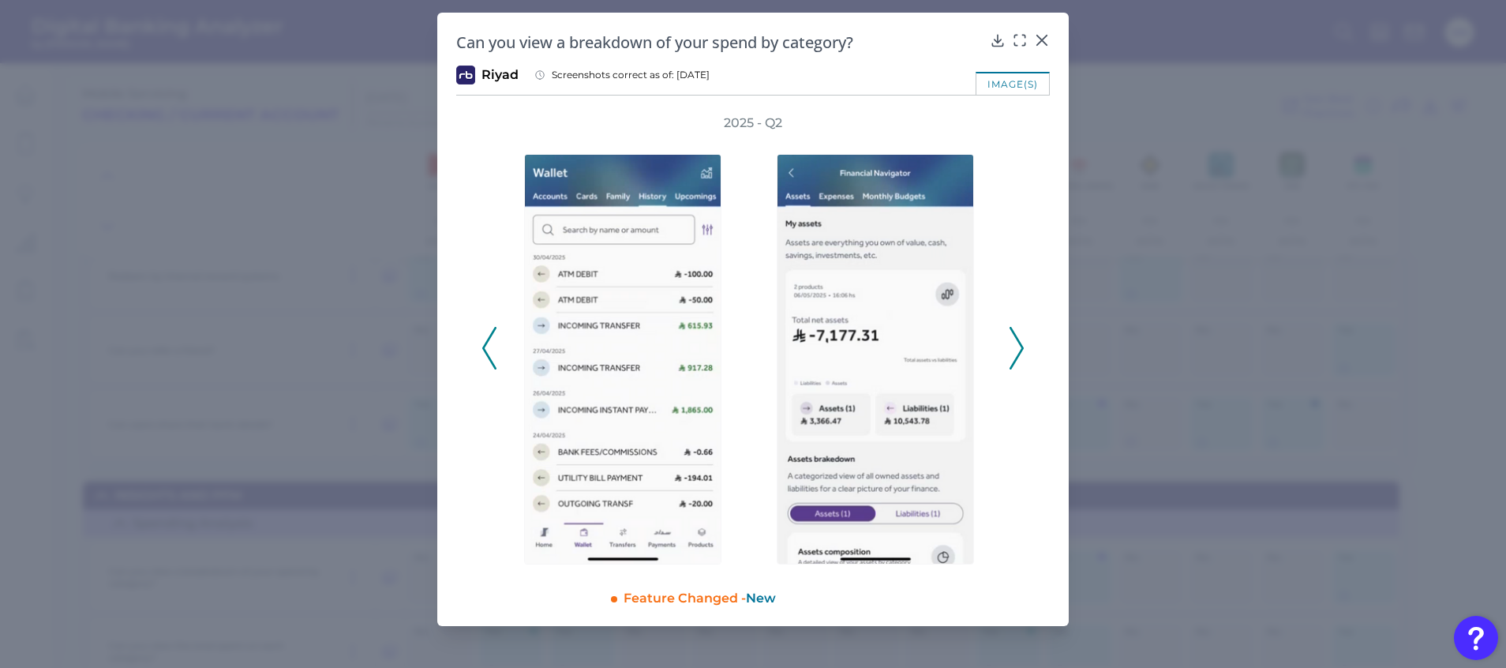
click at [1016, 351] on icon at bounding box center [1017, 348] width 14 height 43
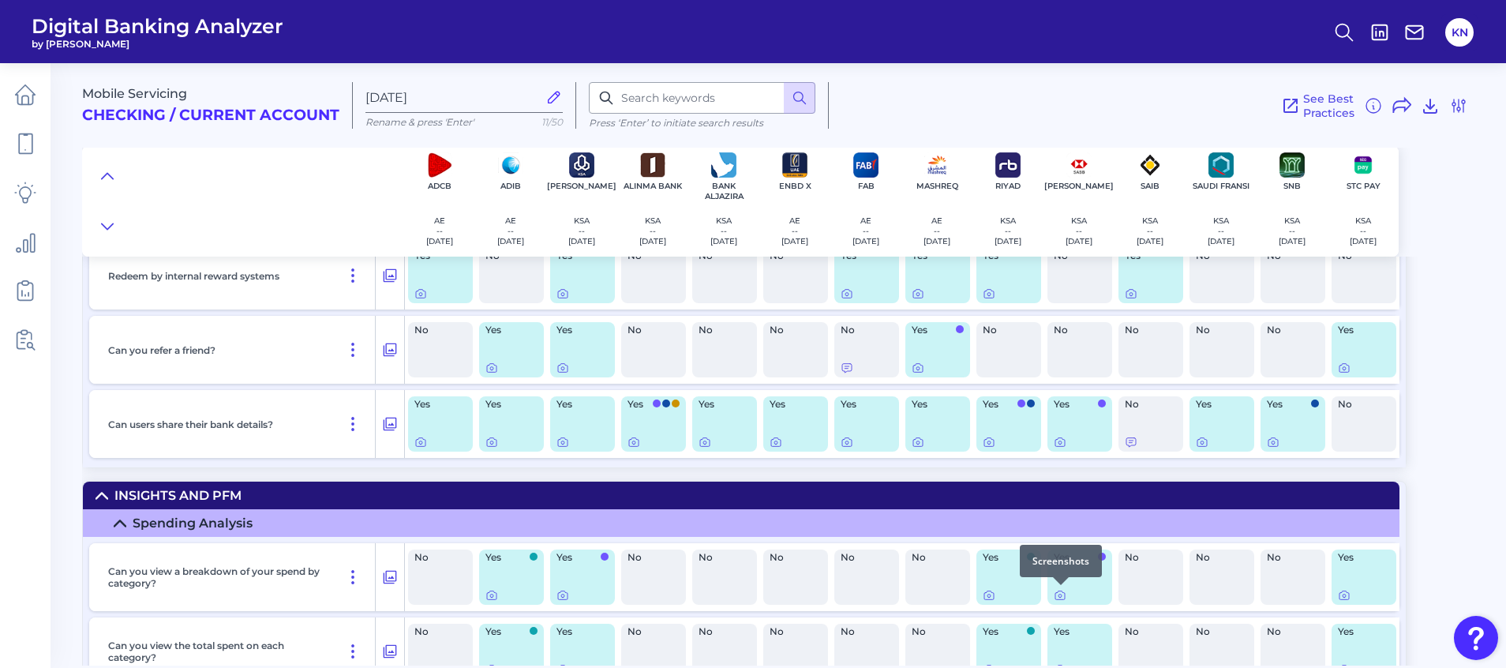
click at [1061, 556] on div at bounding box center [1061, 585] width 16 height 16
click at [1060, 556] on icon at bounding box center [1060, 595] width 13 height 13
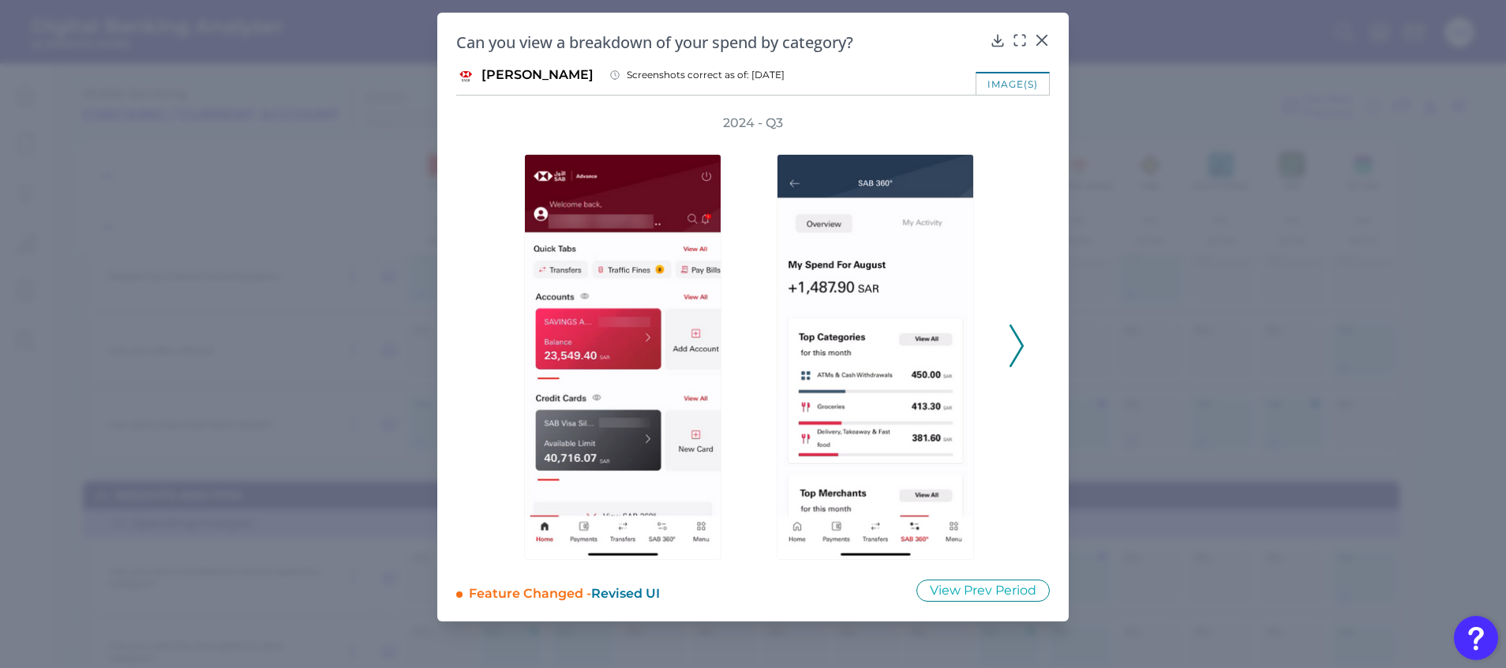
click at [1020, 354] on icon at bounding box center [1017, 345] width 14 height 43
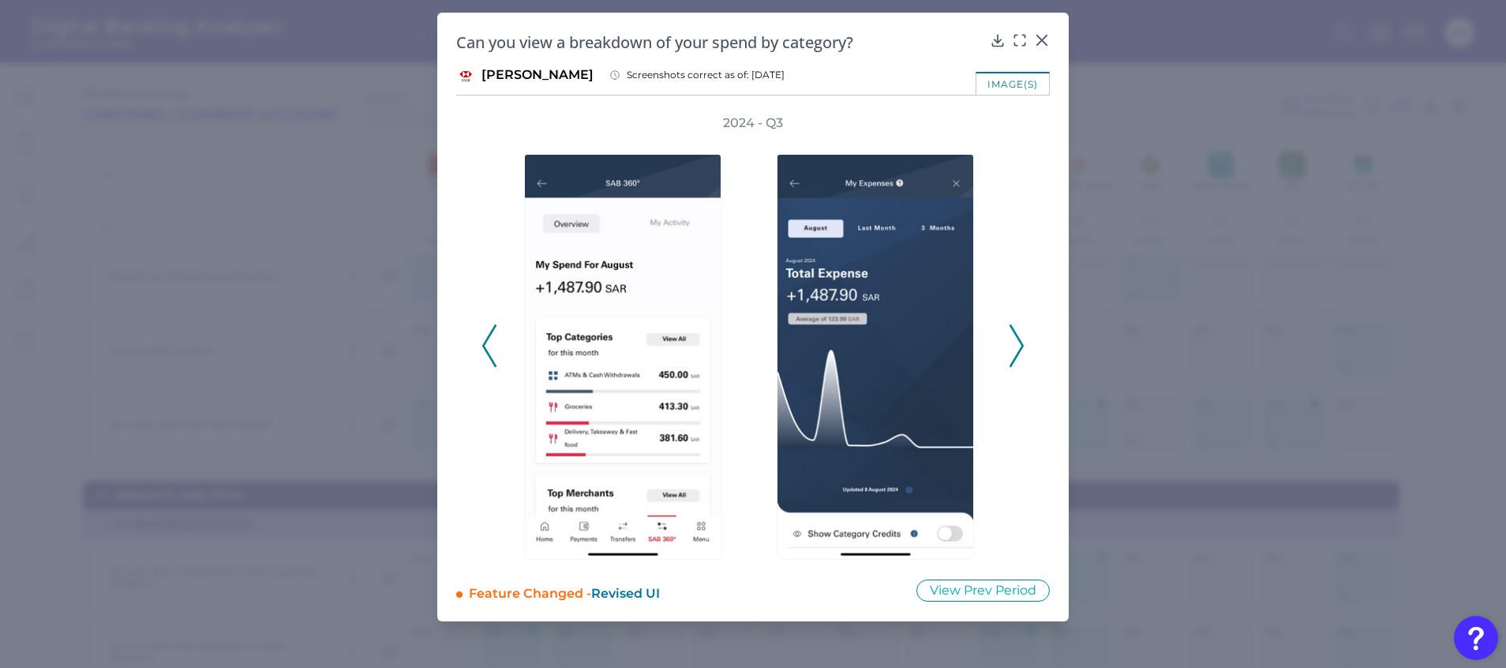
click at [1020, 354] on icon at bounding box center [1017, 345] width 14 height 43
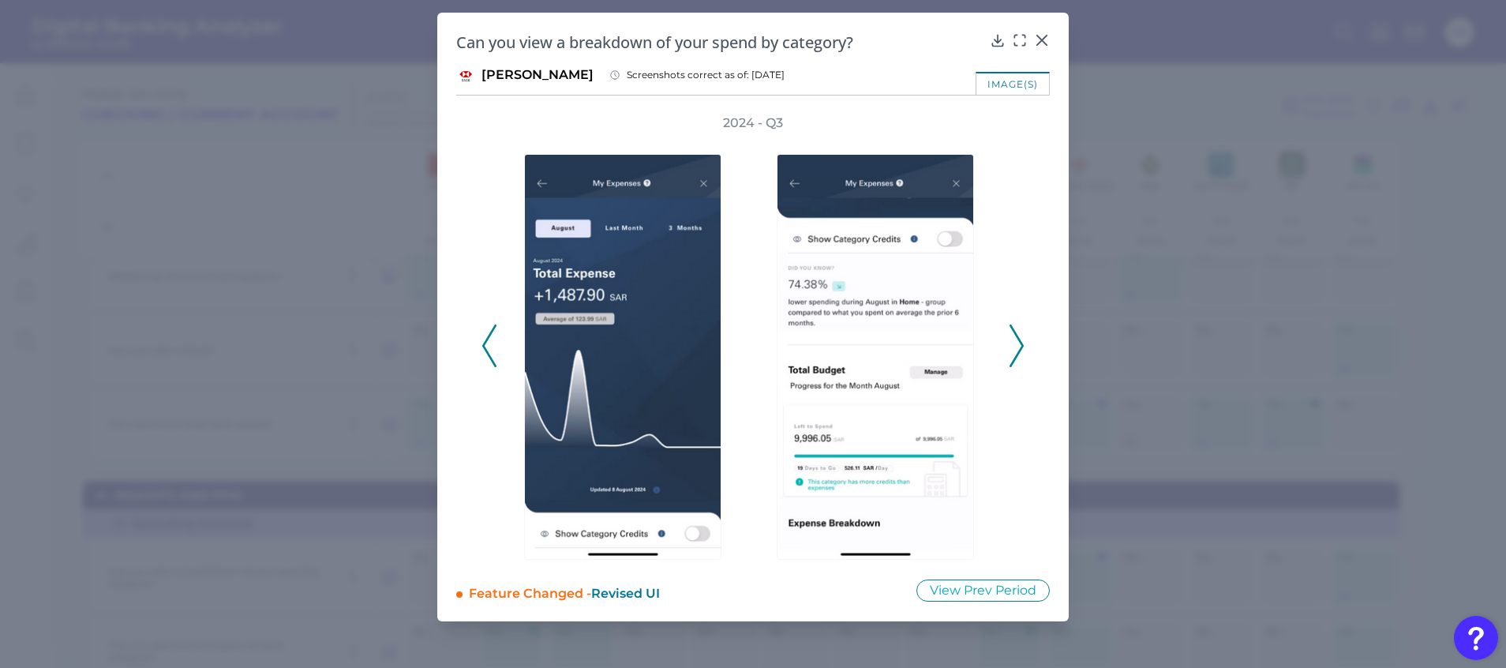
click at [1020, 354] on icon at bounding box center [1017, 345] width 14 height 43
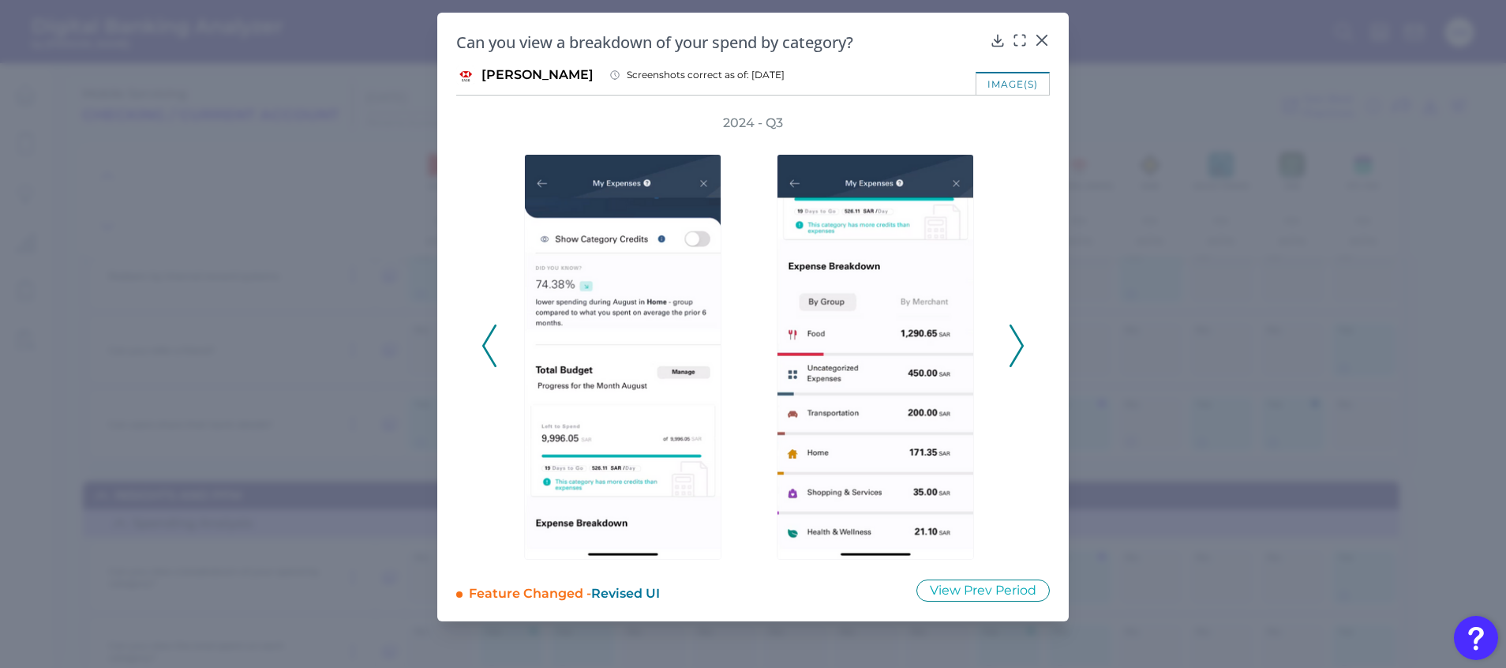
click at [1020, 354] on icon at bounding box center [1017, 345] width 14 height 43
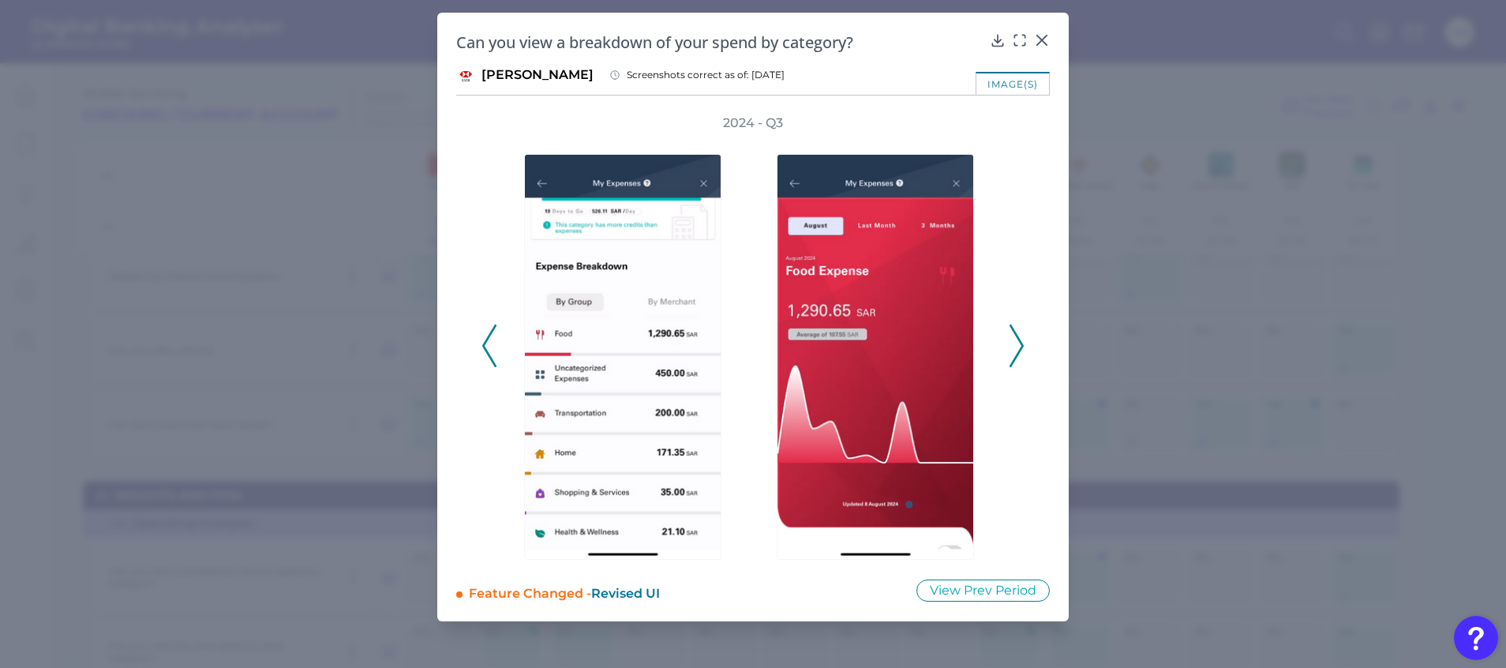
click at [1020, 354] on icon at bounding box center [1017, 345] width 14 height 43
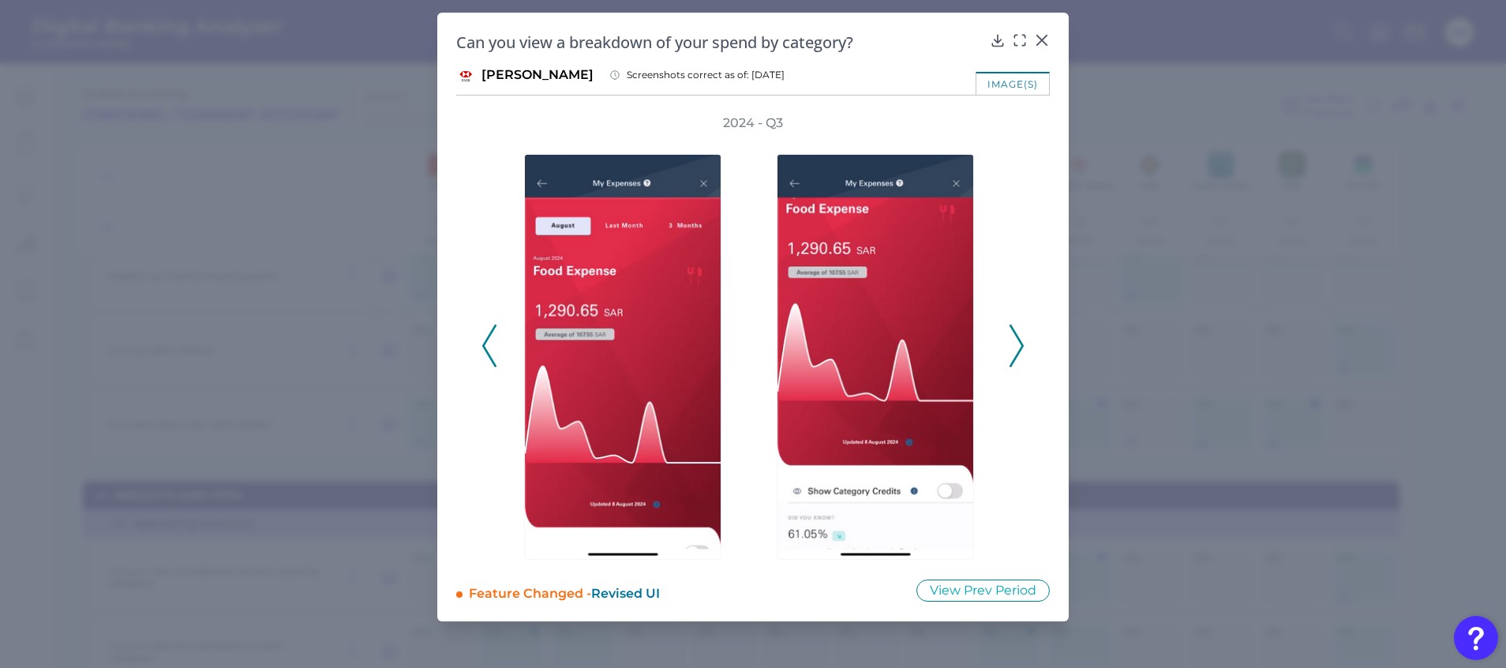
click at [1020, 354] on icon at bounding box center [1017, 345] width 14 height 43
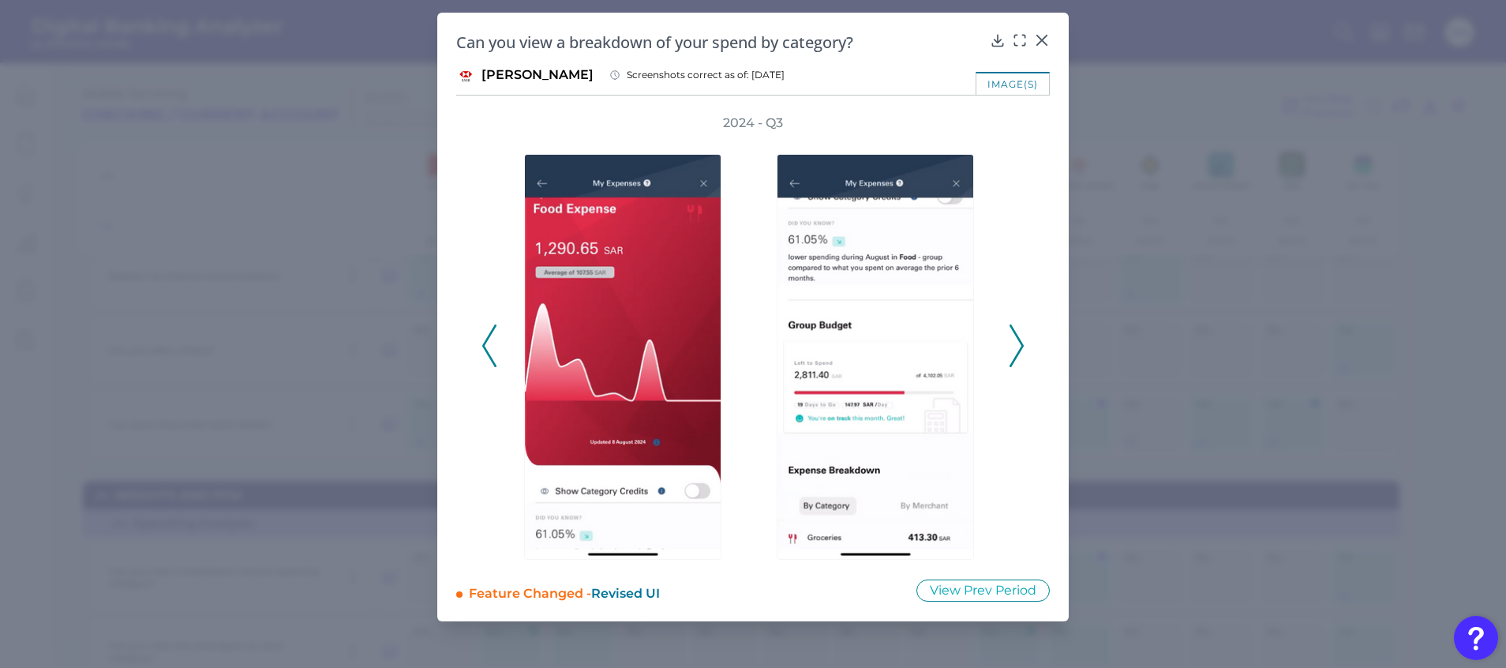
click at [1020, 354] on icon at bounding box center [1017, 345] width 14 height 43
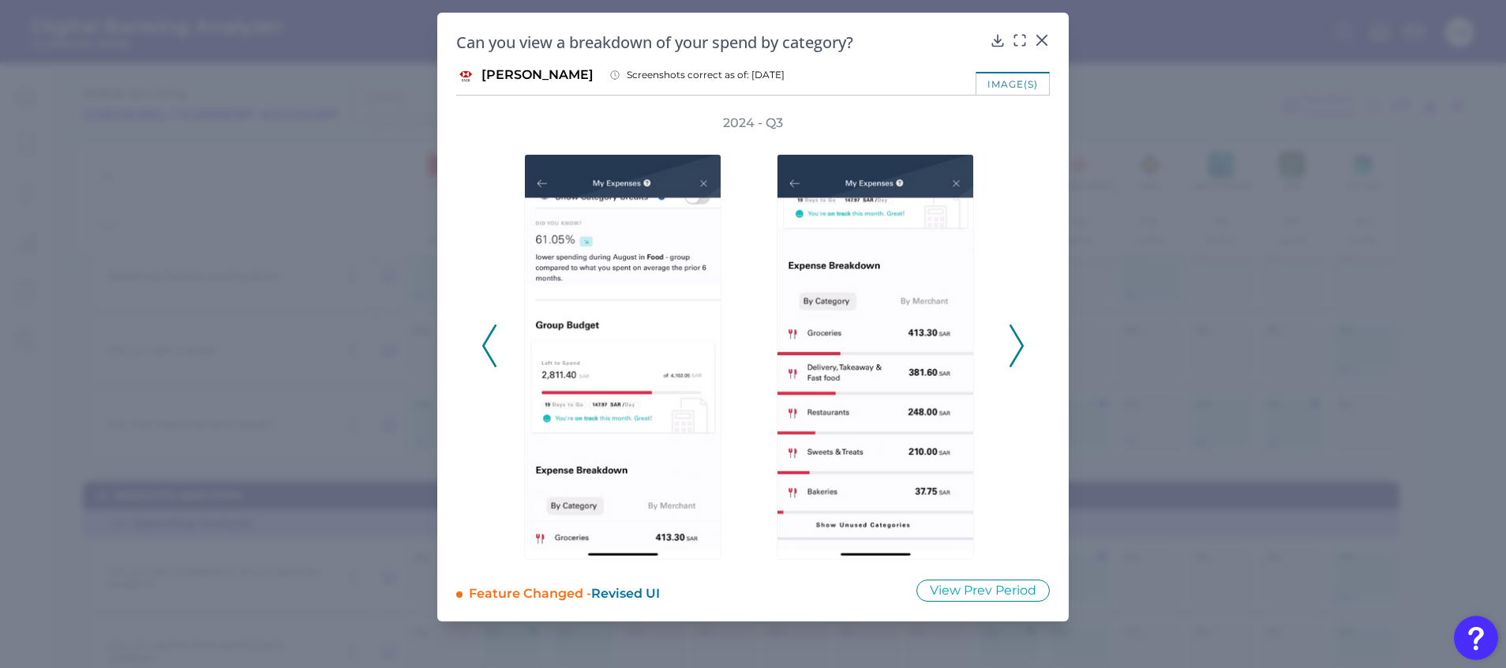
click at [1020, 354] on icon at bounding box center [1017, 345] width 14 height 43
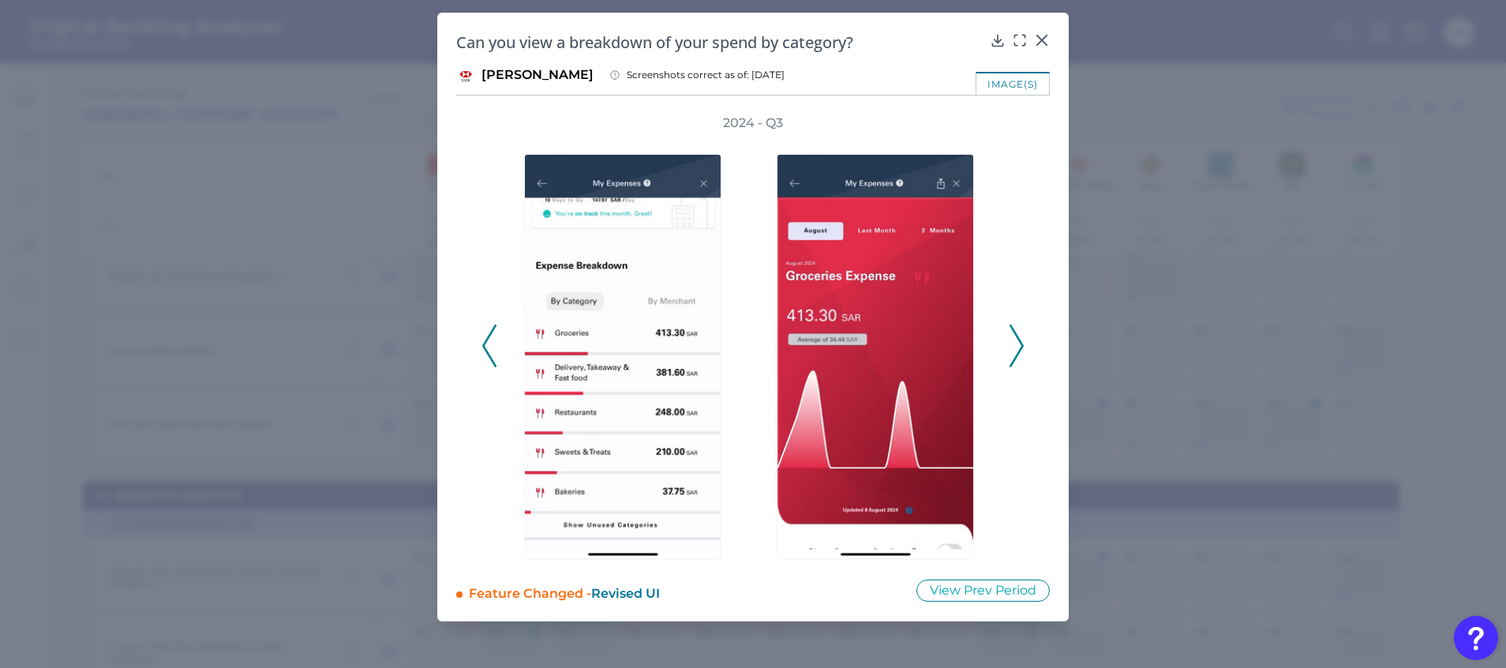
click at [1020, 354] on icon at bounding box center [1017, 345] width 14 height 43
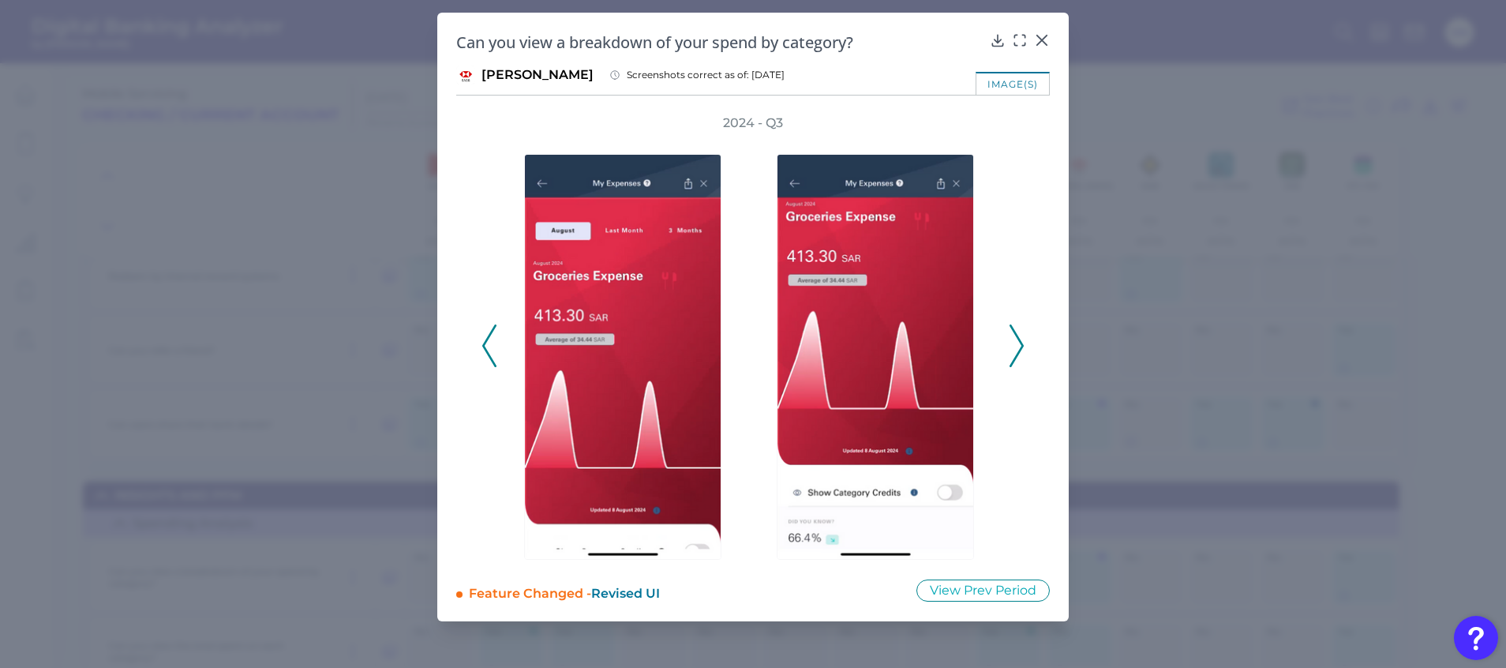
click at [1020, 354] on icon at bounding box center [1017, 345] width 14 height 43
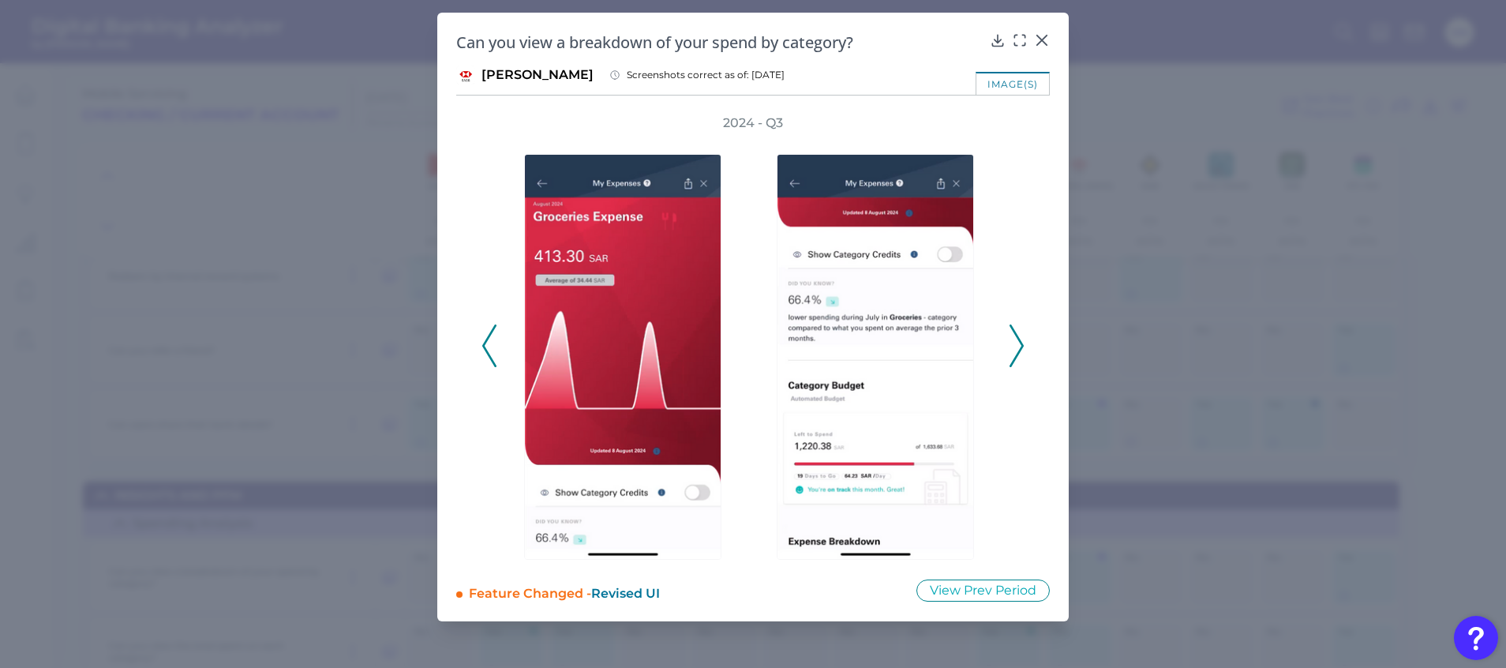
click at [1020, 354] on icon at bounding box center [1017, 345] width 14 height 43
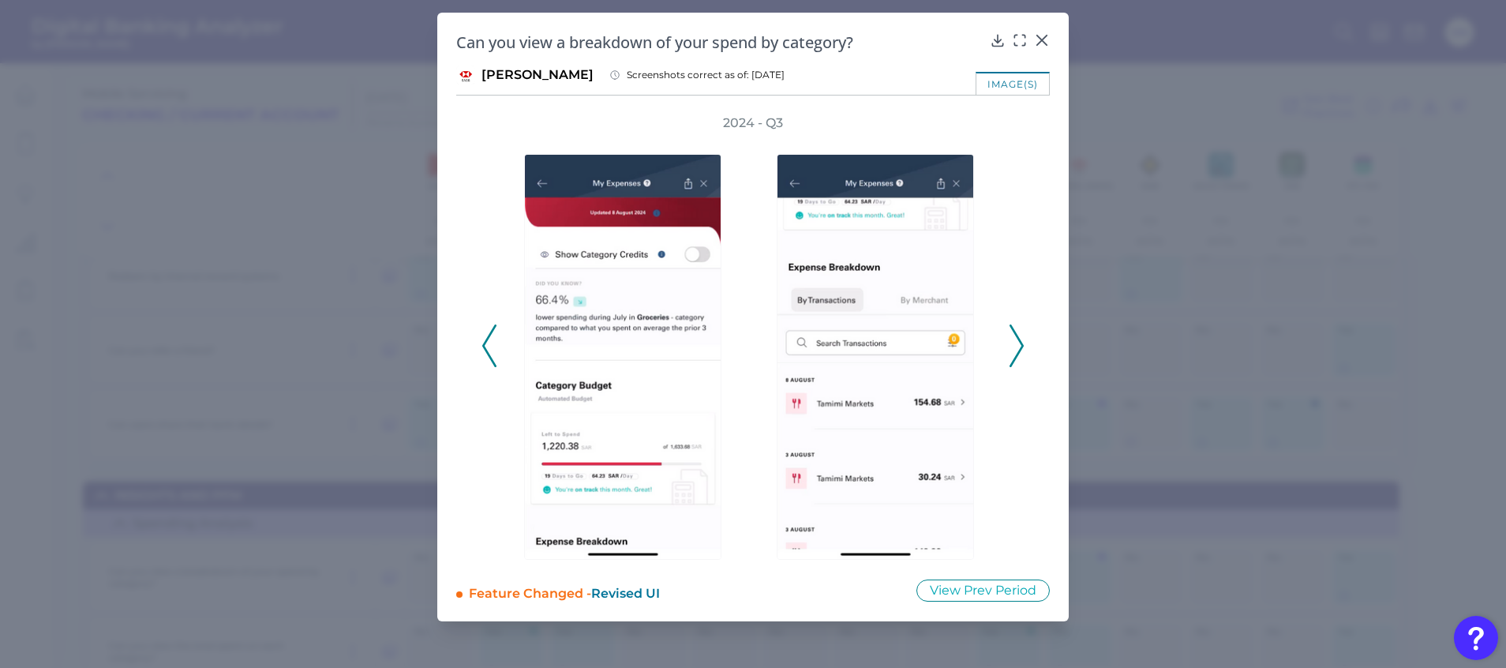
click at [1020, 354] on icon at bounding box center [1017, 345] width 14 height 43
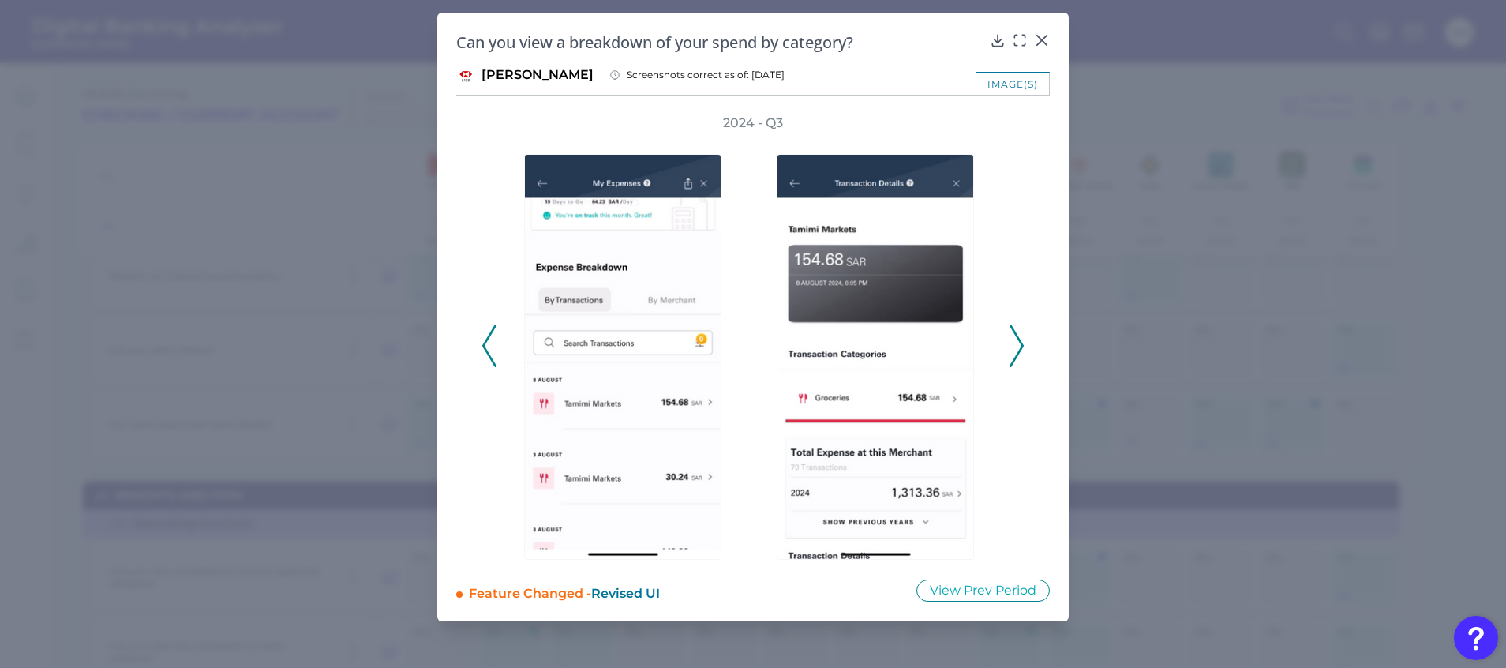
click at [1020, 354] on icon at bounding box center [1017, 345] width 14 height 43
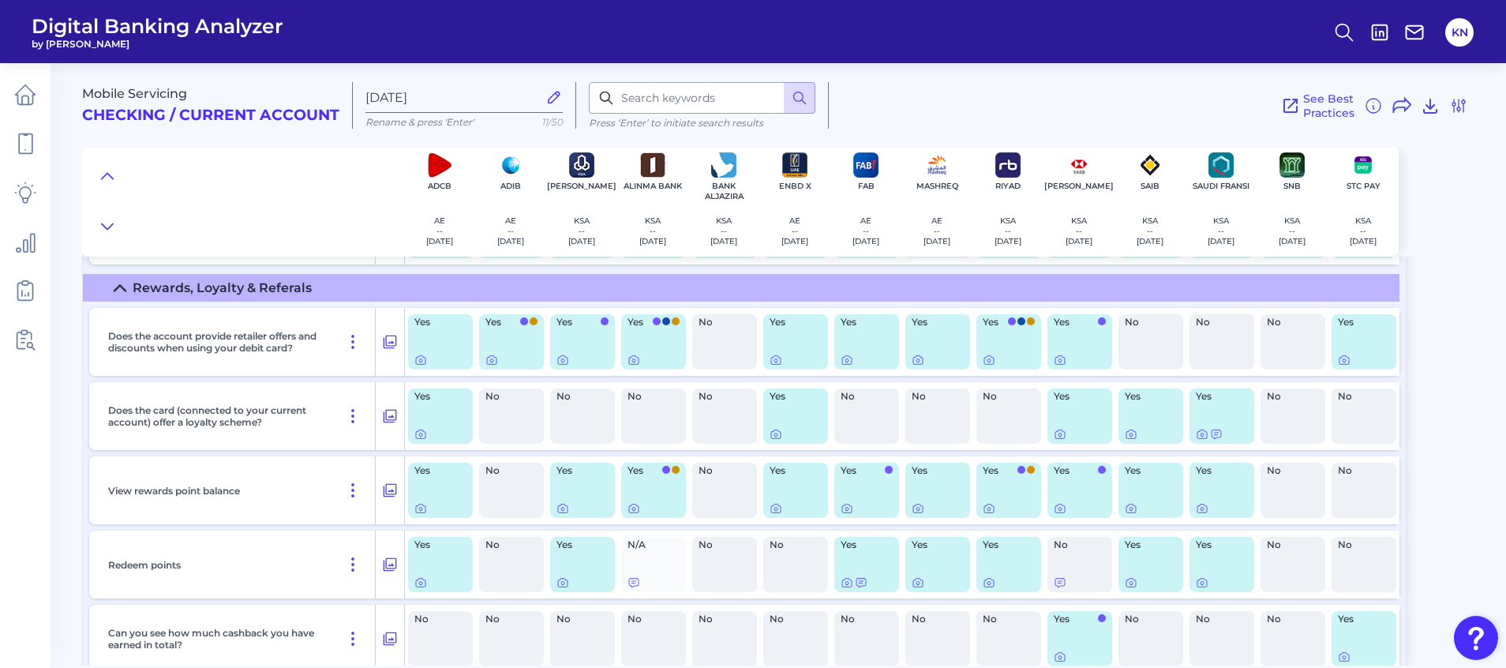
scroll to position [17409, 0]
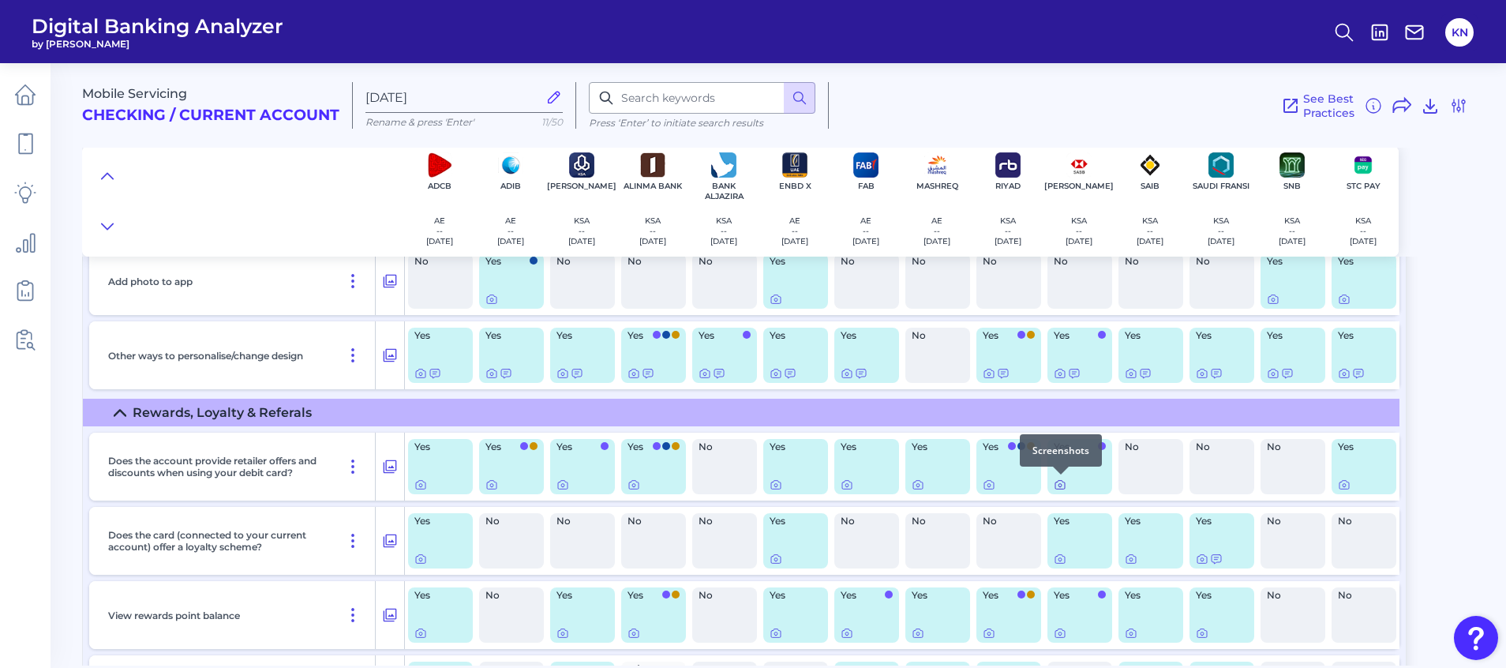
click at [1057, 485] on icon at bounding box center [1060, 484] width 13 height 13
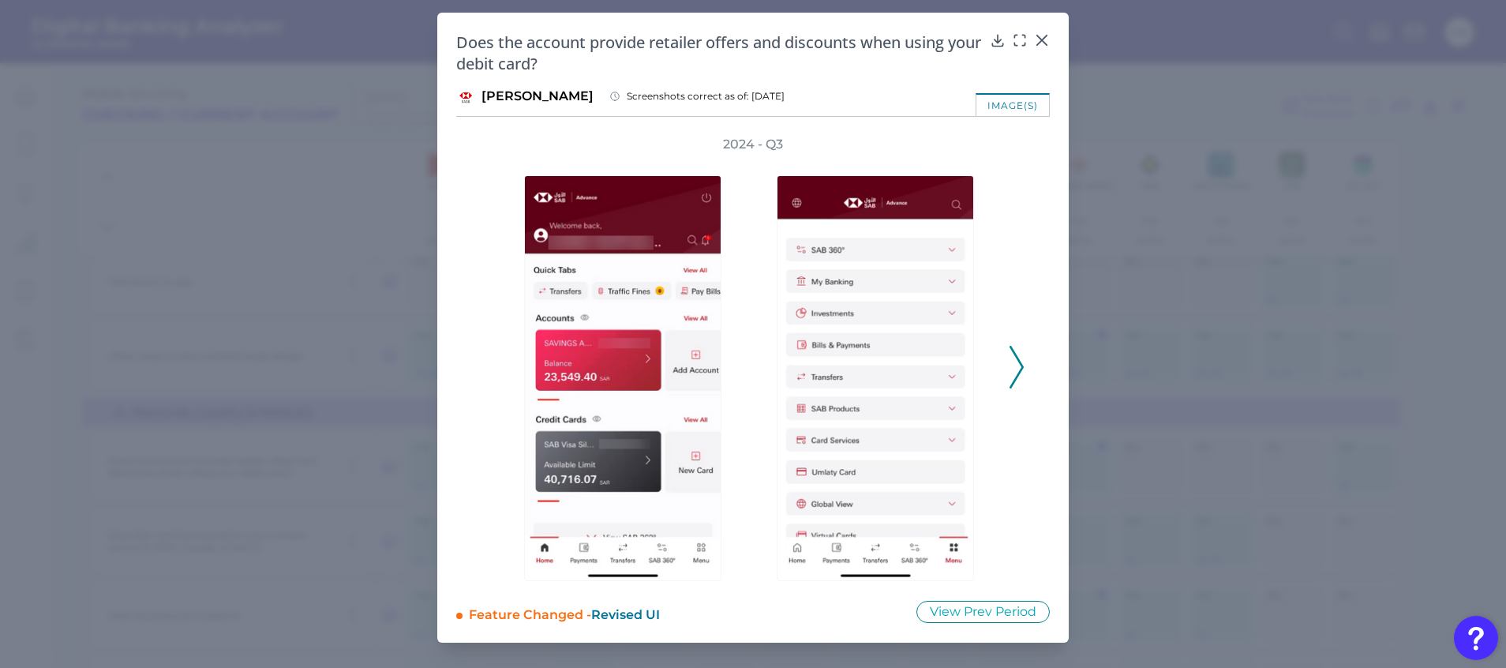
click at [1010, 379] on icon at bounding box center [1017, 367] width 14 height 43
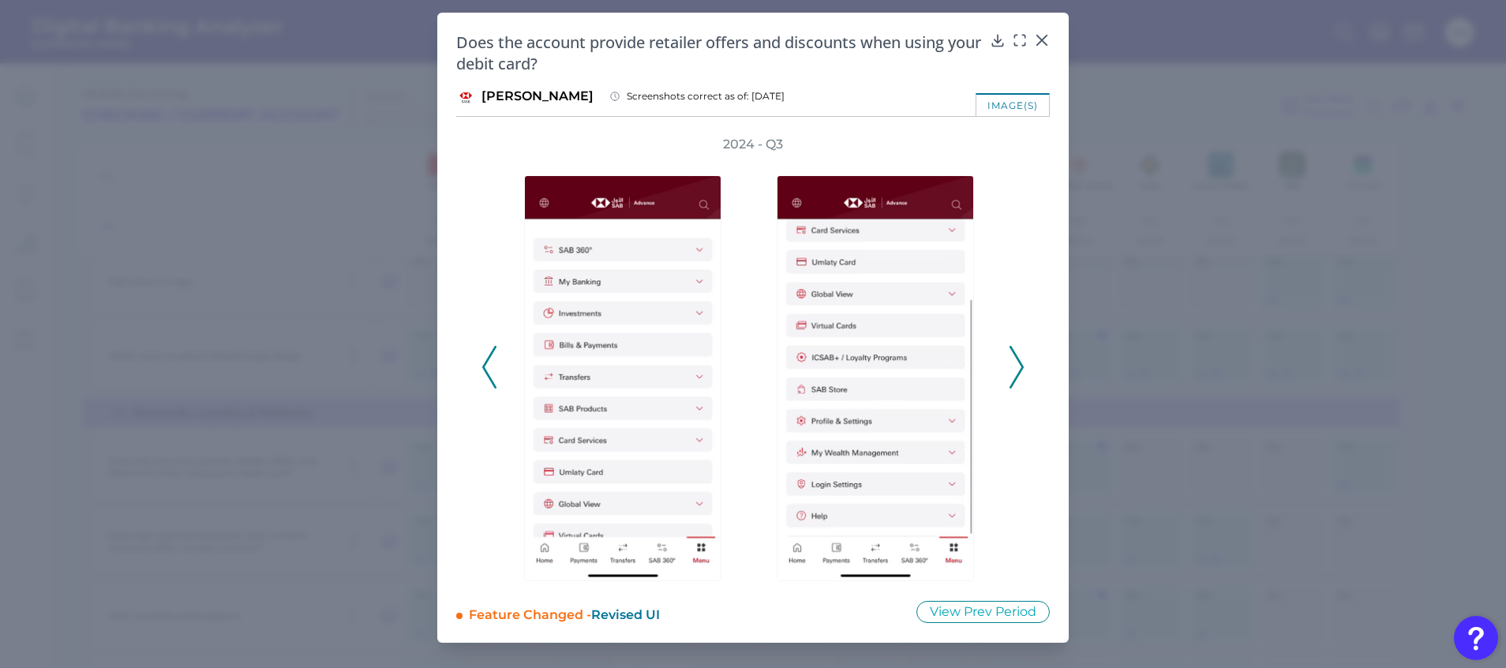
click at [1015, 380] on polyline at bounding box center [1017, 367] width 12 height 40
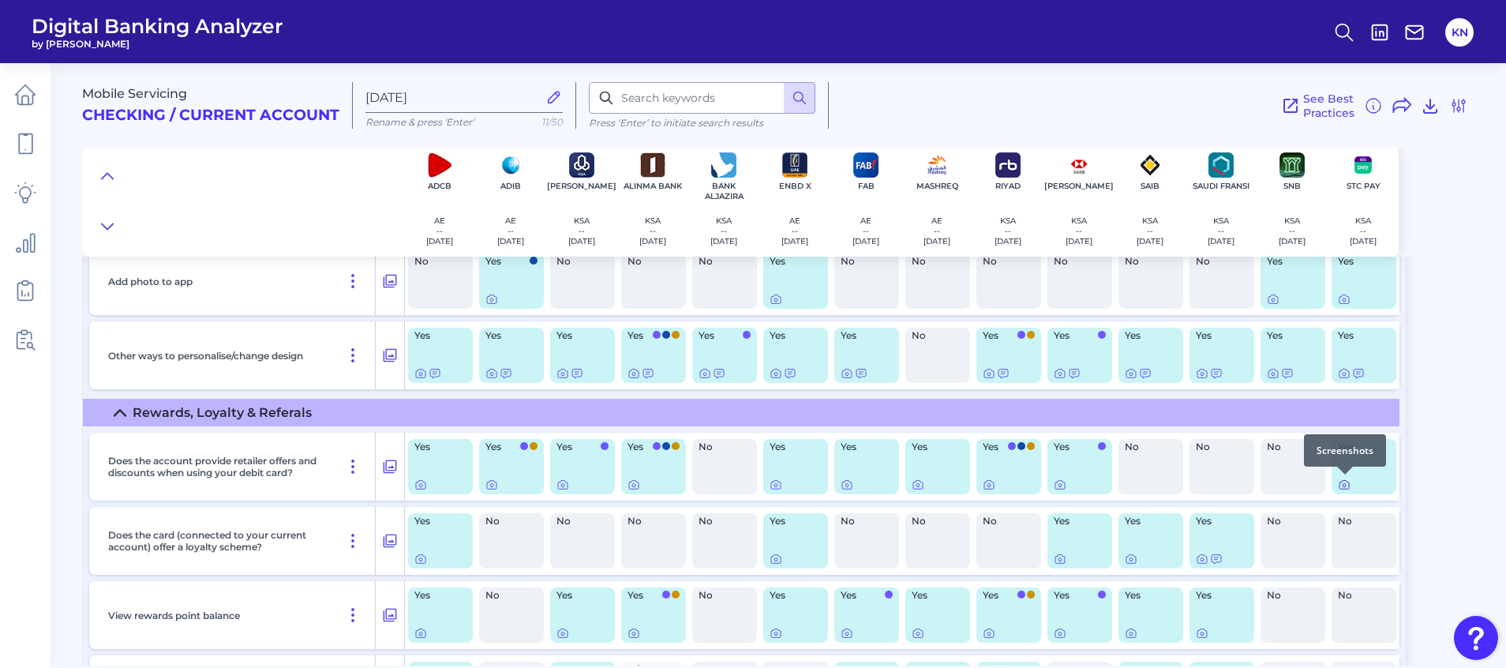
click at [1255, 487] on icon at bounding box center [1344, 484] width 13 height 13
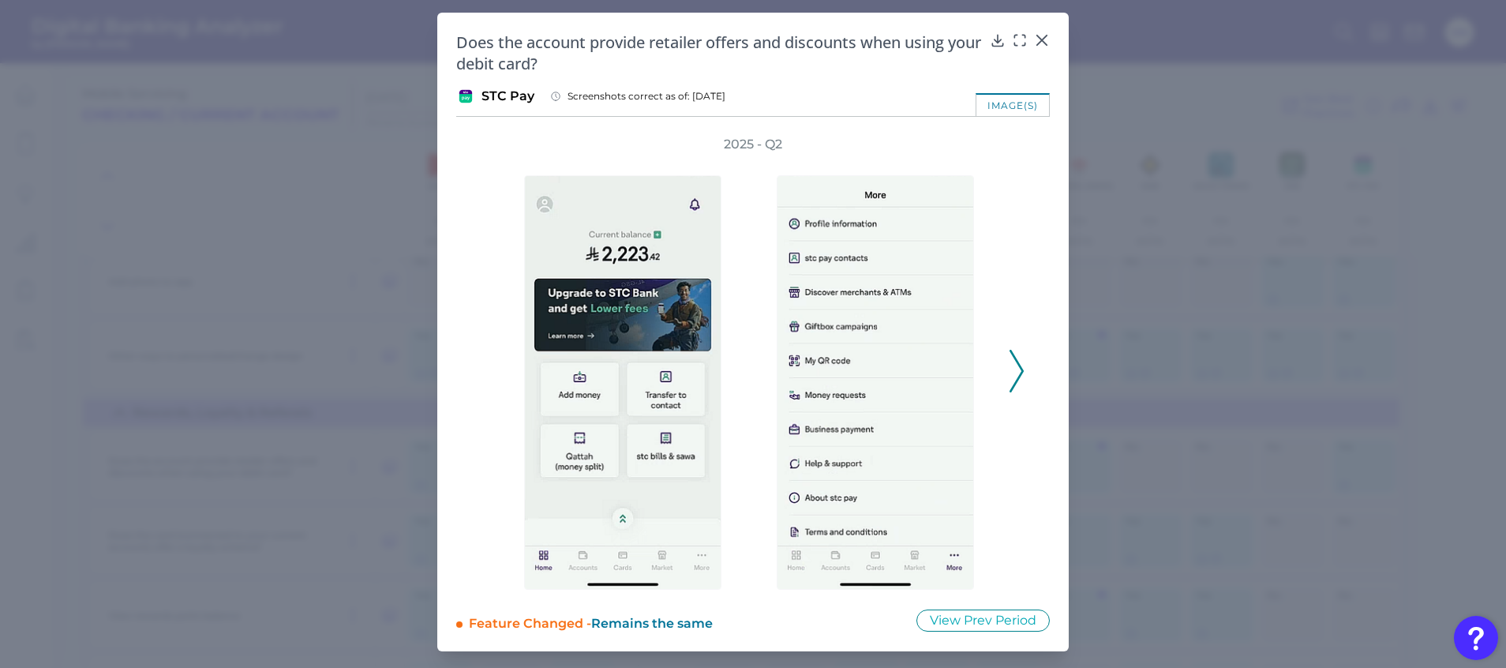
click at [1022, 374] on polyline at bounding box center [1017, 371] width 12 height 40
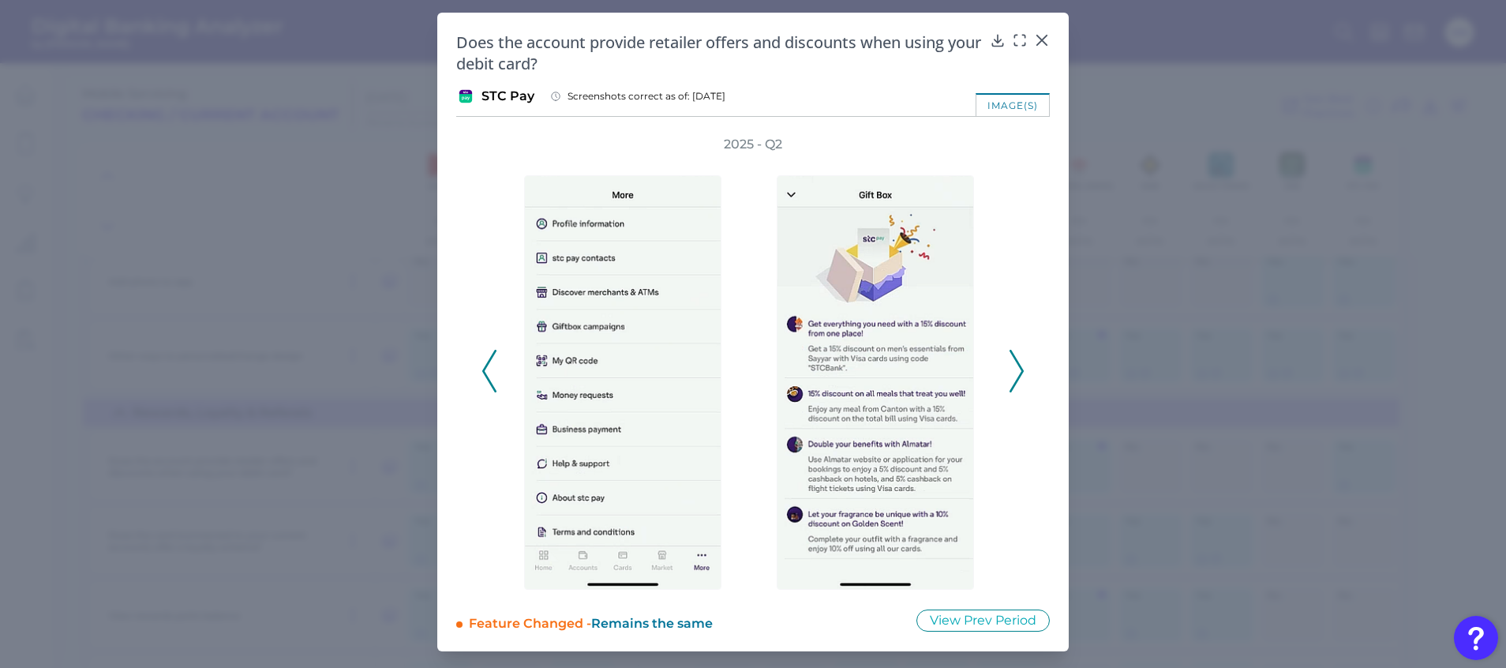
click at [1022, 374] on polyline at bounding box center [1017, 371] width 12 height 40
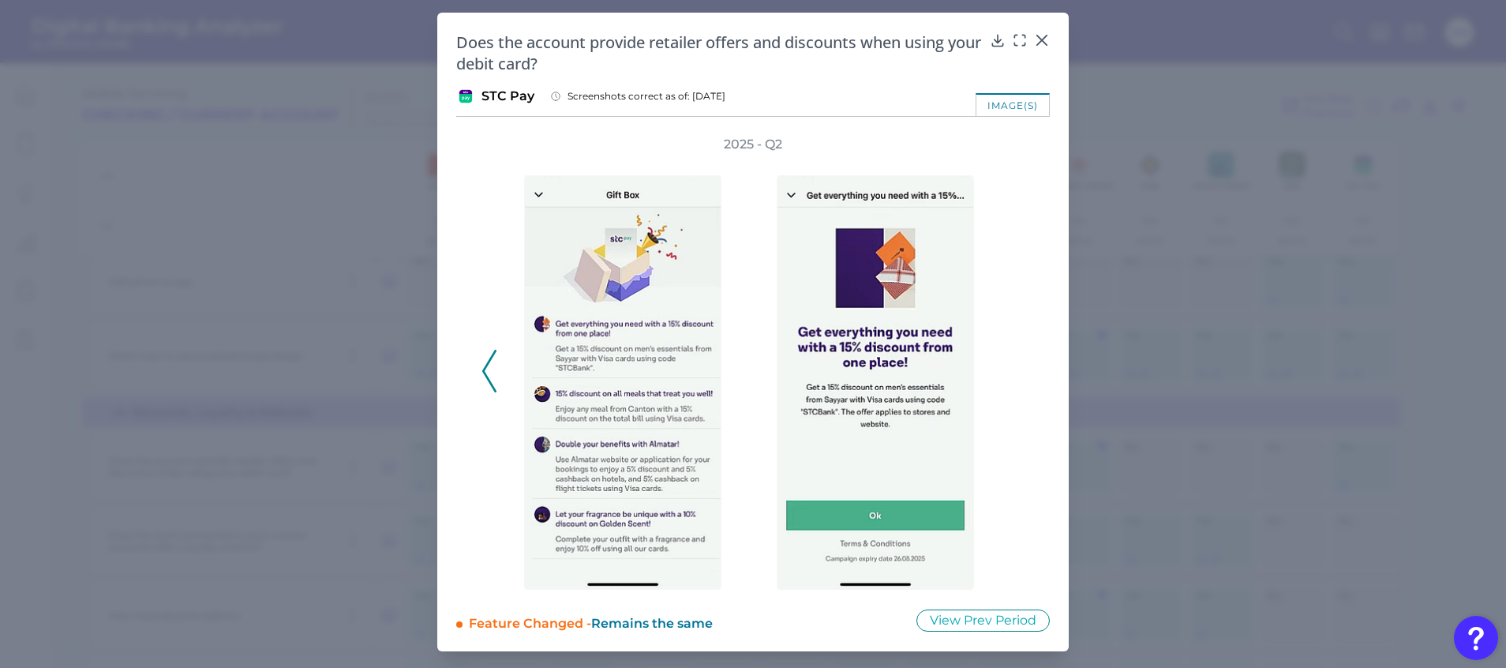
click at [1022, 374] on div "2025 - Q2" at bounding box center [753, 363] width 543 height 454
click at [488, 382] on icon at bounding box center [489, 371] width 14 height 43
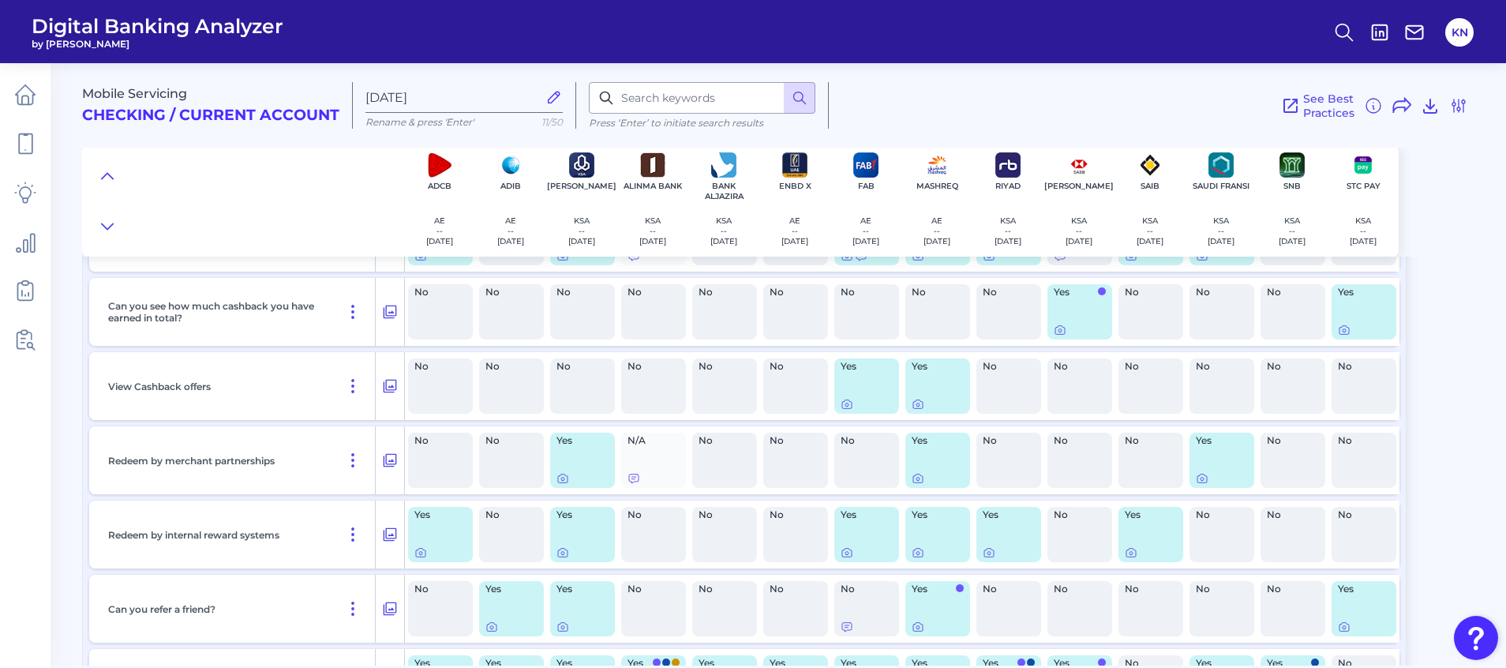
scroll to position [18238, 0]
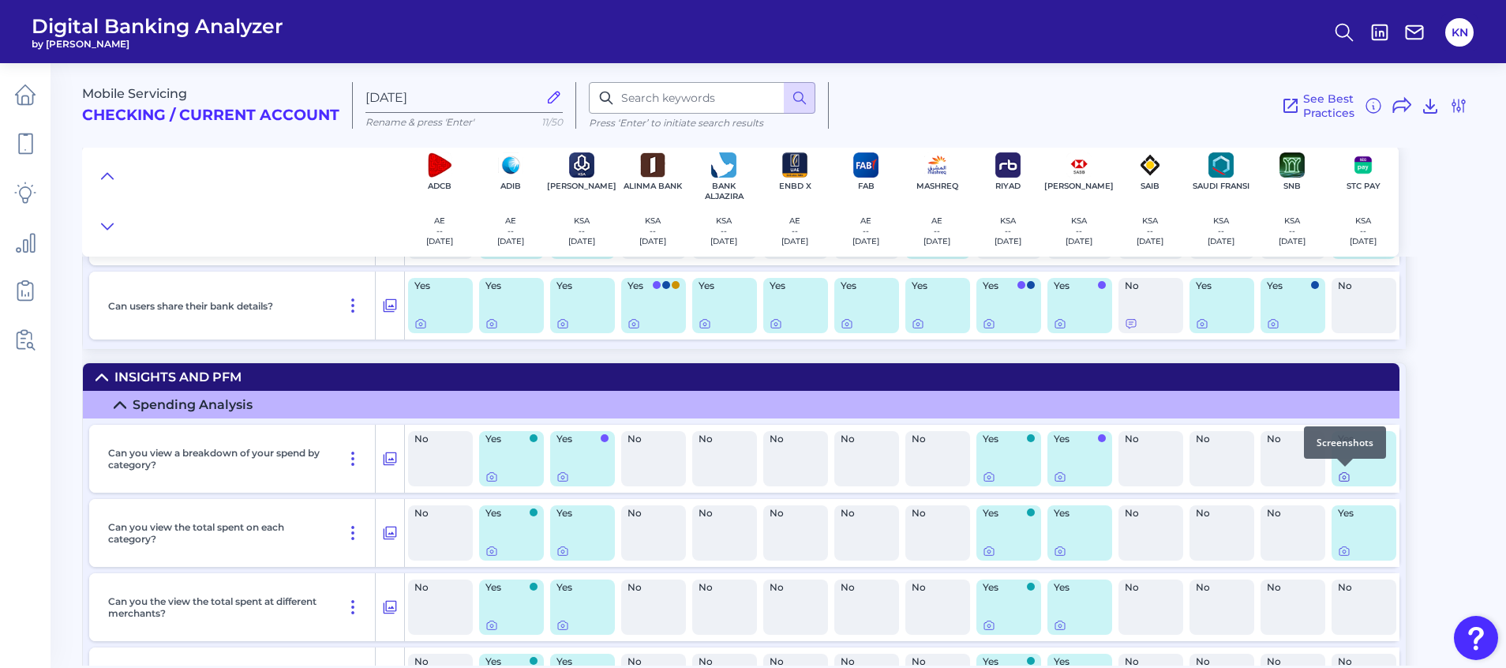
click at [1255, 476] on icon at bounding box center [1344, 477] width 13 height 13
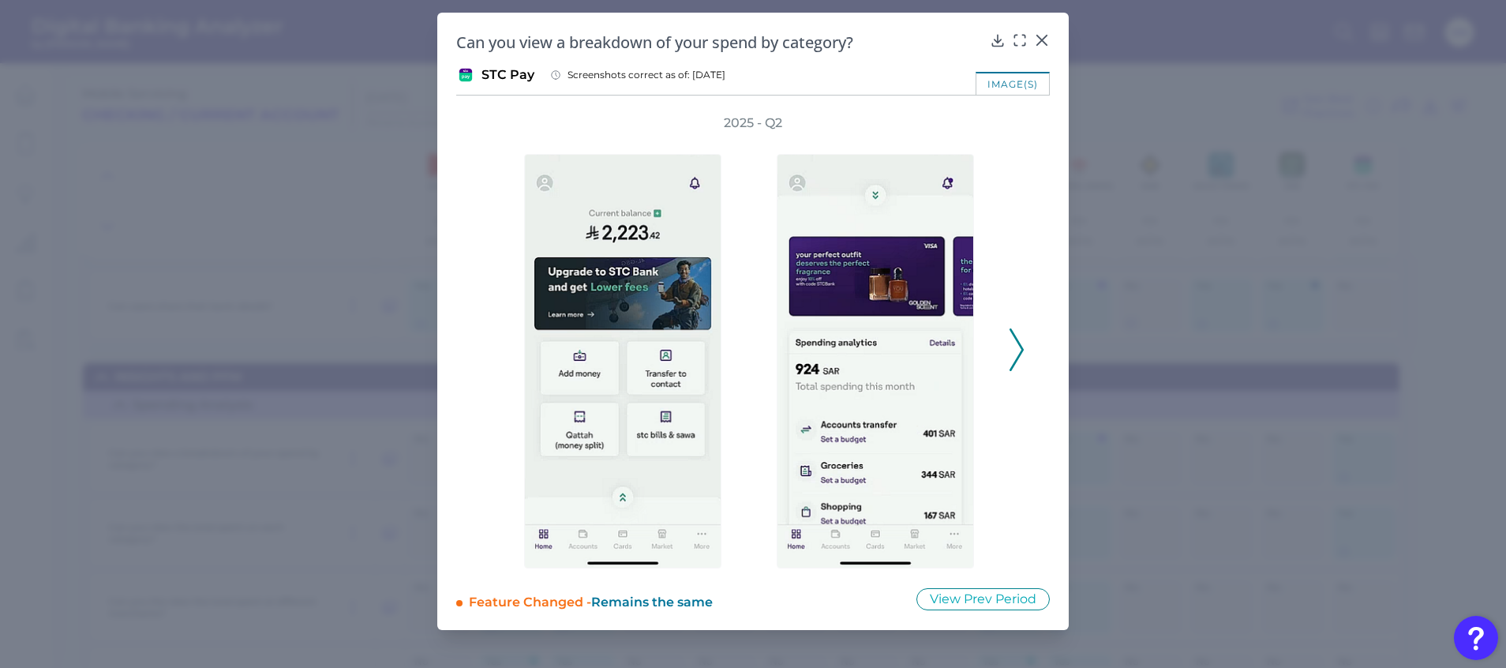
click at [1001, 356] on div at bounding box center [879, 350] width 253 height 437
click at [1011, 360] on icon at bounding box center [1017, 349] width 14 height 43
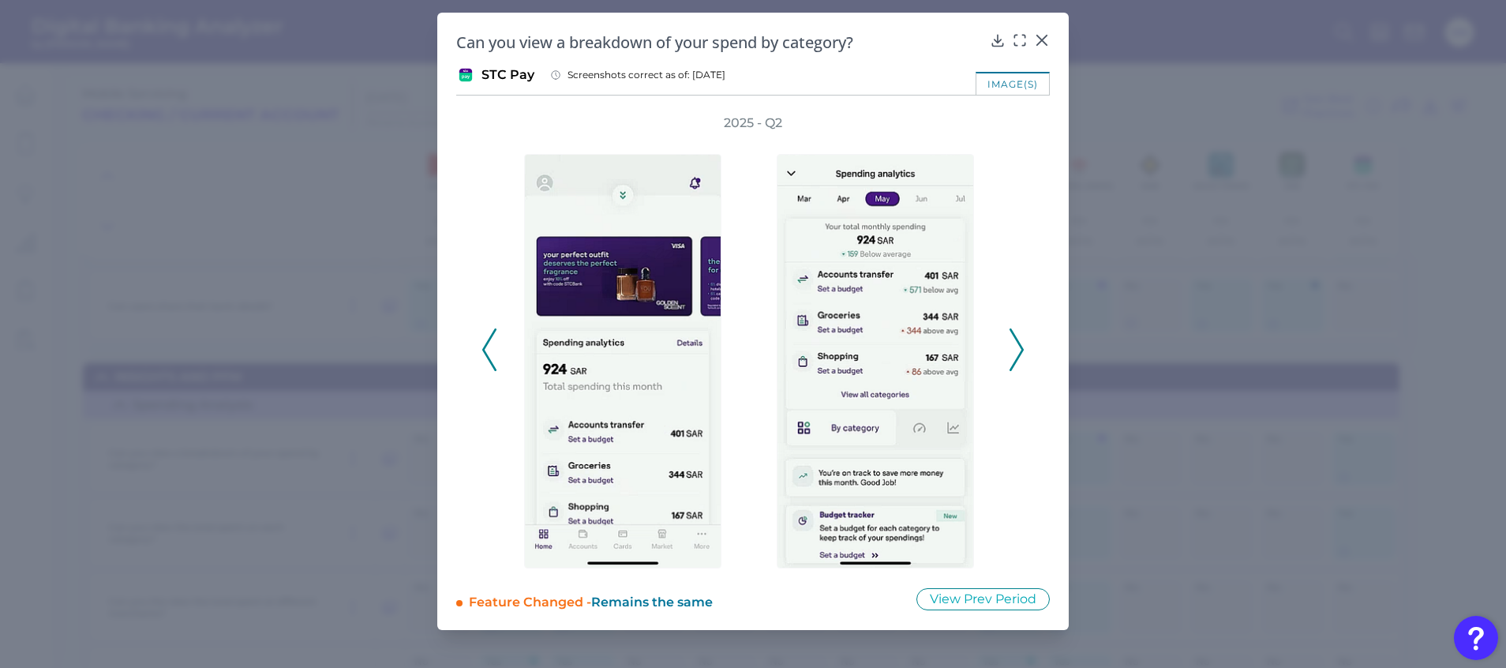
click at [1011, 360] on icon at bounding box center [1017, 349] width 14 height 43
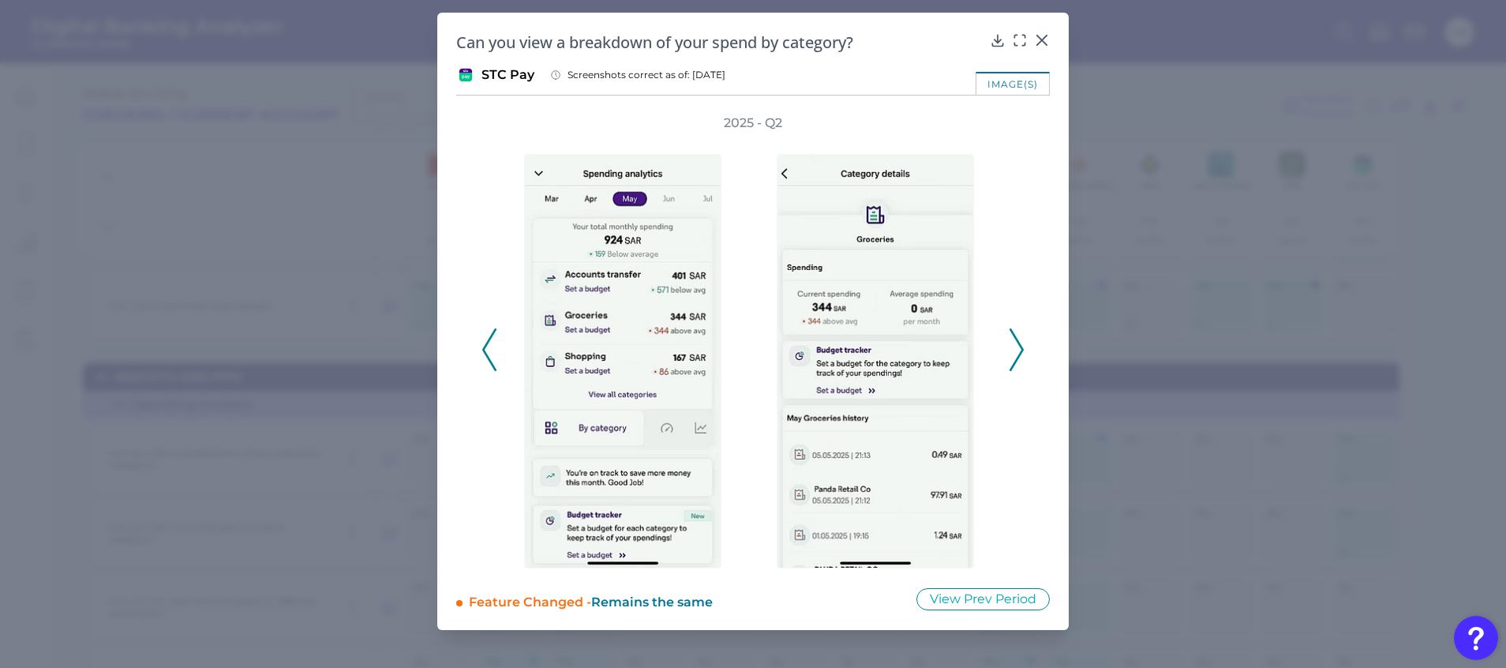
click at [1011, 360] on icon at bounding box center [1017, 349] width 14 height 43
